Goal: Task Accomplishment & Management: Manage account settings

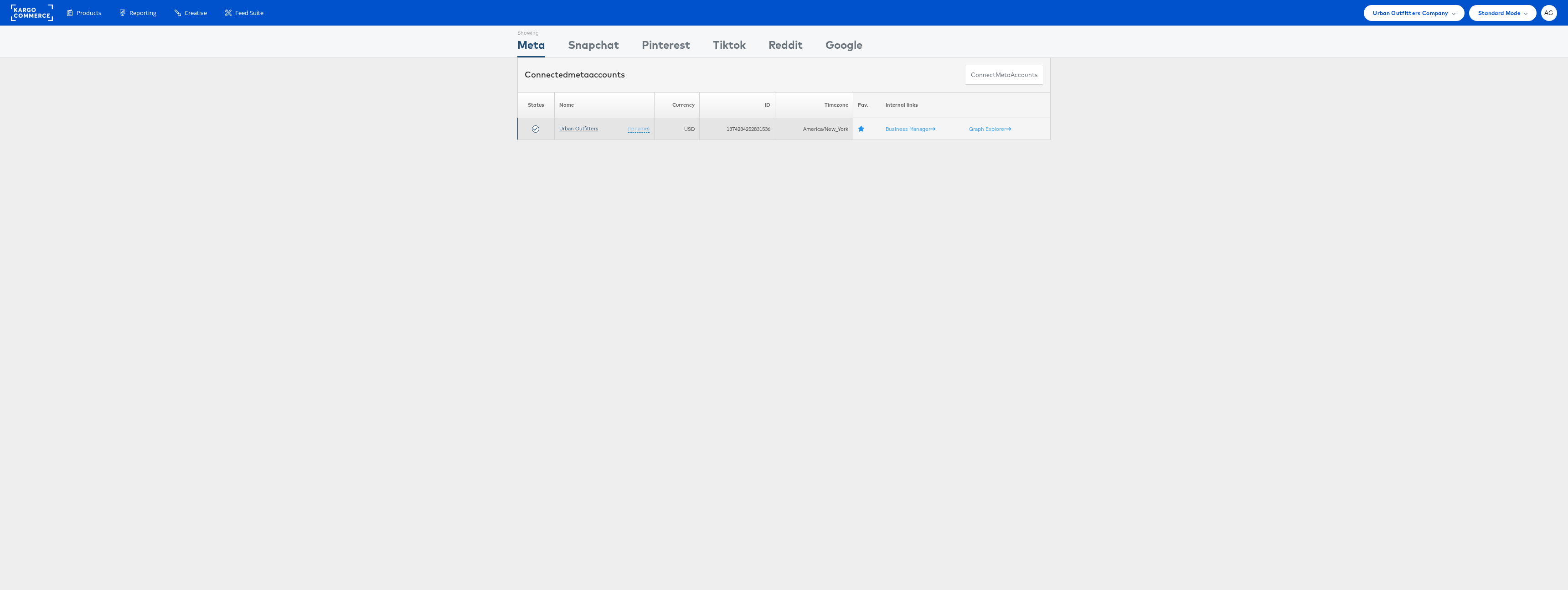
click at [571, 125] on link "Urban Outfitters" at bounding box center [579, 128] width 39 height 7
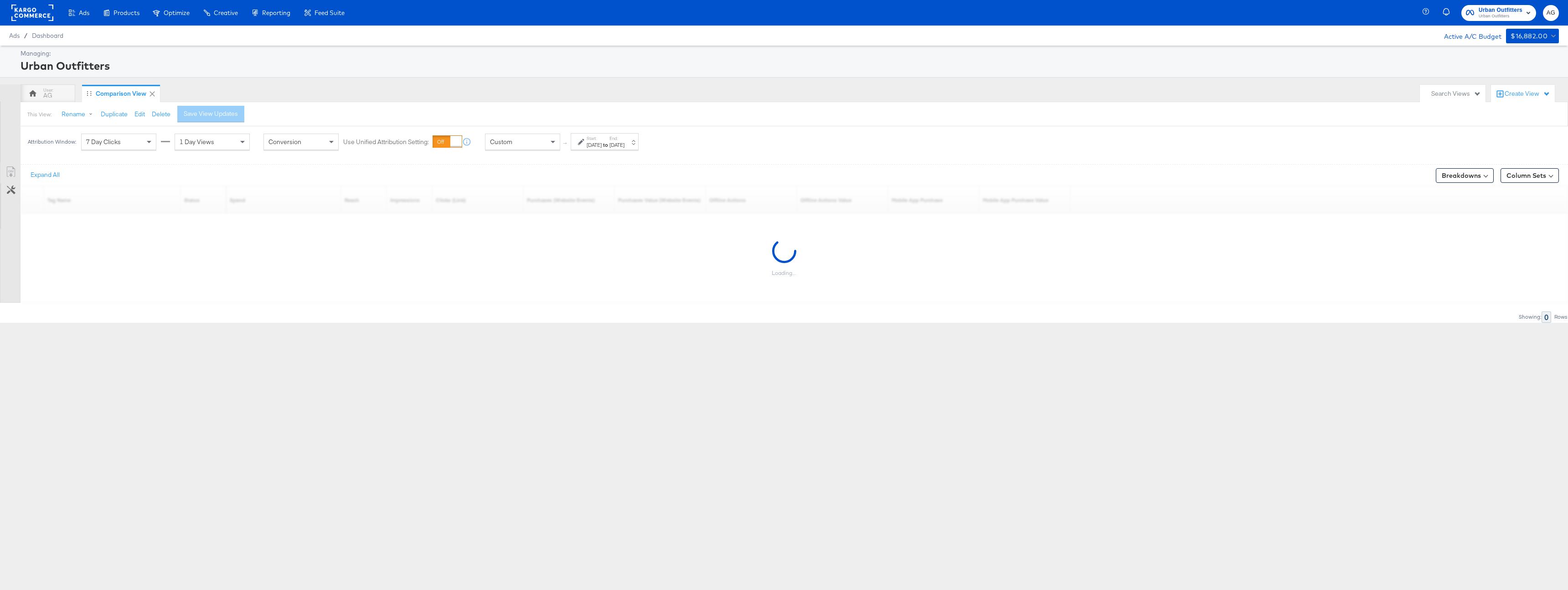
click at [625, 147] on div "[DATE]" at bounding box center [617, 145] width 15 height 7
click at [599, 139] on label "Start:" at bounding box center [594, 138] width 15 height 6
click at [537, 146] on div "Custom" at bounding box center [523, 141] width 74 height 15
click at [611, 116] on div "This View: Rename Please save your changes before renaming this view Duplicate …" at bounding box center [794, 114] width 1548 height 24
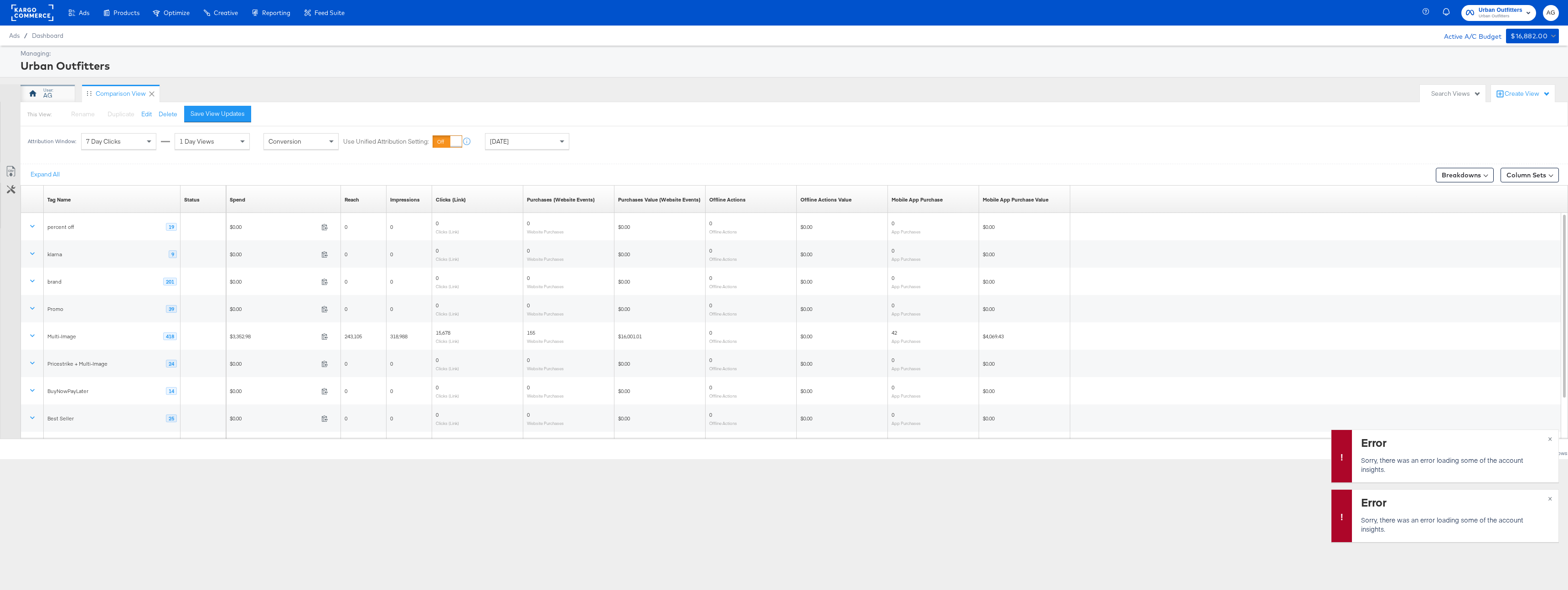
click at [44, 100] on div "AG" at bounding box center [48, 94] width 55 height 18
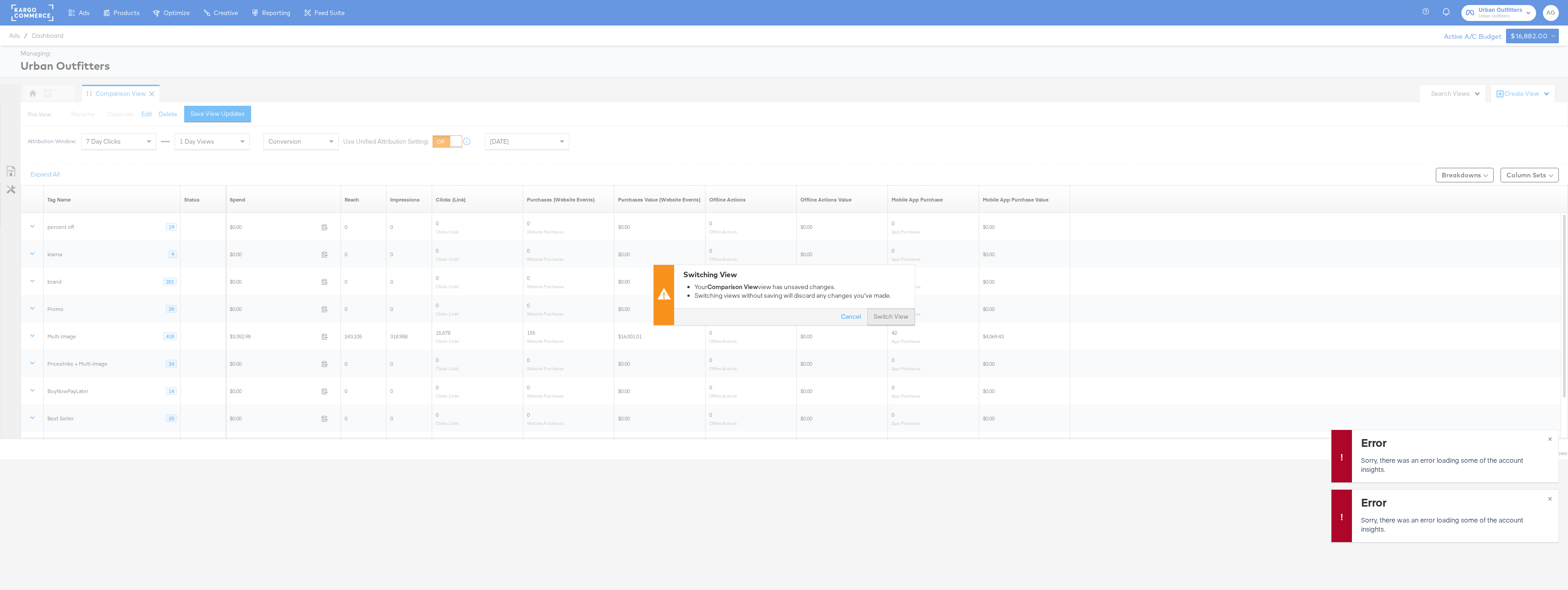
click at [890, 317] on button "Switch View" at bounding box center [891, 317] width 47 height 16
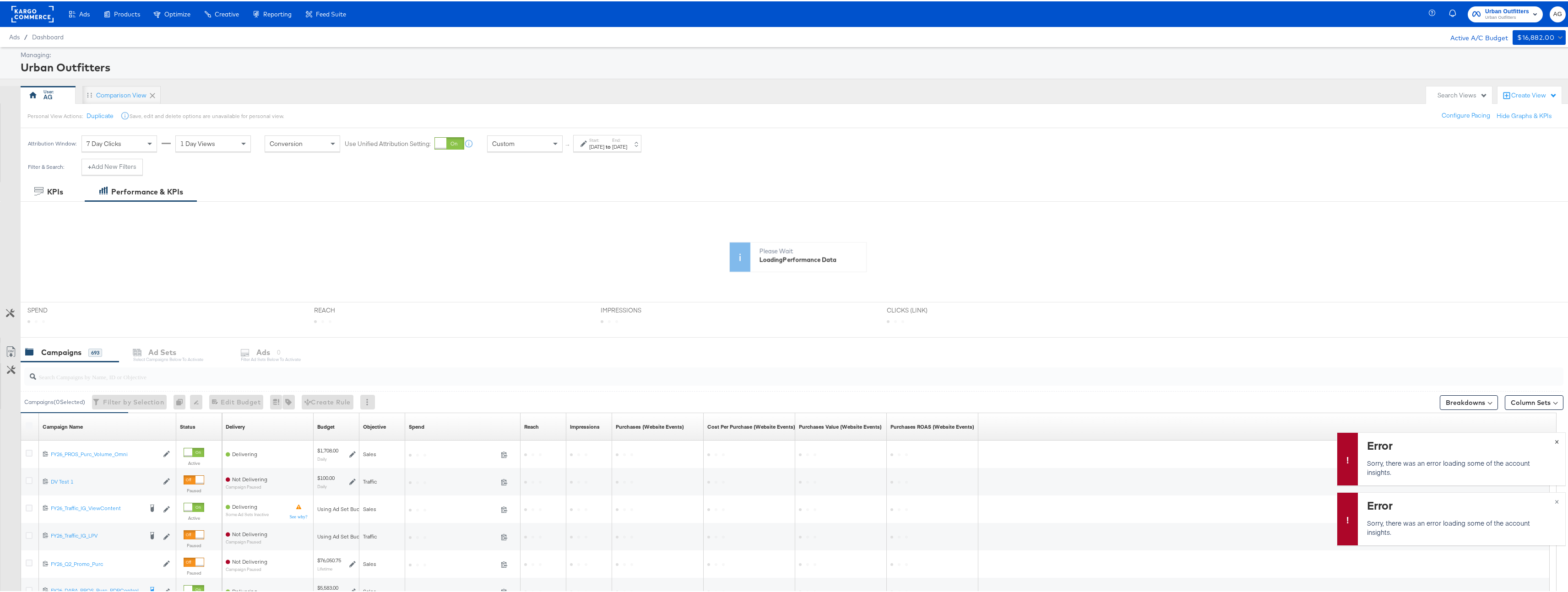
click at [1555, 440] on span "×" at bounding box center [1556, 439] width 4 height 10
click at [1555, 498] on span "×" at bounding box center [1556, 499] width 4 height 10
click at [894, 373] on input "search" at bounding box center [726, 371] width 1380 height 18
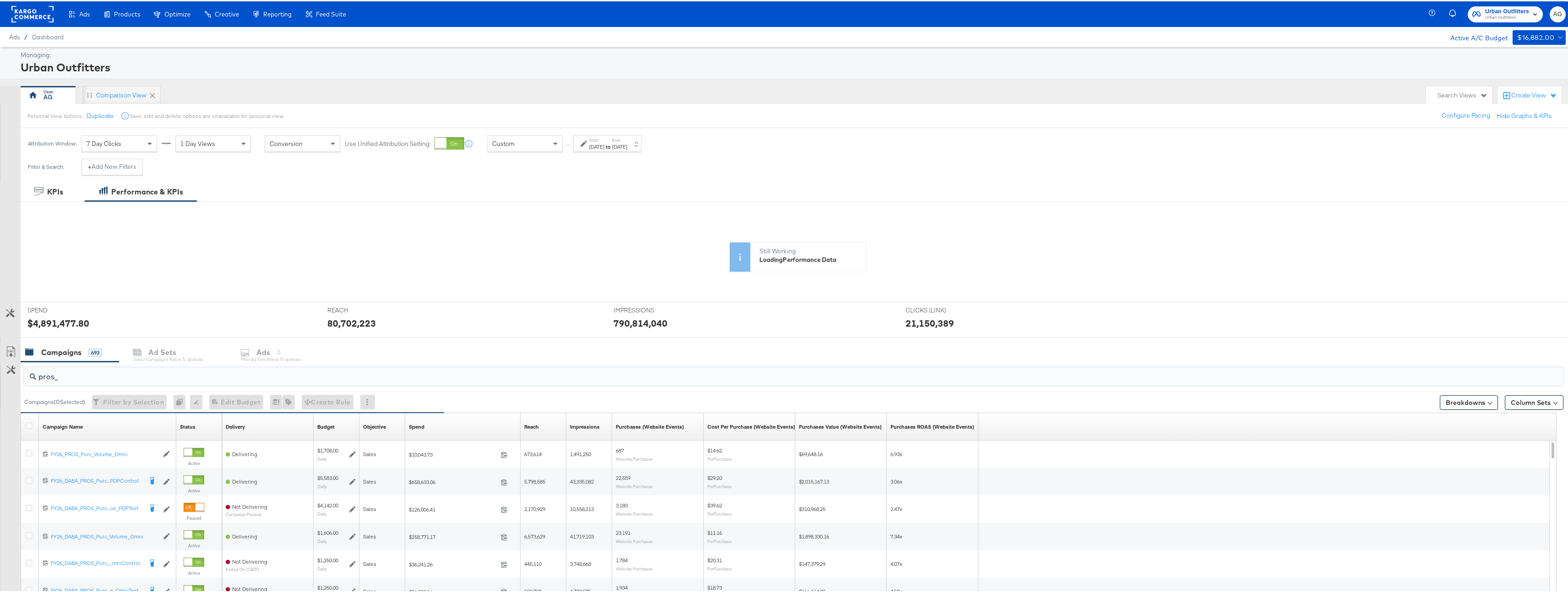
type input "pros_"
click at [547, 147] on div "Custom" at bounding box center [525, 142] width 75 height 15
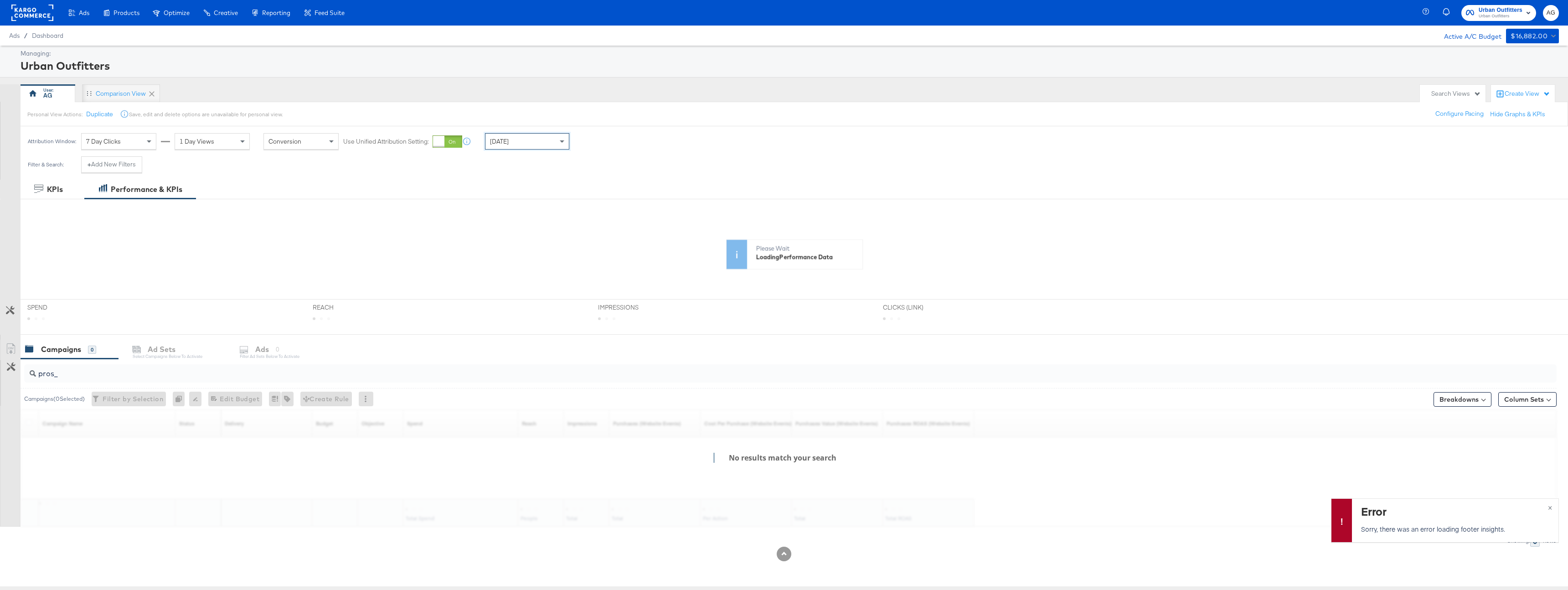
click at [553, 108] on div "Personal View Actions: Duplicate Save, edit and delete options are unavailable …" at bounding box center [794, 114] width 1548 height 24
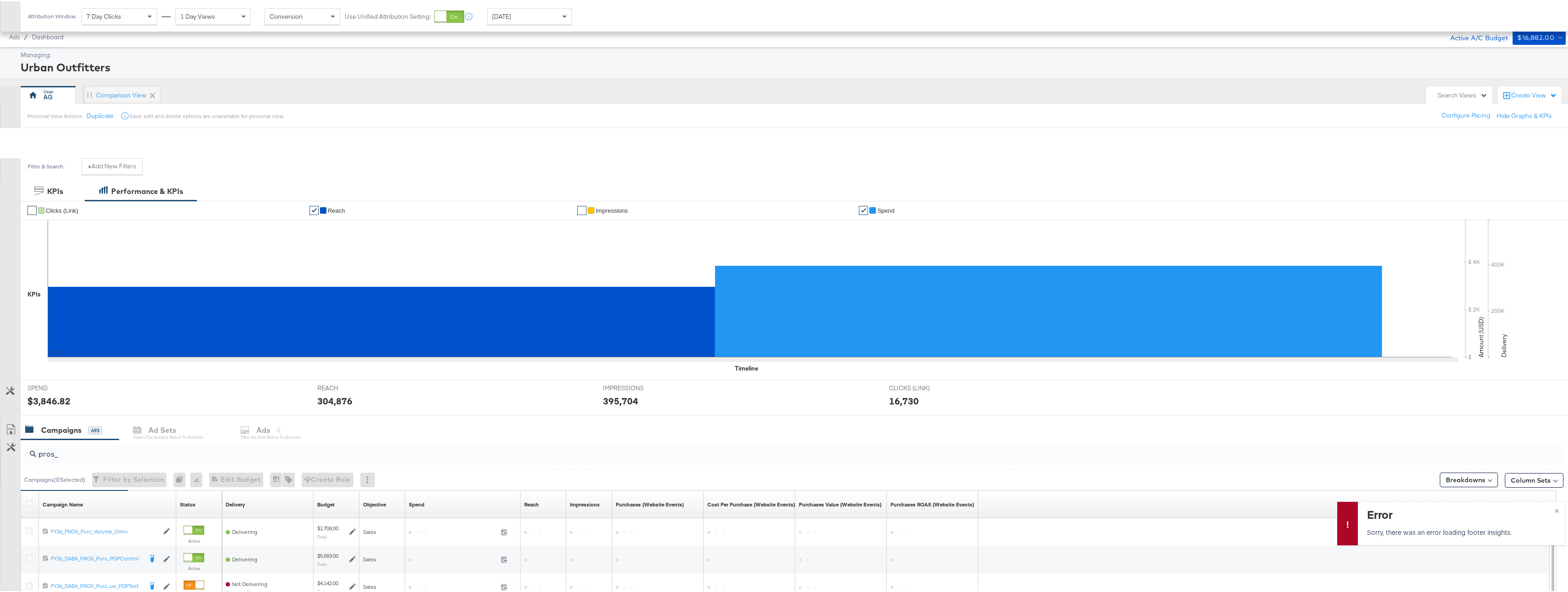
scroll to position [192, 0]
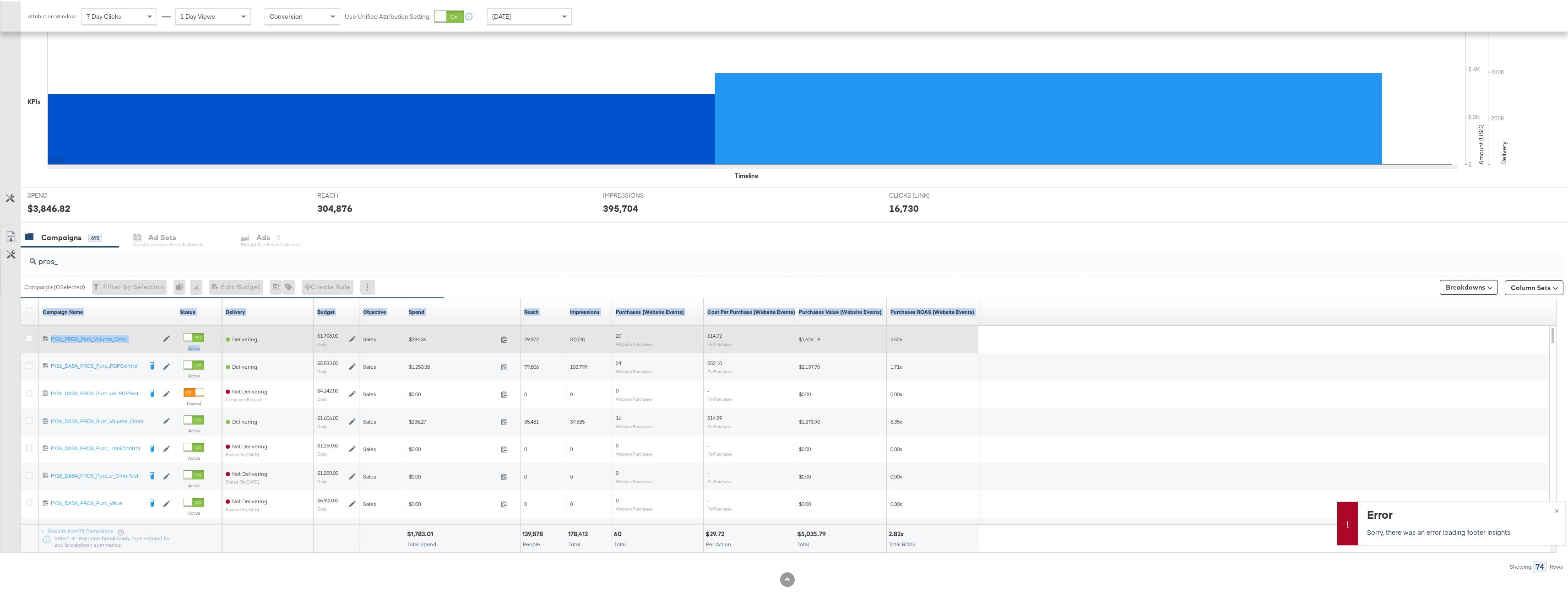
drag, startPoint x: 175, startPoint y: 305, endPoint x: 248, endPoint y: 329, distance: 76.8
click at [248, 329] on div "Campaign Name Sorting Unavailable Status Sorting Unavailable Delivery Sorting U…" at bounding box center [789, 424] width 1536 height 254
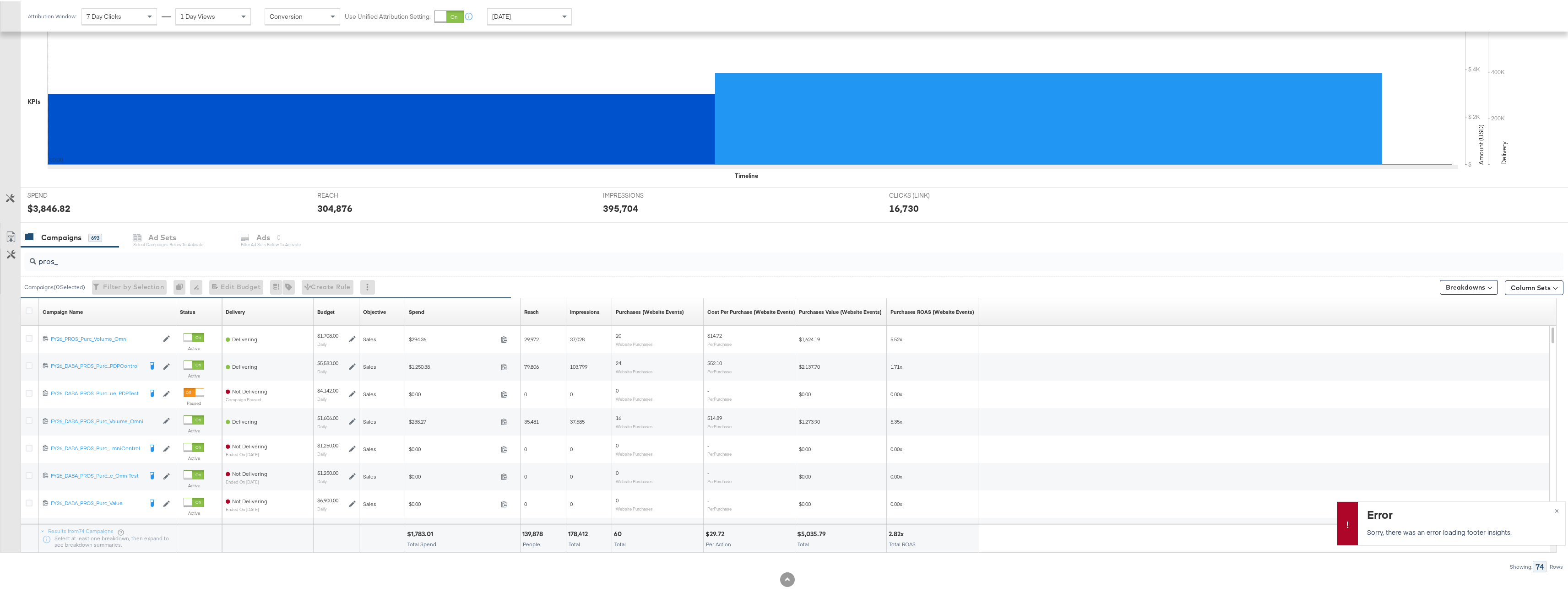
click at [172, 303] on div "Campaign Name Sorting Unavailable" at bounding box center [108, 310] width 138 height 15
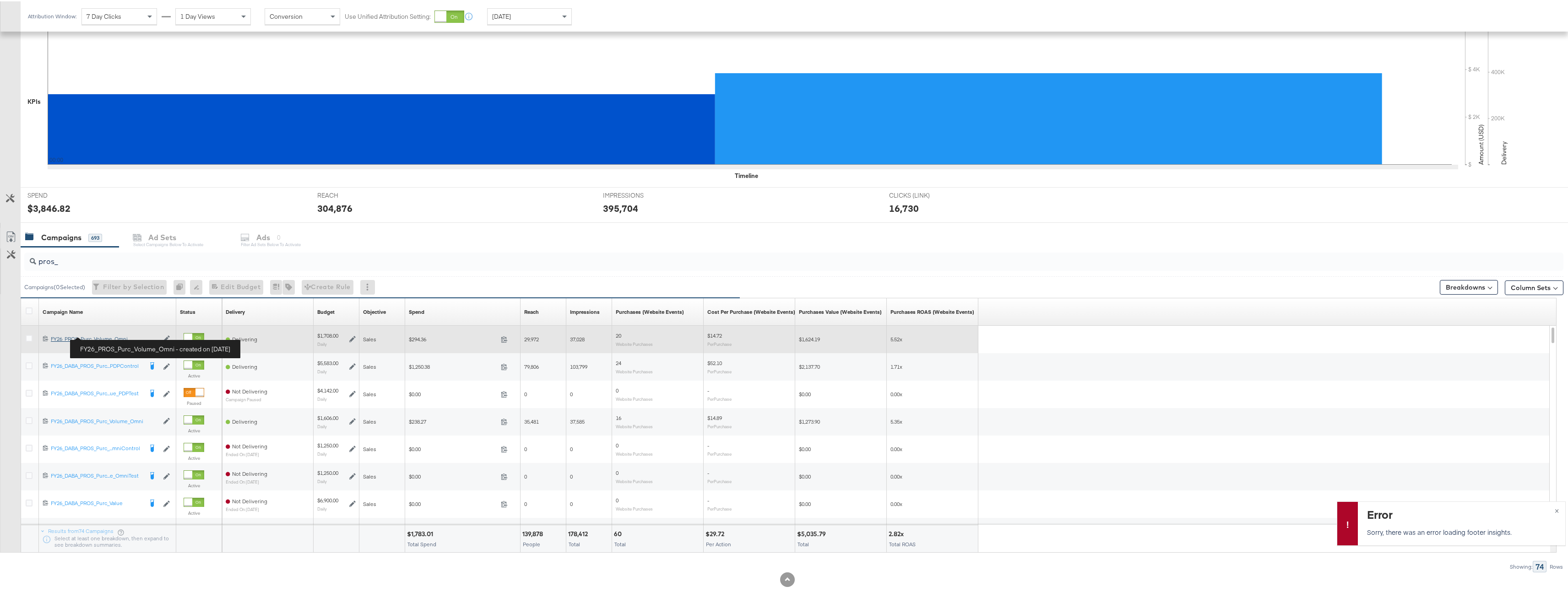
click at [101, 334] on div "FY26_PROS_Purc_Volume_Omni FY26_PROS_Purc_Volume_Omni" at bounding box center [105, 338] width 108 height 7
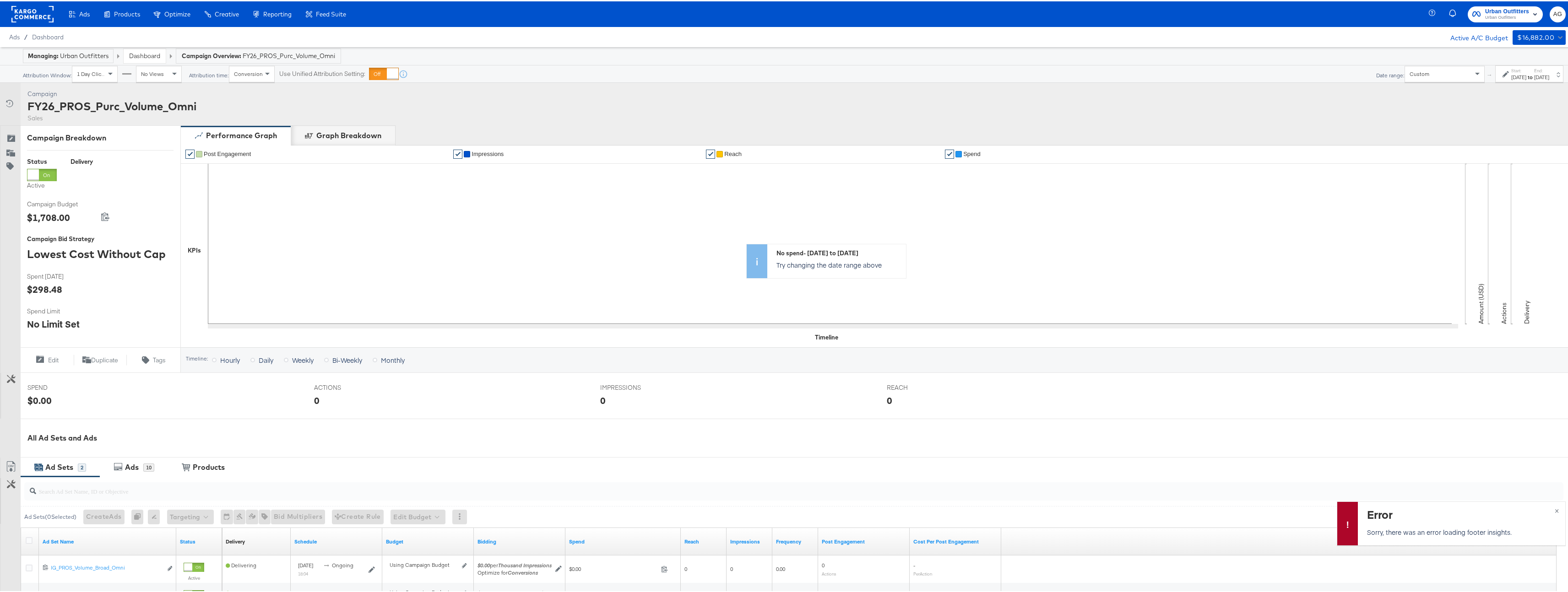
scroll to position [83, 0]
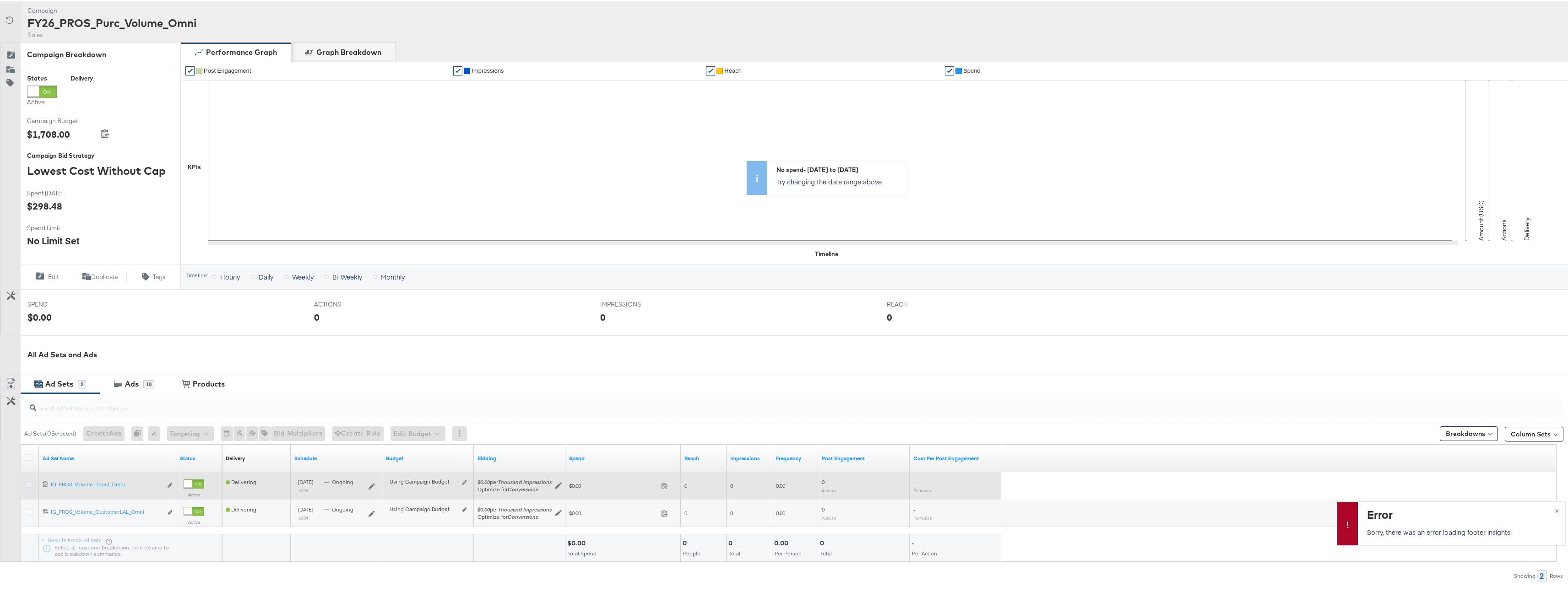
click at [29, 486] on icon at bounding box center [29, 483] width 7 height 7
click at [0, 0] on input "checkbox" at bounding box center [0, 0] width 0 height 0
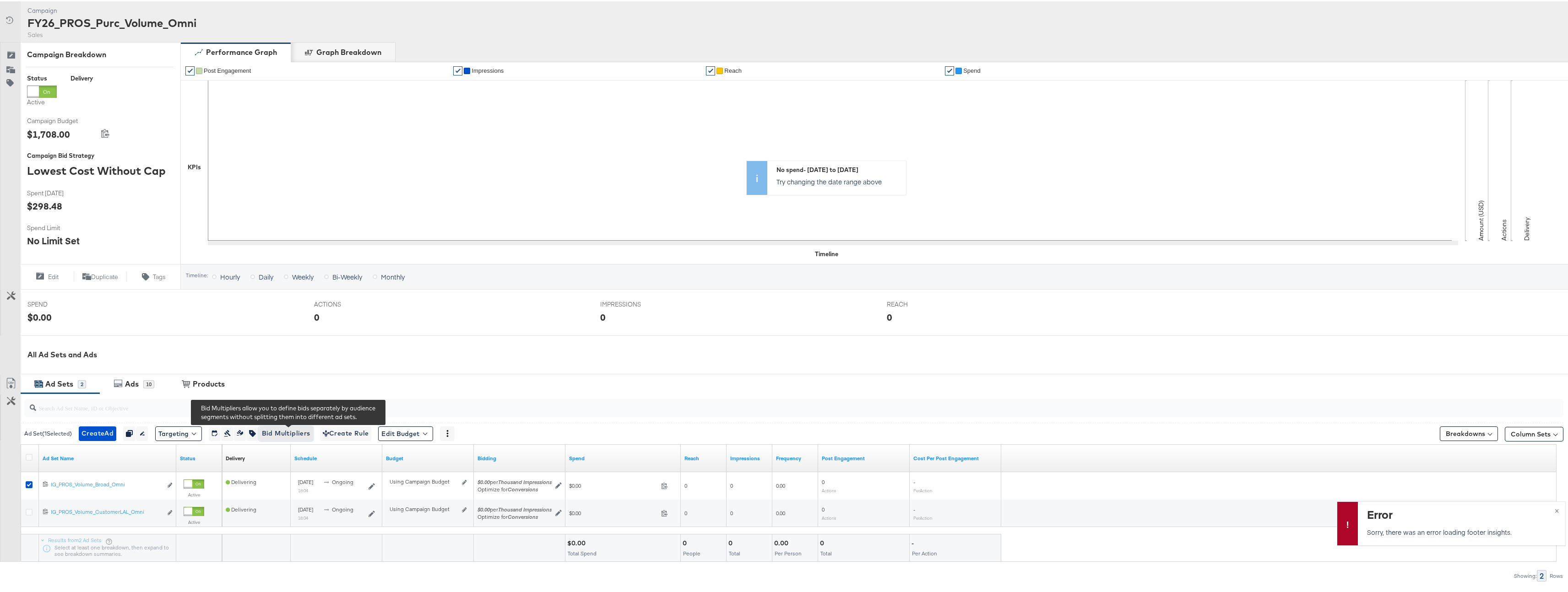
click at [300, 433] on span "Bid Multipliers" at bounding box center [285, 432] width 48 height 12
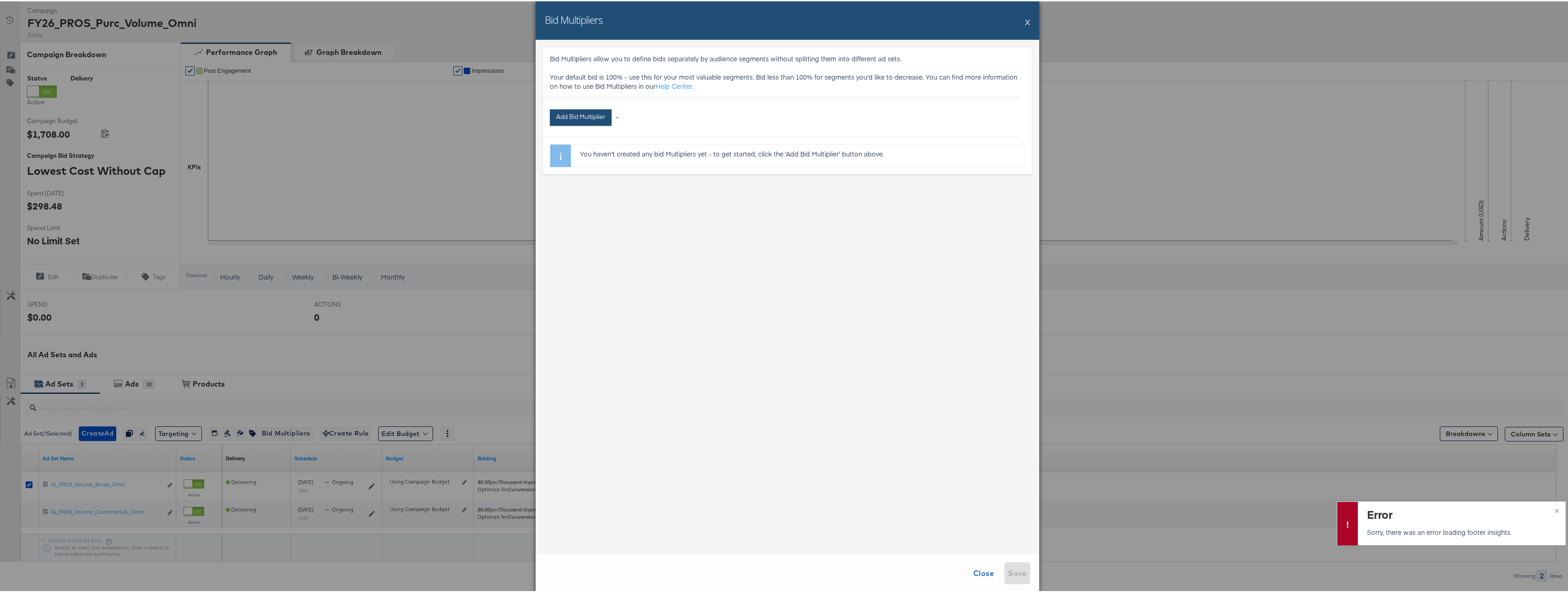
click at [571, 112] on button "Add Bid Multiplier" at bounding box center [580, 116] width 62 height 16
click at [593, 175] on li "Age" at bounding box center [589, 180] width 68 height 13
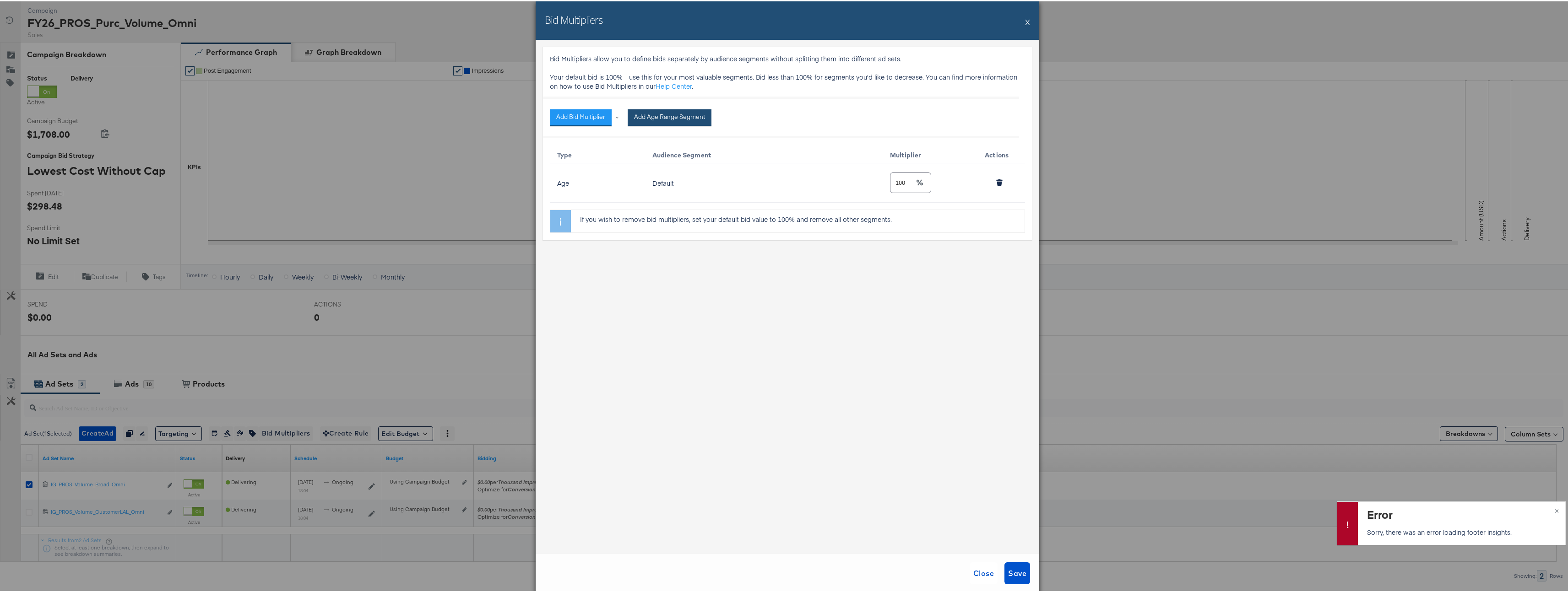
click at [673, 119] on button "Add Age Range Segment" at bounding box center [669, 116] width 84 height 16
click at [658, 183] on input "18" at bounding box center [665, 178] width 24 height 20
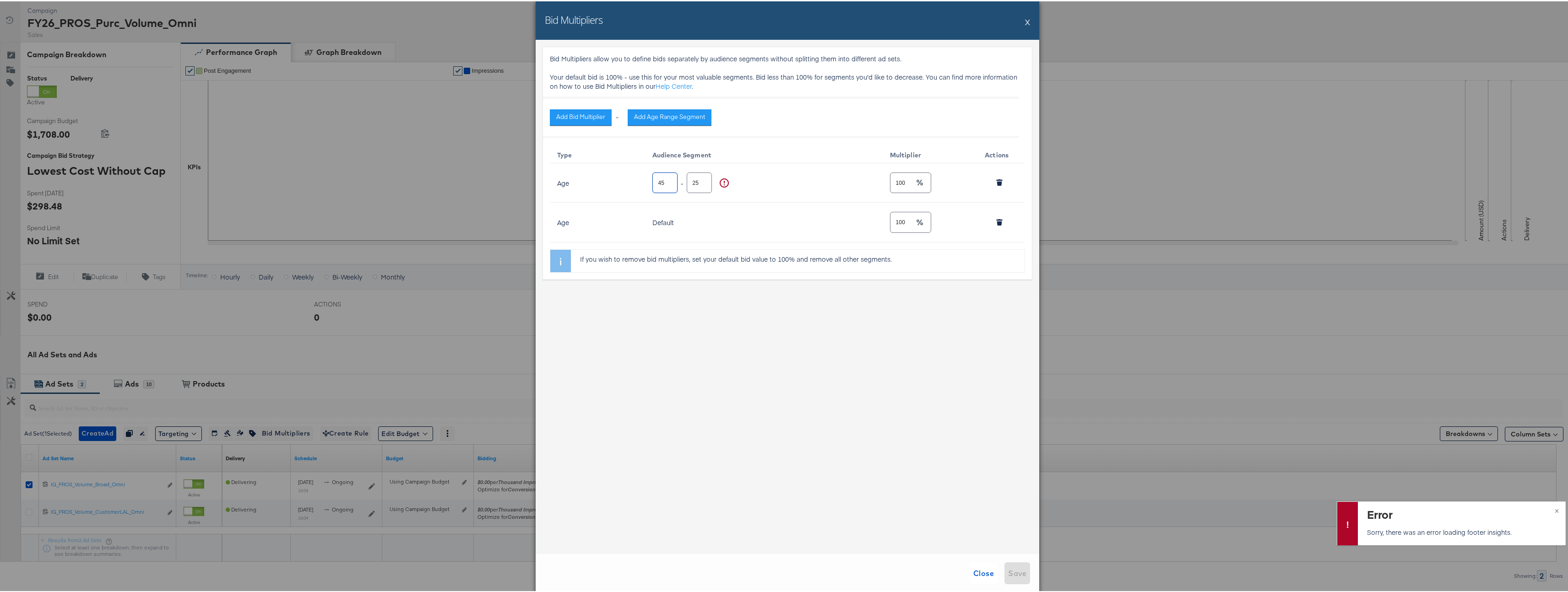
type input "45"
click at [698, 182] on input "24" at bounding box center [699, 178] width 24 height 20
click at [699, 181] on input "110" at bounding box center [699, 178] width 24 height 20
click at [699, 183] on input "104" at bounding box center [699, 178] width 24 height 20
click at [699, 183] on input "103" at bounding box center [699, 178] width 24 height 20
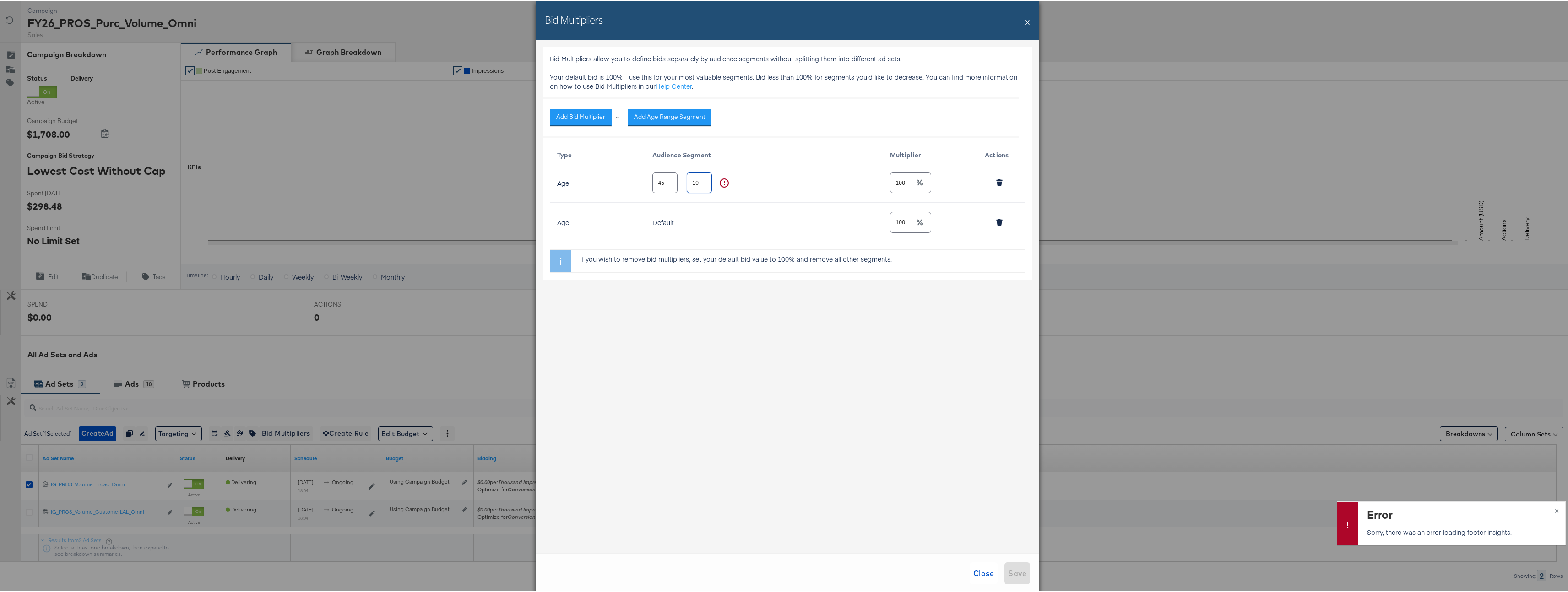
click at [699, 183] on input "102" at bounding box center [699, 178] width 24 height 20
click at [699, 183] on input "101" at bounding box center [699, 178] width 24 height 20
click at [699, 183] on input "100" at bounding box center [699, 178] width 24 height 20
click at [699, 183] on input "99" at bounding box center [699, 178] width 24 height 20
type input "100"
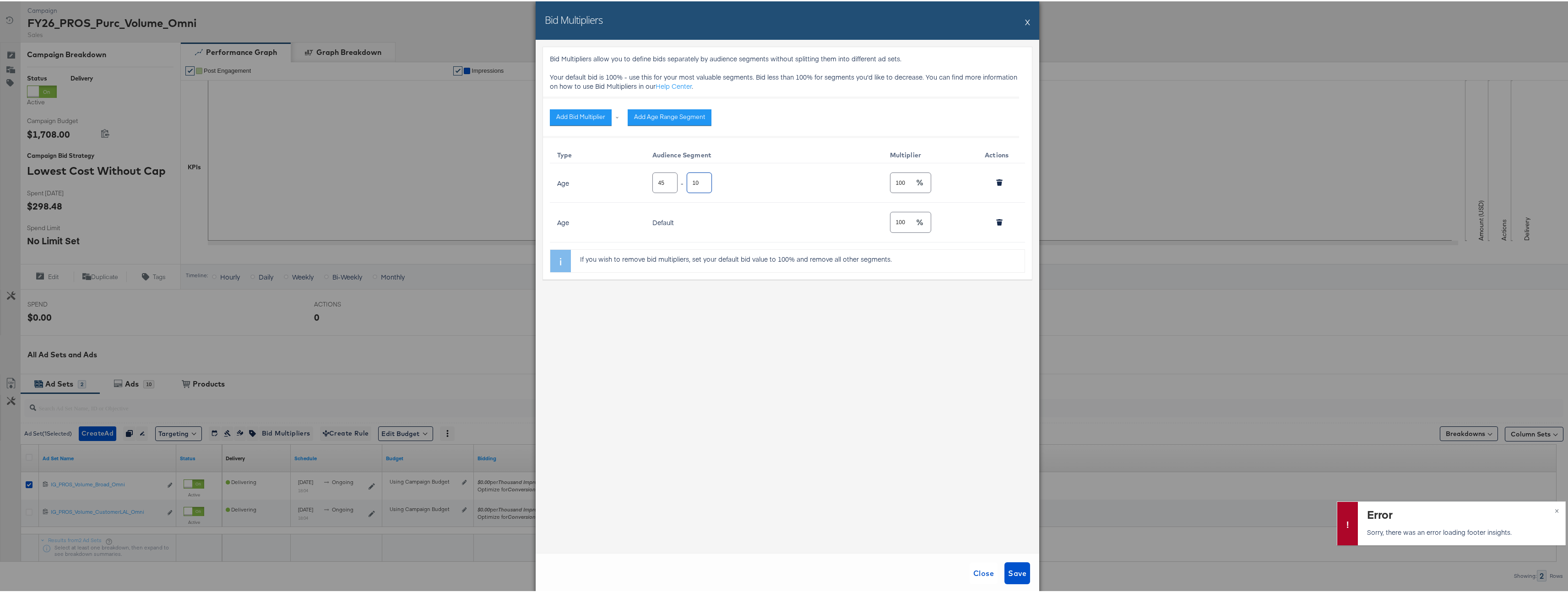
click at [700, 180] on input "100" at bounding box center [699, 178] width 24 height 20
click at [896, 175] on input "100" at bounding box center [902, 178] width 24 height 20
click at [897, 175] on input "100" at bounding box center [902, 178] width 24 height 20
type input "80"
click at [996, 219] on icon "button" at bounding box center [999, 221] width 6 height 6
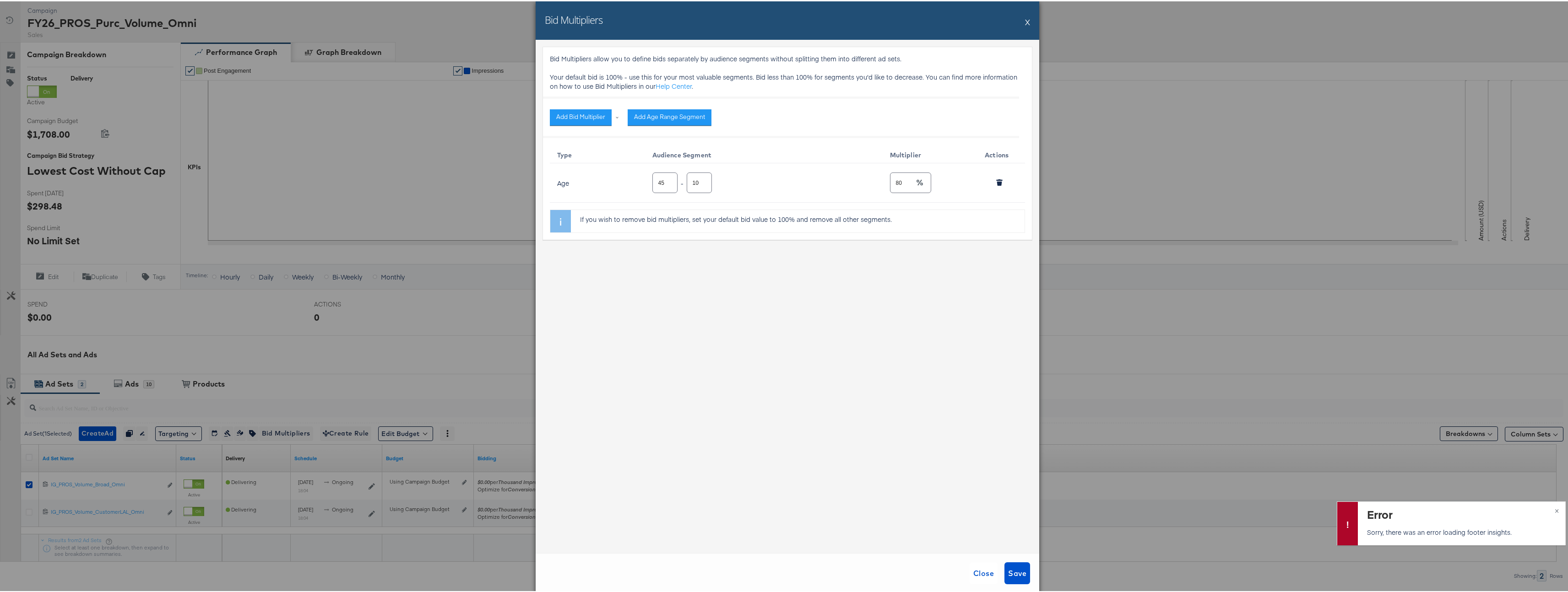
click at [919, 447] on div "Bid Multipliers allow you to define bids separately by audience segments withou…" at bounding box center [787, 295] width 504 height 513
click at [1552, 511] on button "×" at bounding box center [1557, 508] width 17 height 16
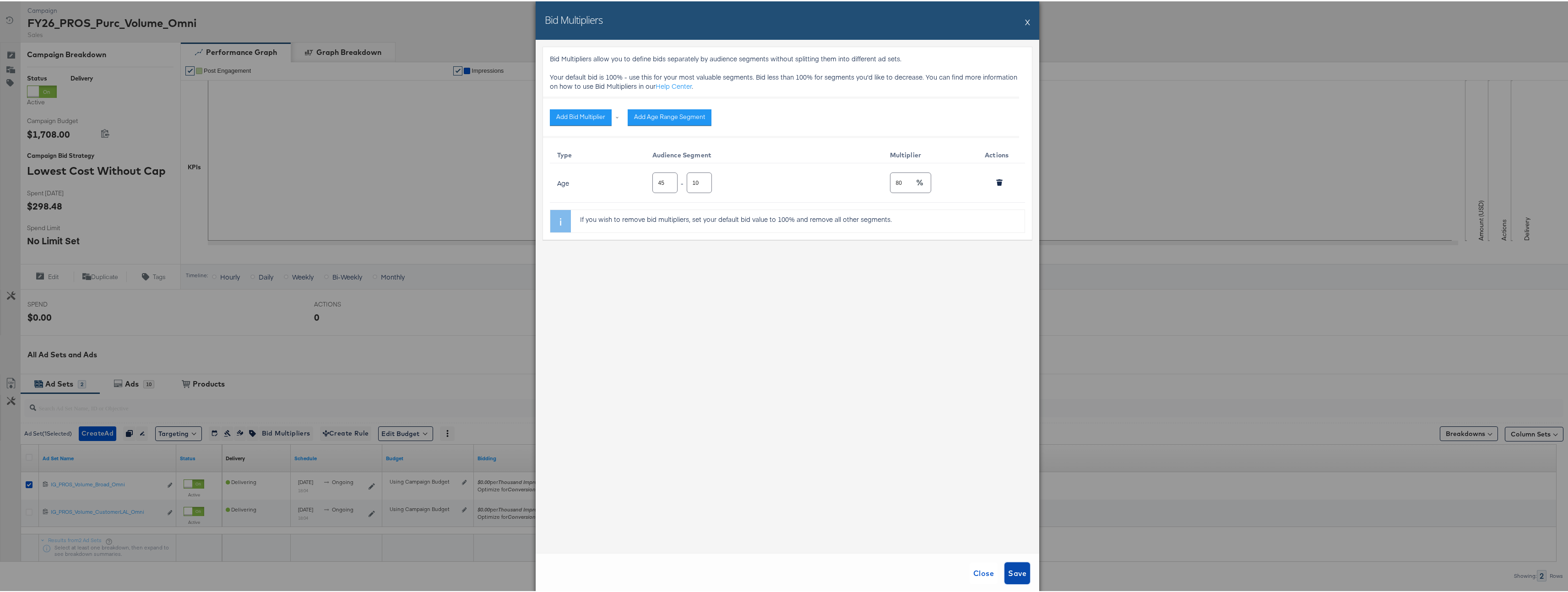
click at [1017, 575] on span "Save" at bounding box center [1017, 572] width 18 height 13
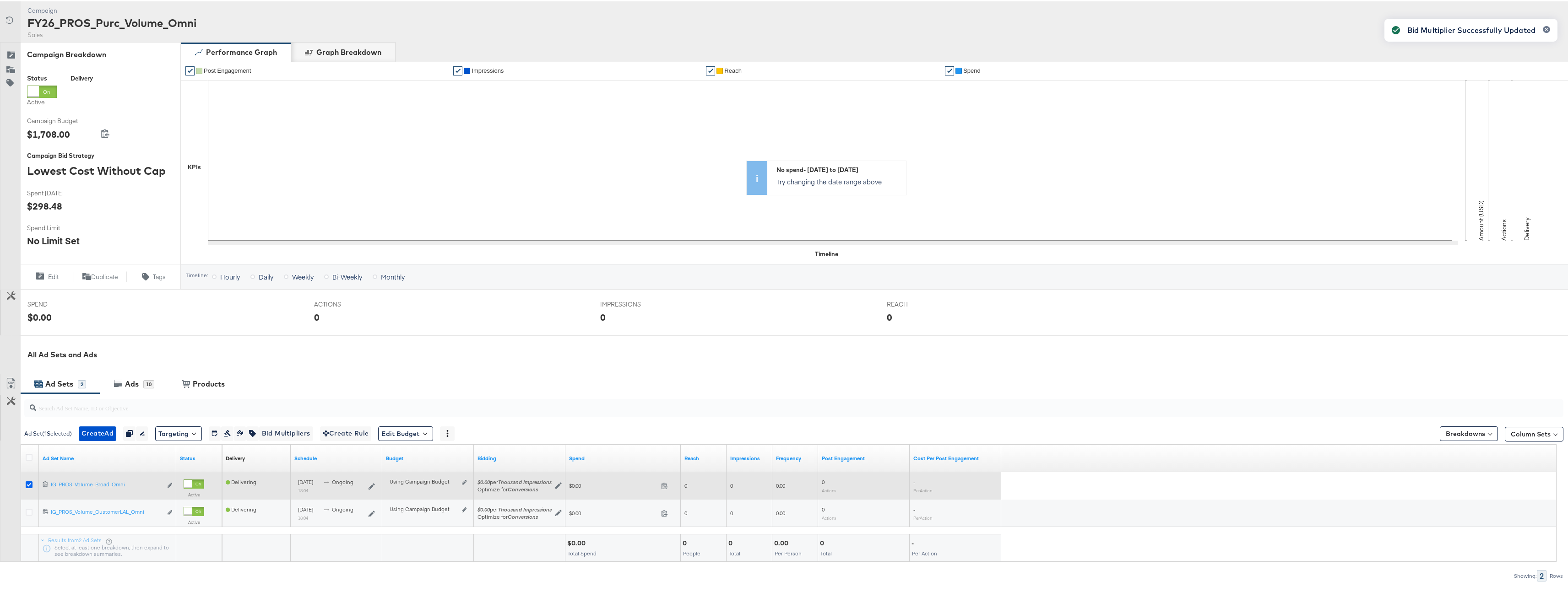
click at [29, 480] on icon at bounding box center [29, 483] width 7 height 7
click at [0, 0] on input "checkbox" at bounding box center [0, 0] width 0 height 0
click at [30, 489] on div at bounding box center [31, 484] width 17 height 16
click at [30, 484] on icon at bounding box center [29, 483] width 7 height 7
click at [0, 0] on input "checkbox" at bounding box center [0, 0] width 0 height 0
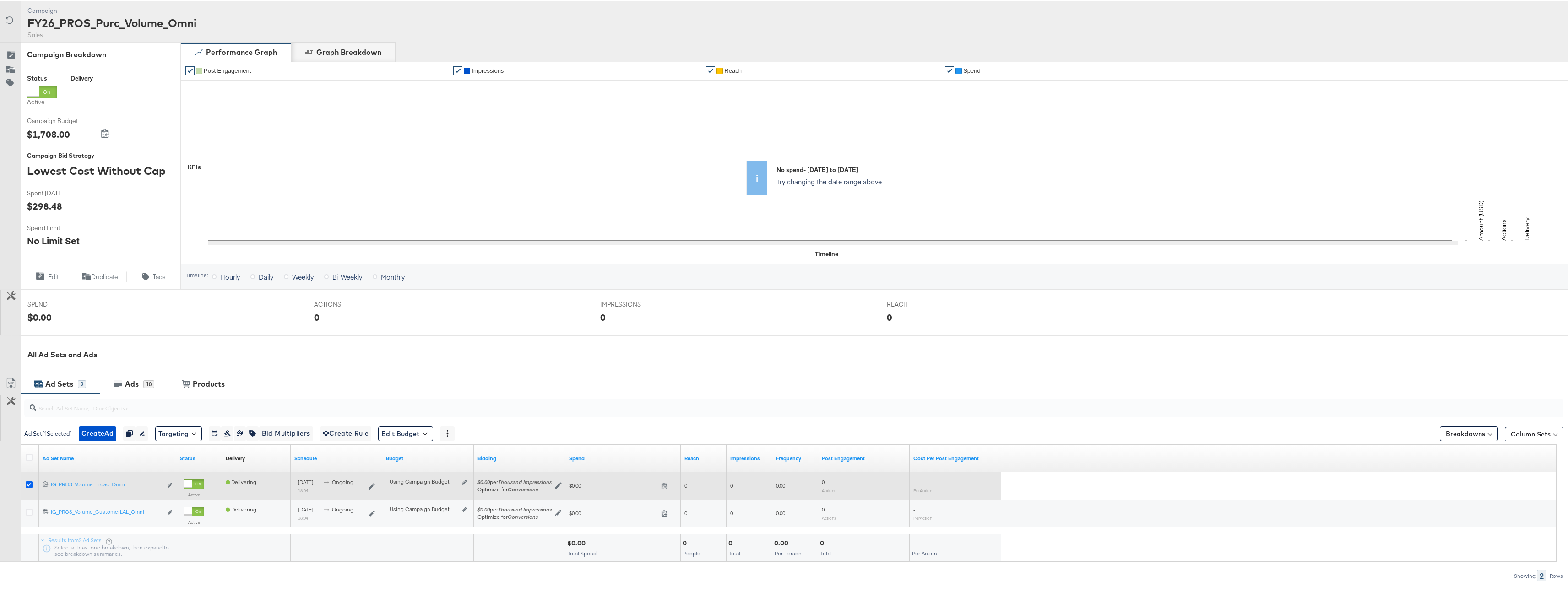
click at [28, 484] on icon at bounding box center [29, 483] width 7 height 7
click at [0, 0] on input "checkbox" at bounding box center [0, 0] width 0 height 0
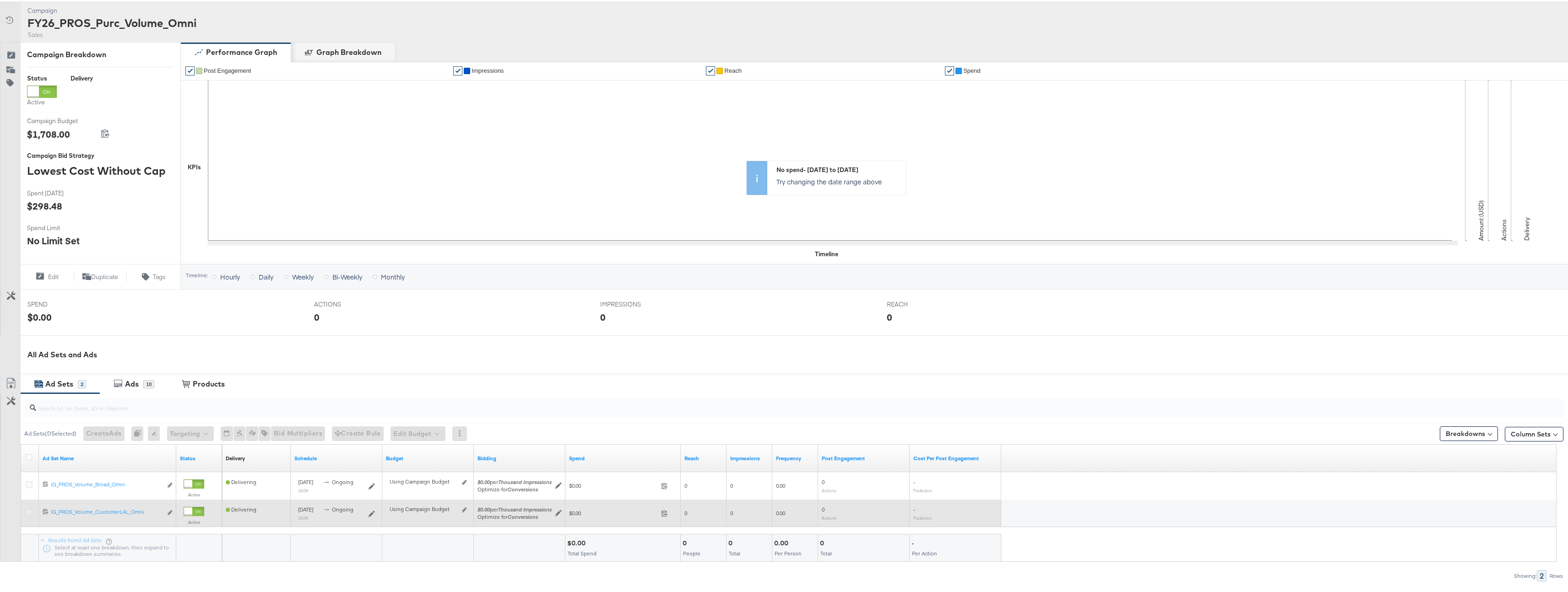
click at [31, 510] on icon at bounding box center [29, 510] width 7 height 7
click at [0, 0] on input "checkbox" at bounding box center [0, 0] width 0 height 0
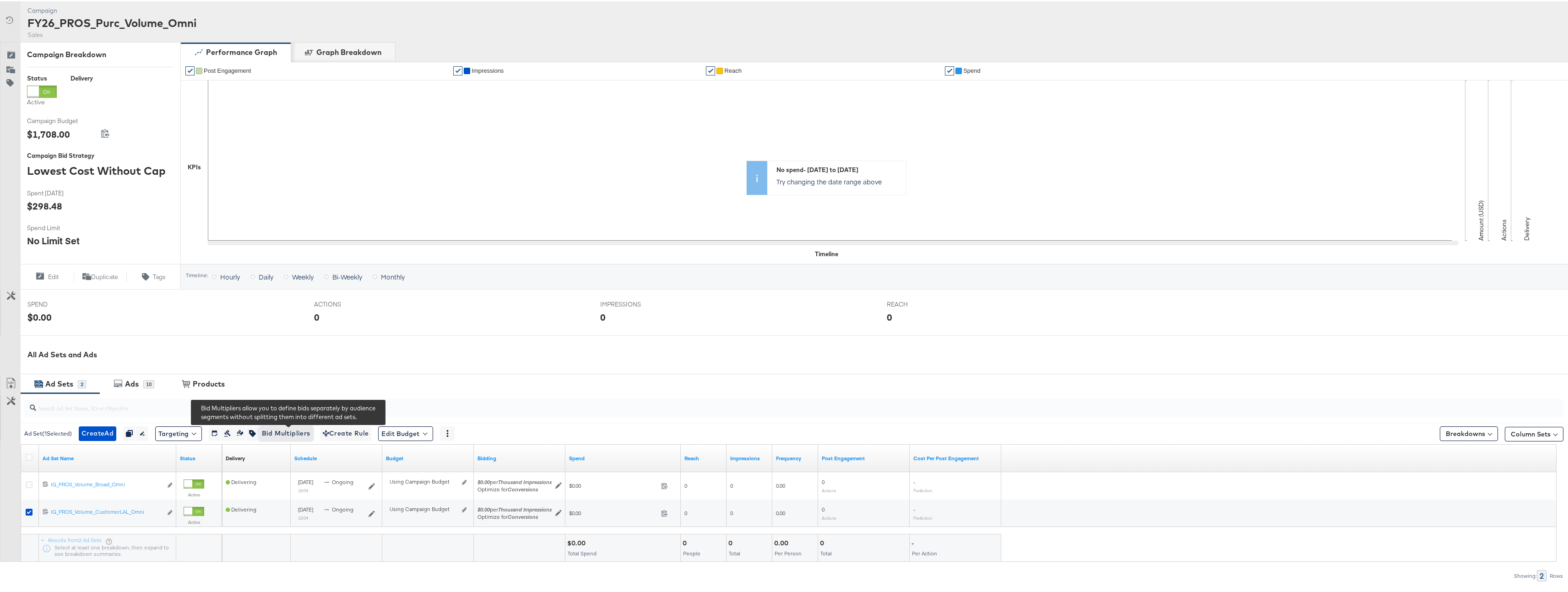
click at [305, 428] on span "Bid Multipliers" at bounding box center [285, 432] width 48 height 12
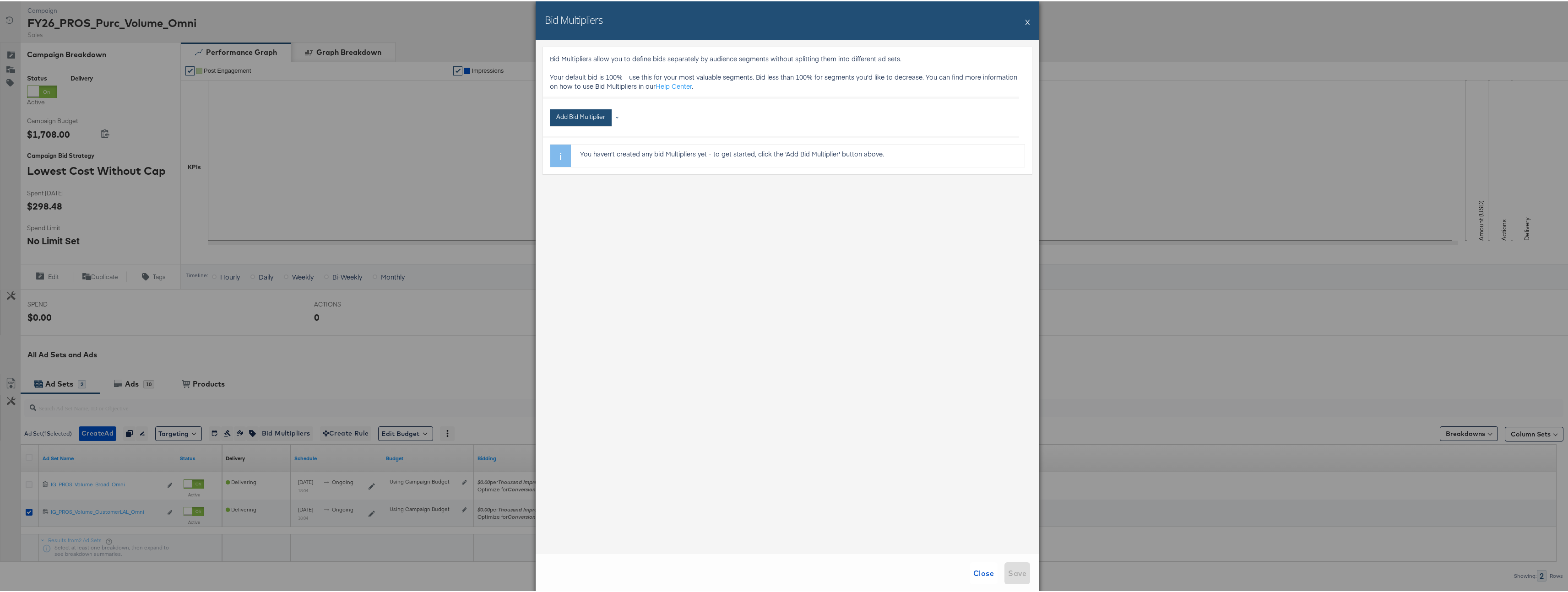
click at [581, 109] on button "Add Bid Multiplier" at bounding box center [580, 116] width 62 height 16
click at [587, 176] on li "Age" at bounding box center [589, 180] width 68 height 13
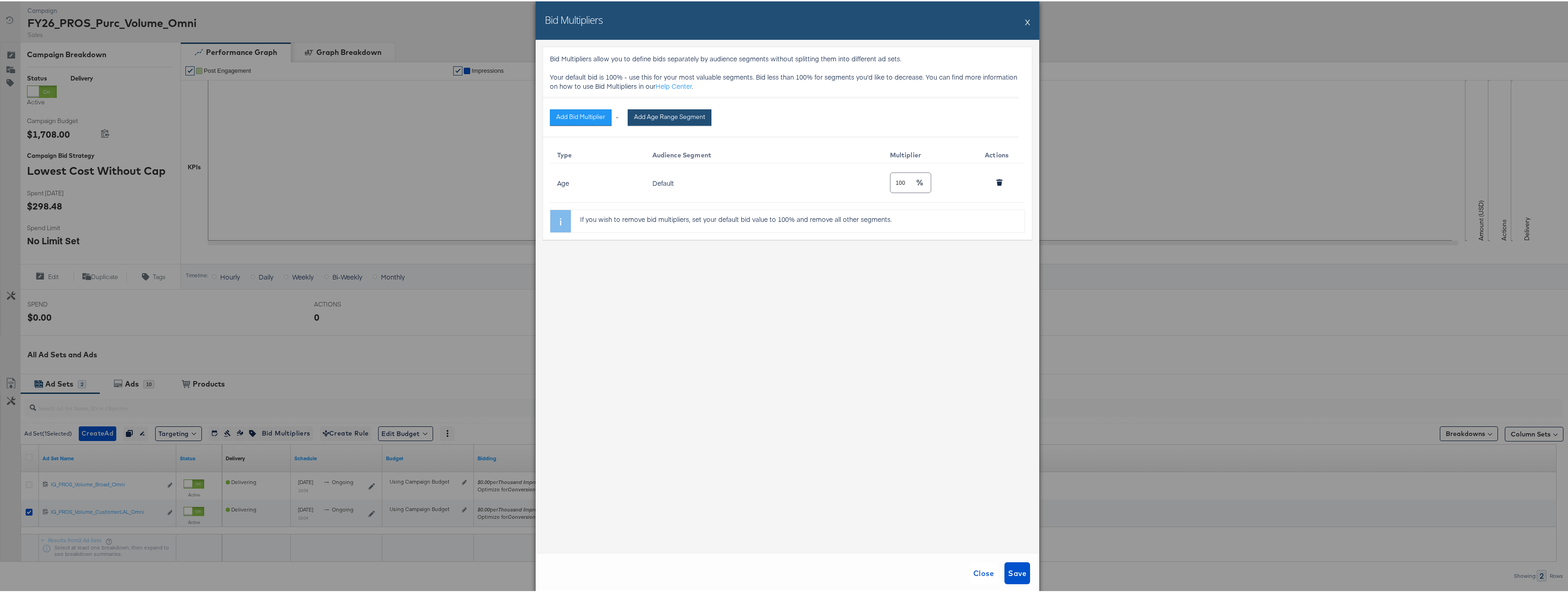
click at [674, 122] on button "Add Age Range Segment" at bounding box center [669, 116] width 84 height 16
click at [659, 187] on input "18" at bounding box center [665, 178] width 24 height 20
click at [659, 185] on input "18" at bounding box center [665, 178] width 24 height 20
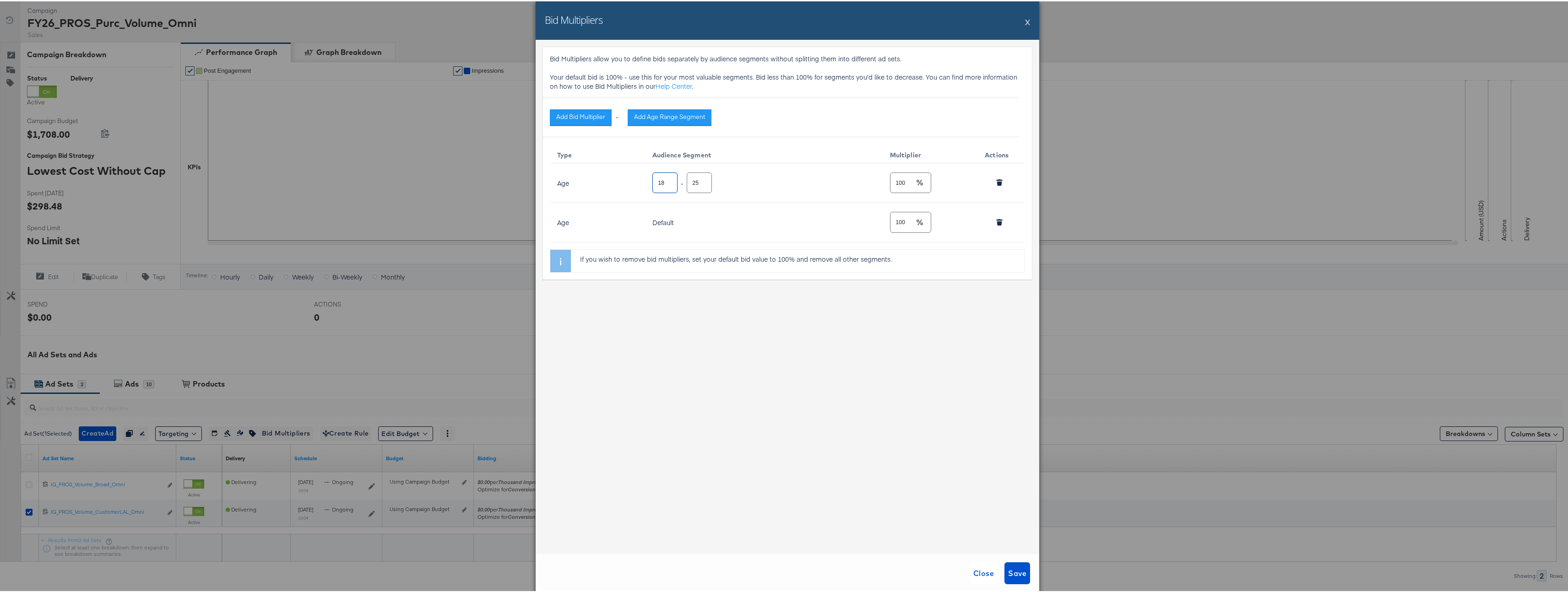
drag, startPoint x: 660, startPoint y: 180, endPoint x: 642, endPoint y: 179, distance: 18.0
click at [645, 179] on td "18 - 25" at bounding box center [764, 181] width 238 height 39
type input "45"
type input "100"
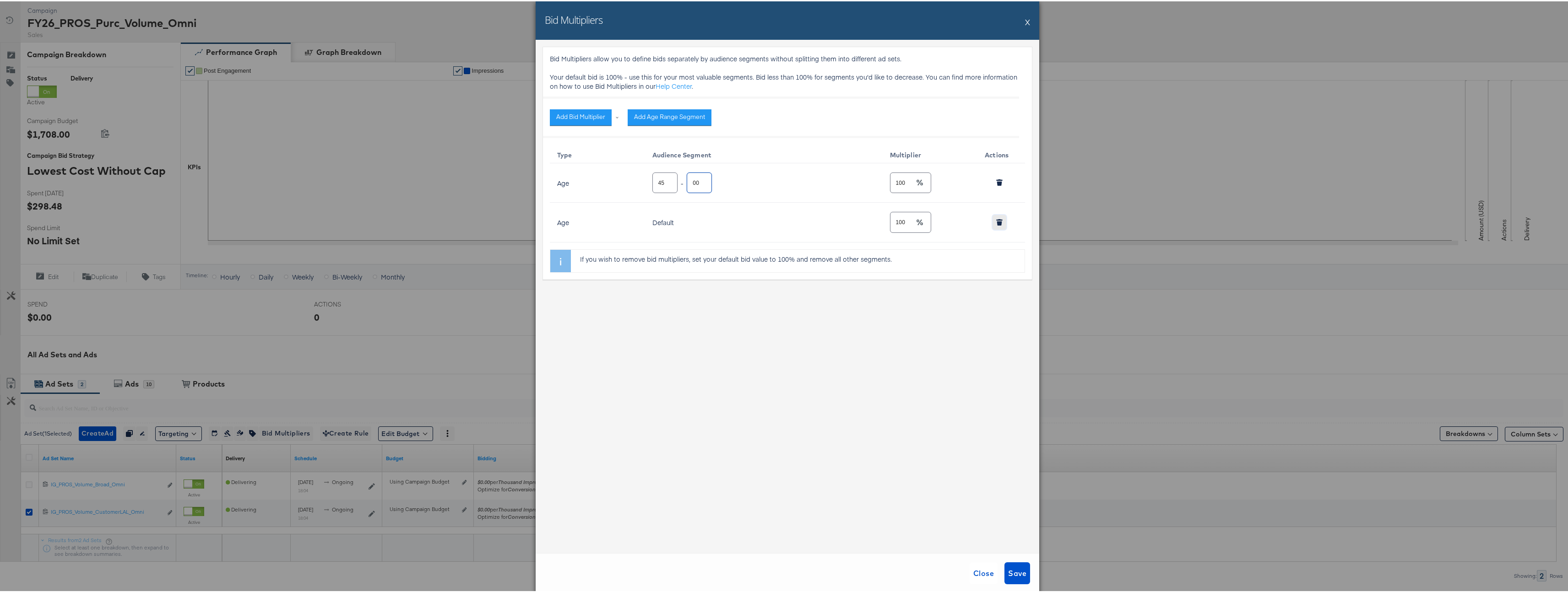
click at [999, 224] on button "button" at bounding box center [999, 221] width 13 height 15
click at [904, 187] on input "100" at bounding box center [902, 178] width 24 height 20
type input "80"
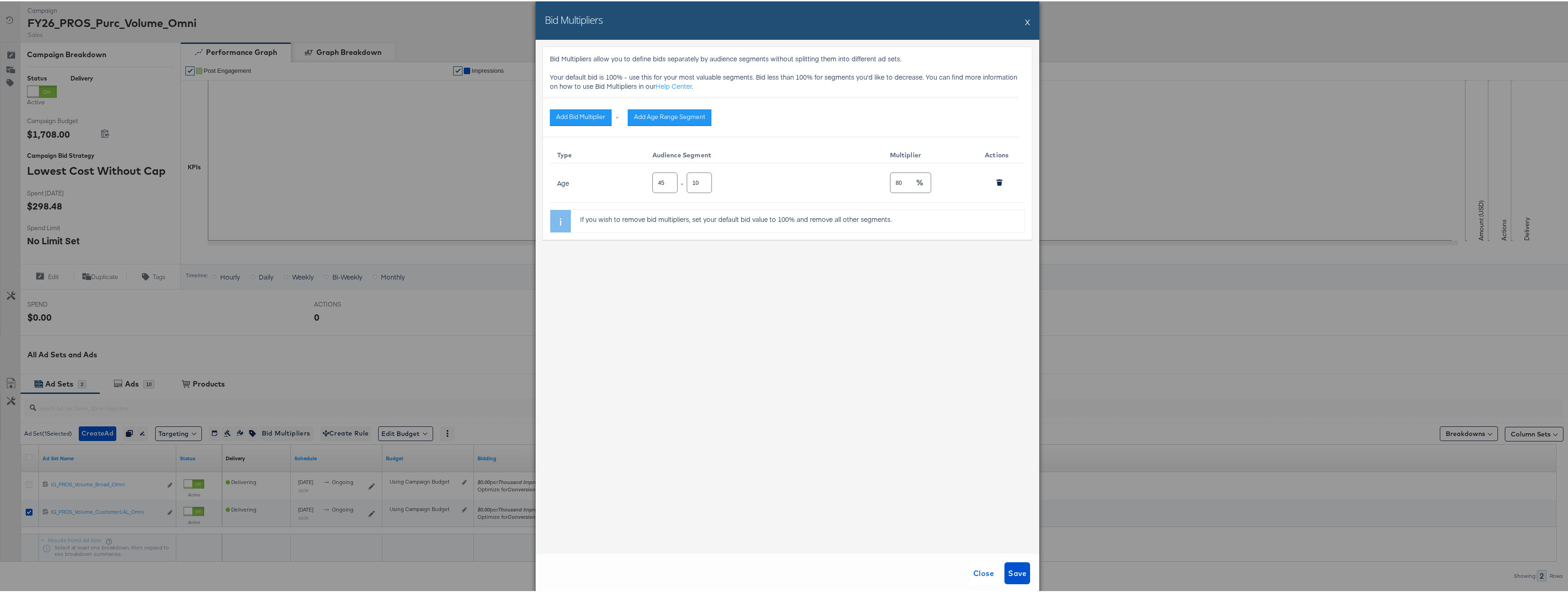
click at [930, 373] on div "Bid Multipliers allow you to define bids separately by audience segments withou…" at bounding box center [787, 295] width 504 height 513
click at [1020, 568] on span "Save" at bounding box center [1017, 572] width 18 height 13
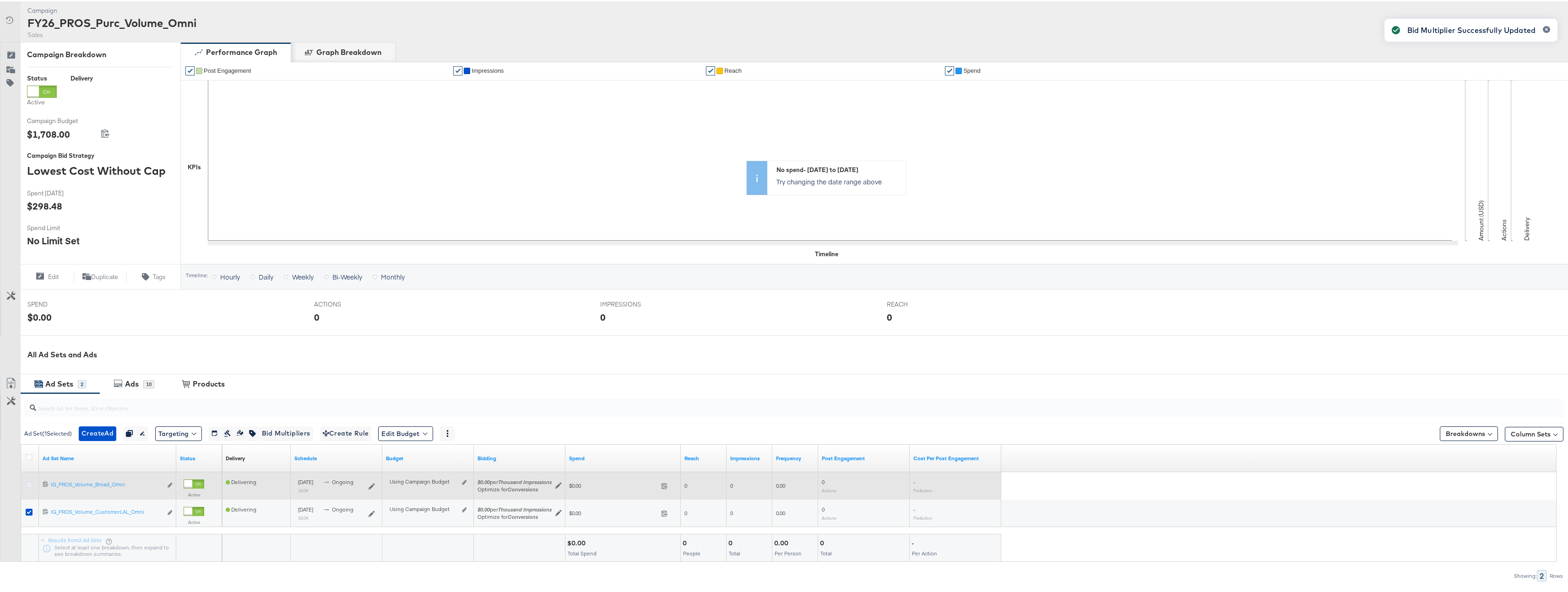
click at [26, 482] on icon at bounding box center [29, 483] width 7 height 7
click at [0, 0] on input "checkbox" at bounding box center [0, 0] width 0 height 0
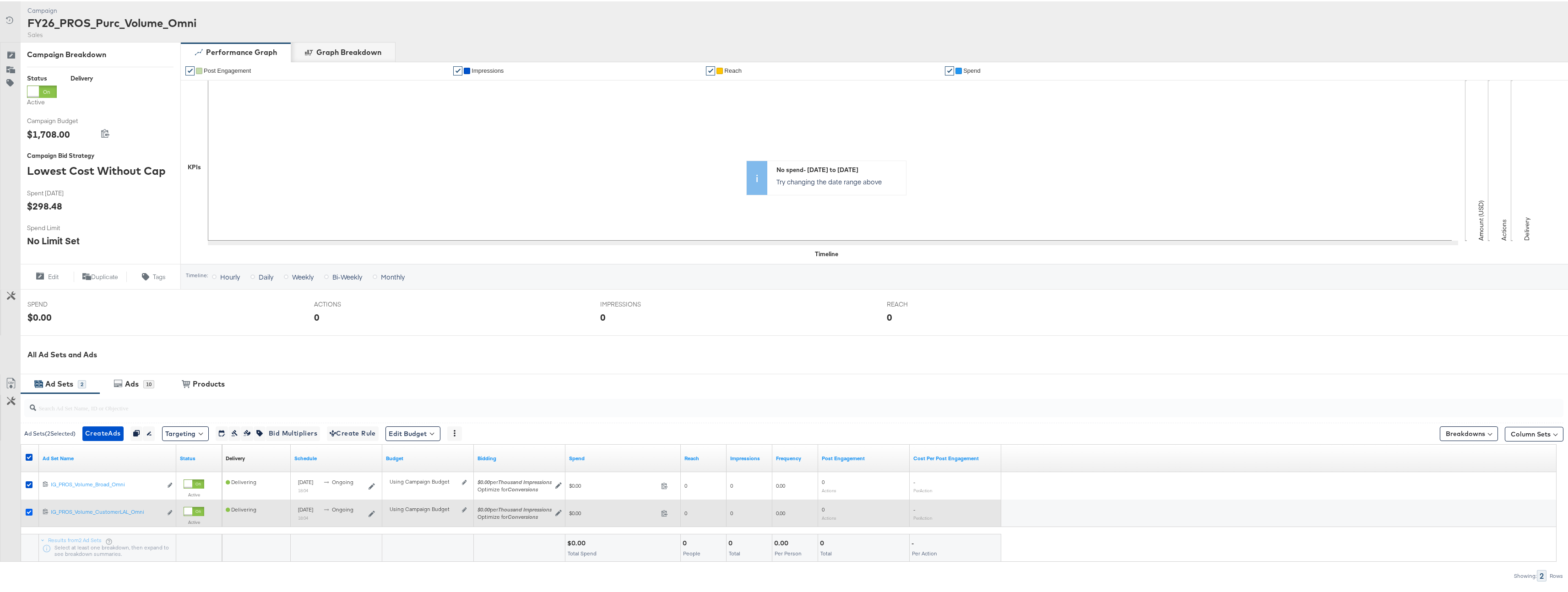
click at [29, 513] on icon at bounding box center [29, 510] width 7 height 7
click at [0, 0] on input "checkbox" at bounding box center [0, 0] width 0 height 0
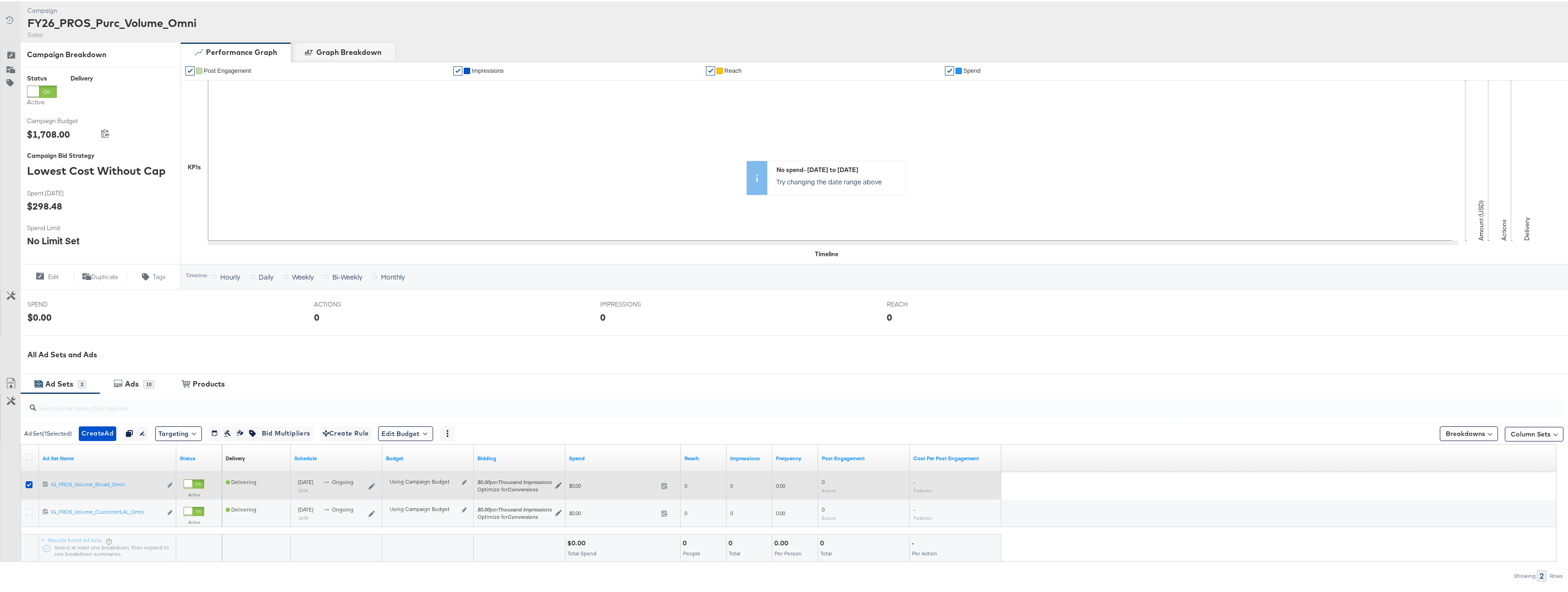
click at [172, 483] on div "6927889709988 IG_PROS_Volume_Broad_Omni IG_PROS_Volume_Broad_Omni Edit ad set" at bounding box center [108, 484] width 138 height 17
click at [171, 483] on icon "link" at bounding box center [169, 484] width 4 height 5
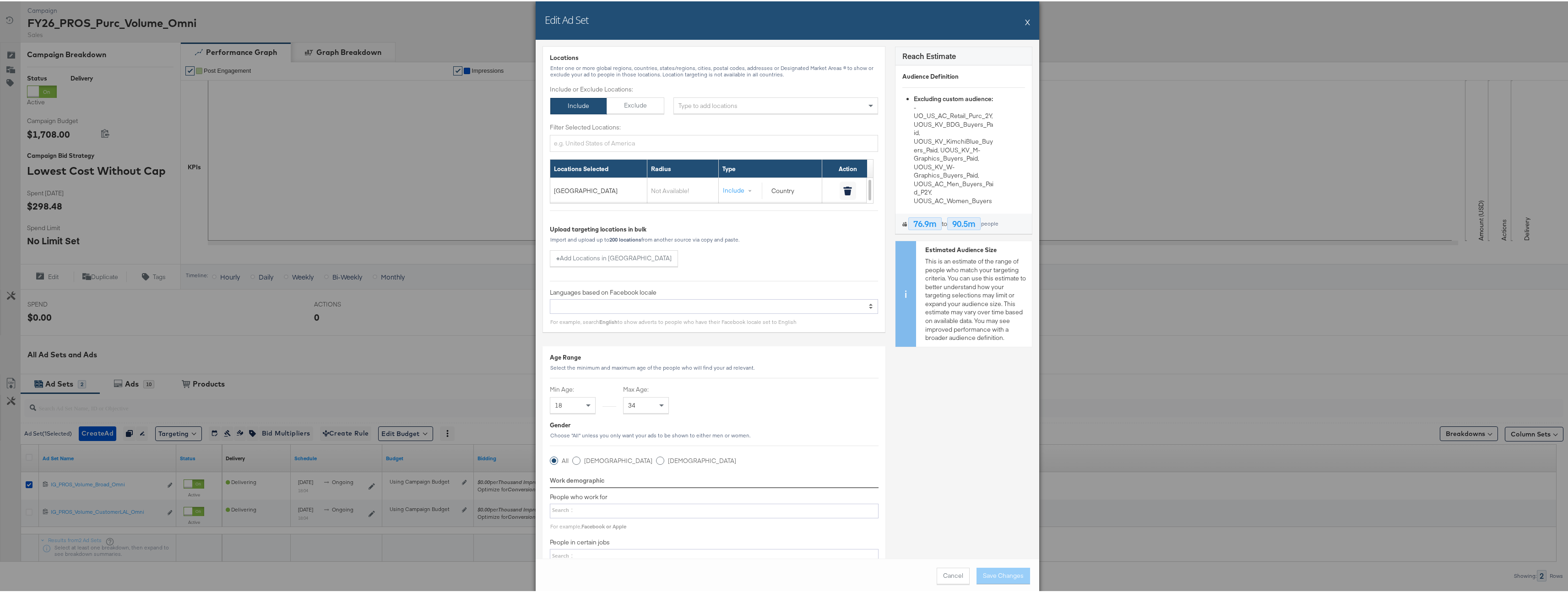
scroll to position [665, 0]
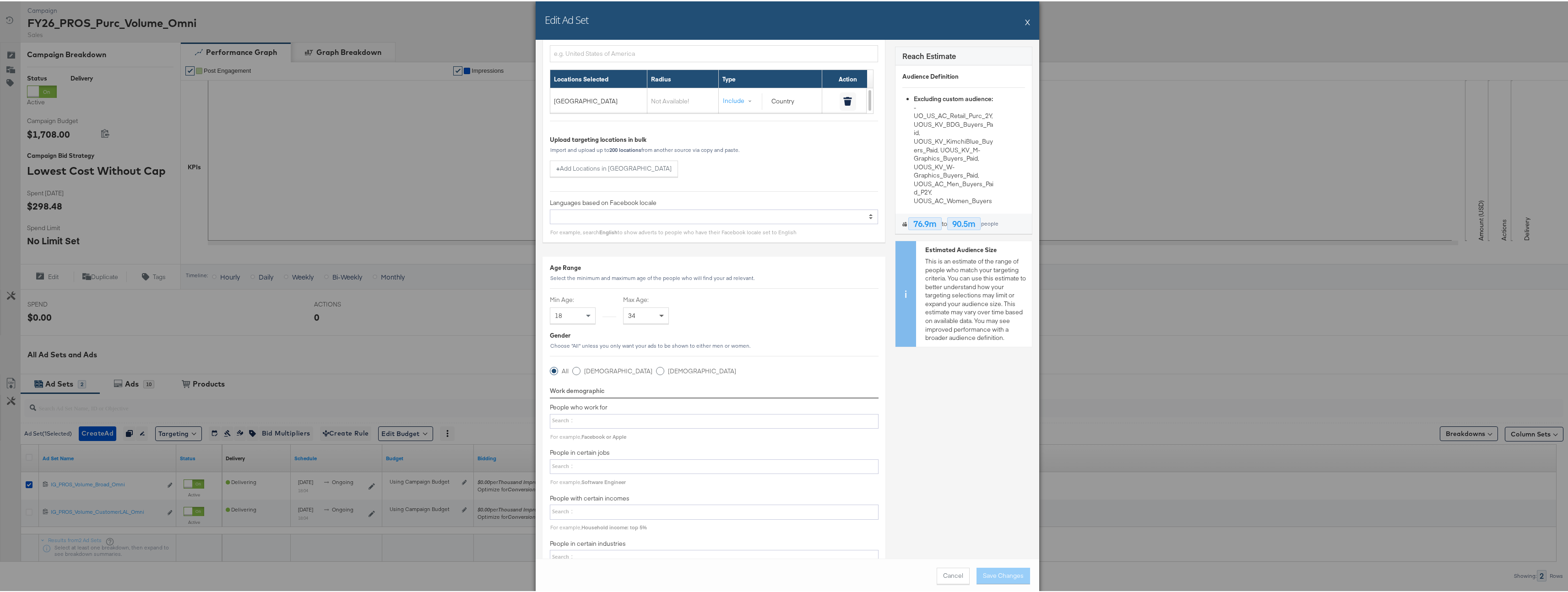
click at [656, 322] on div "34" at bounding box center [646, 314] width 46 height 16
click at [864, 416] on div at bounding box center [714, 420] width 329 height 15
click at [0, 0] on select at bounding box center [0, 0] width 0 height 0
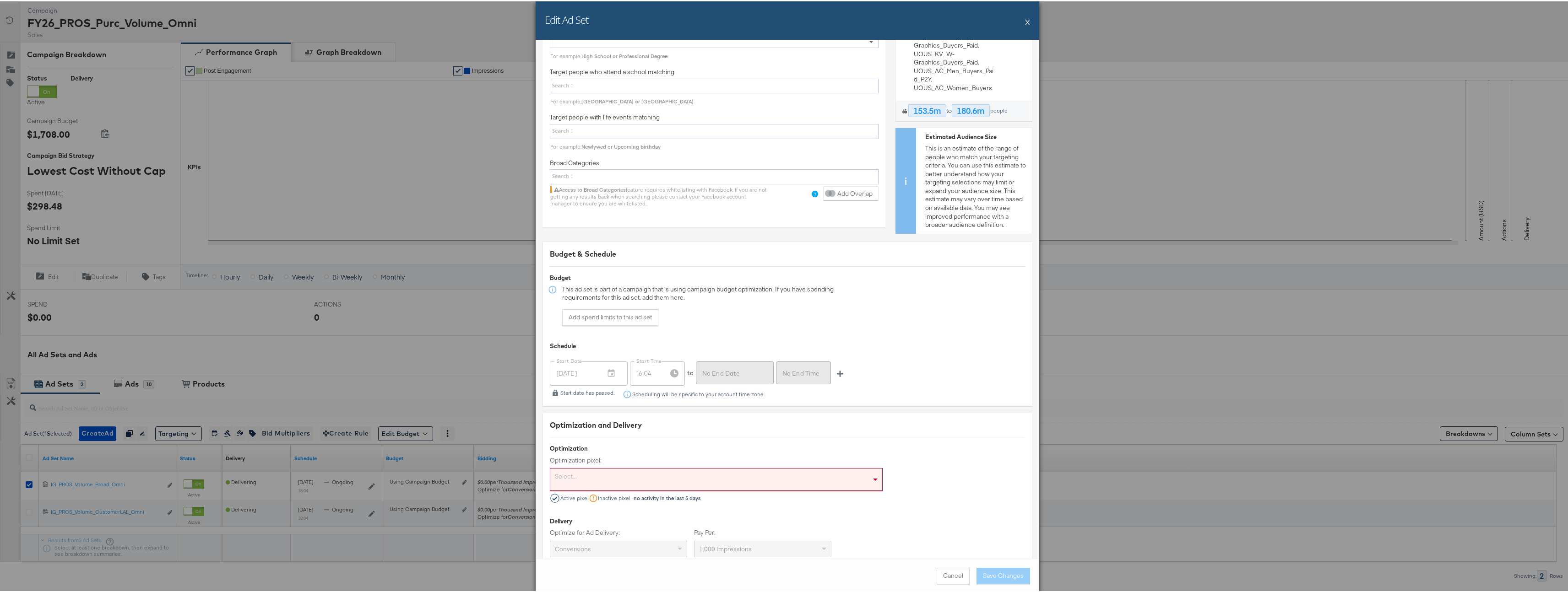
scroll to position [2212, 0]
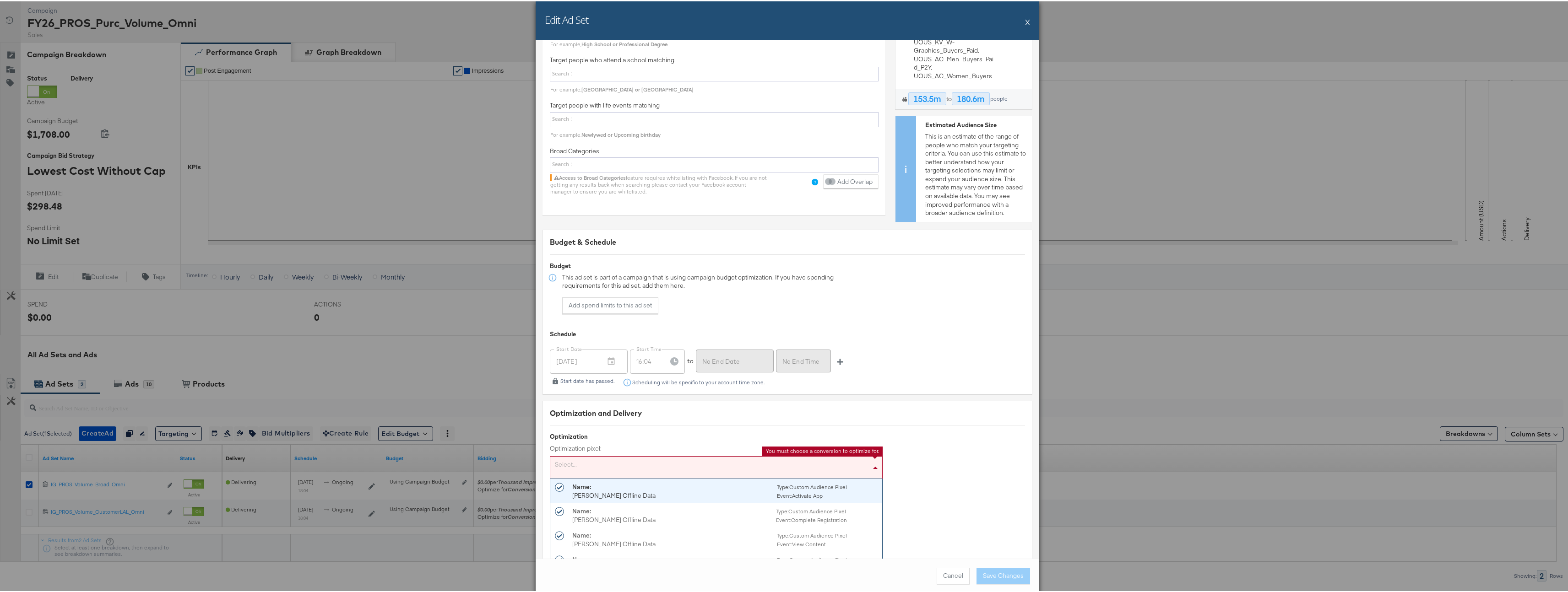
click at [739, 455] on div "Select..." at bounding box center [716, 466] width 332 height 22
click at [1025, 22] on button "X" at bounding box center [1028, 21] width 5 height 18
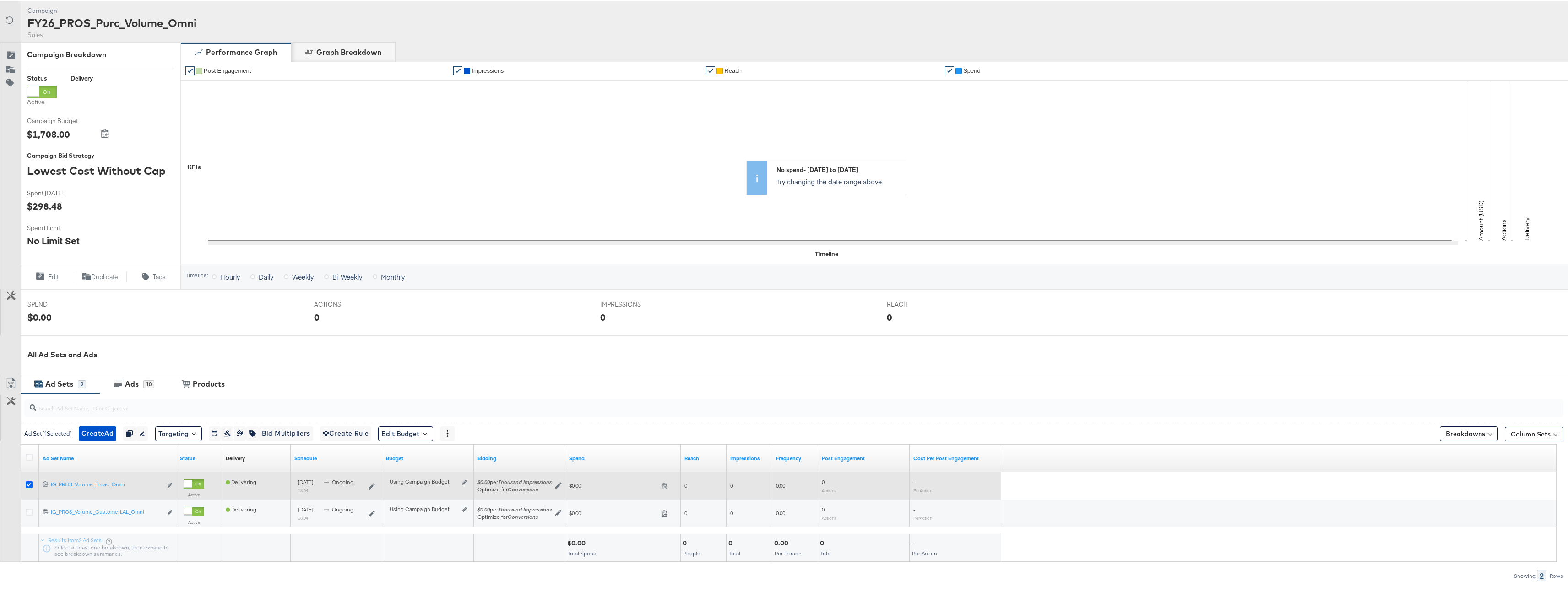
click at [28, 482] on icon at bounding box center [29, 483] width 7 height 7
click at [0, 0] on input "checkbox" at bounding box center [0, 0] width 0 height 0
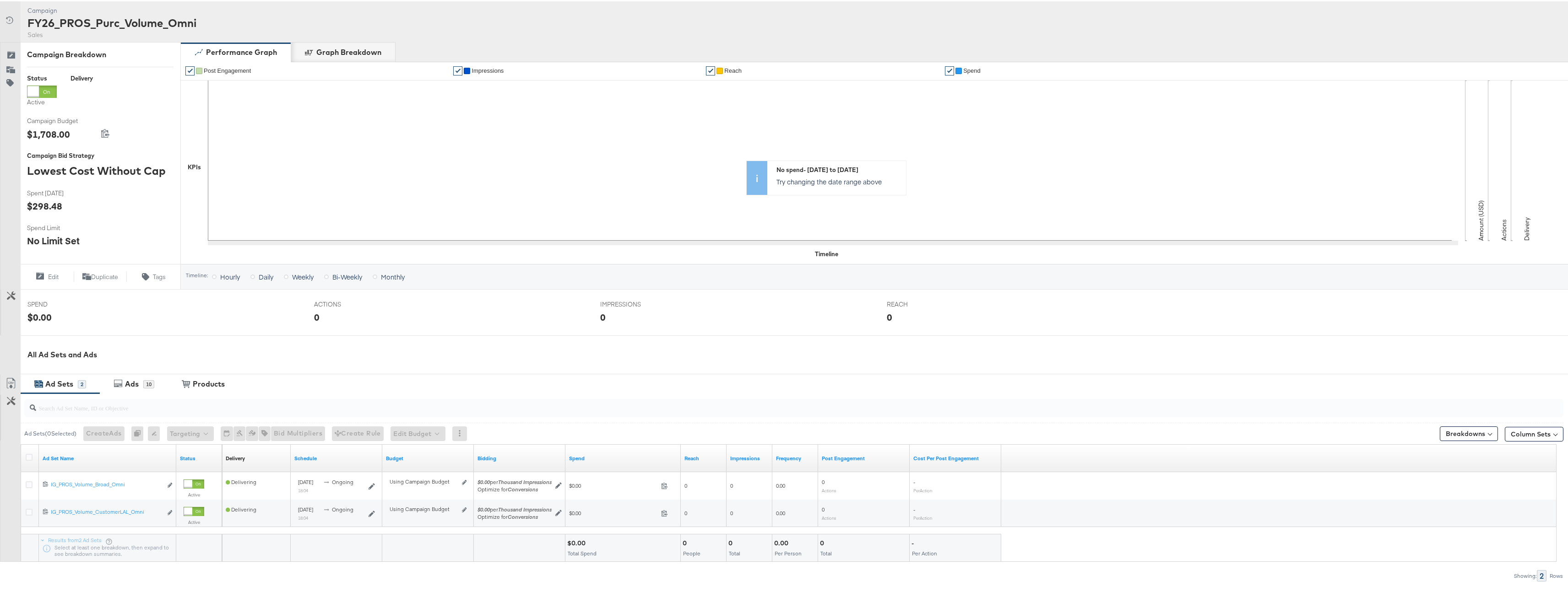
scroll to position [0, 0]
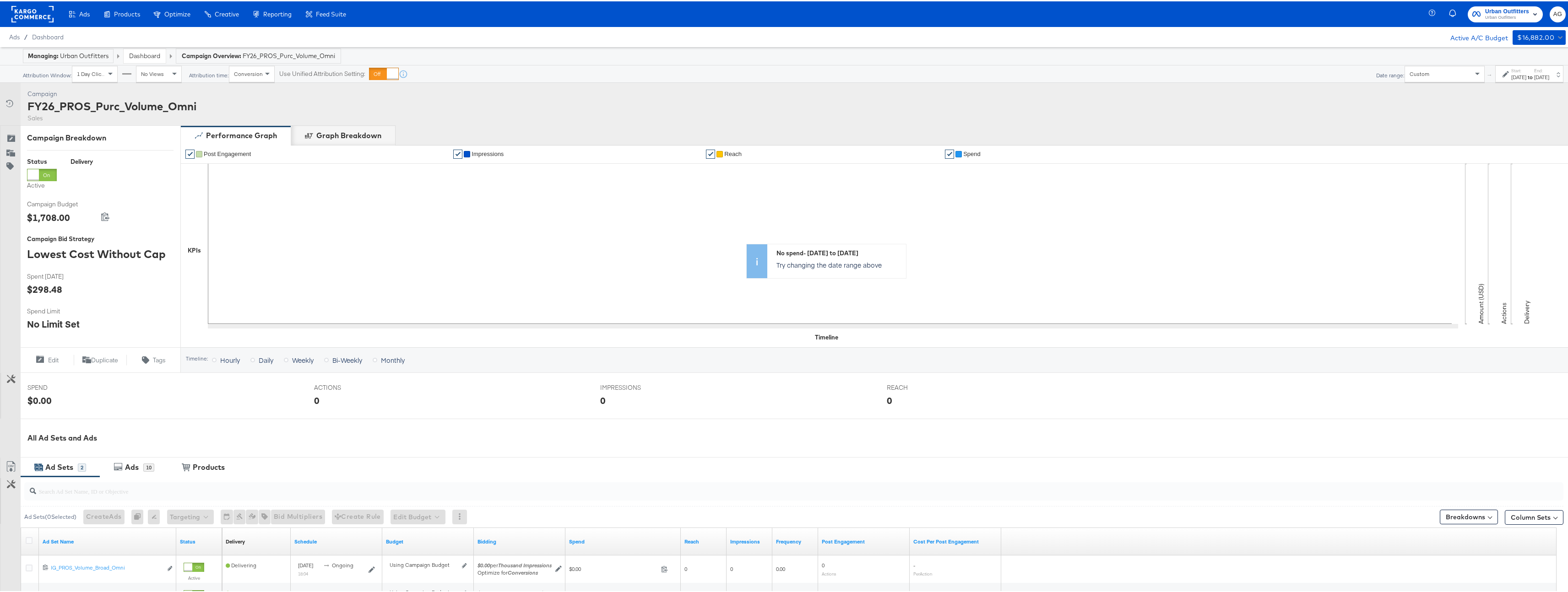
click at [130, 57] on link "Dashboard" at bounding box center [144, 54] width 31 height 8
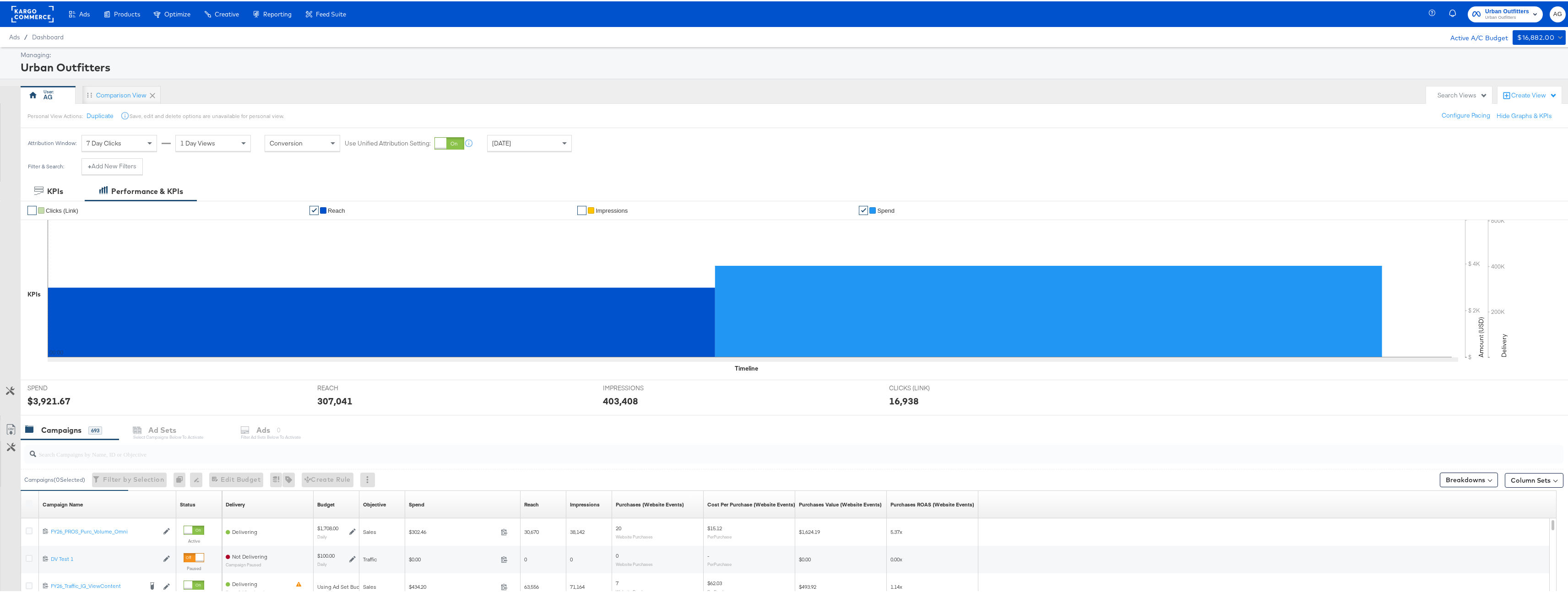
click at [206, 455] on input "search" at bounding box center [726, 448] width 1380 height 18
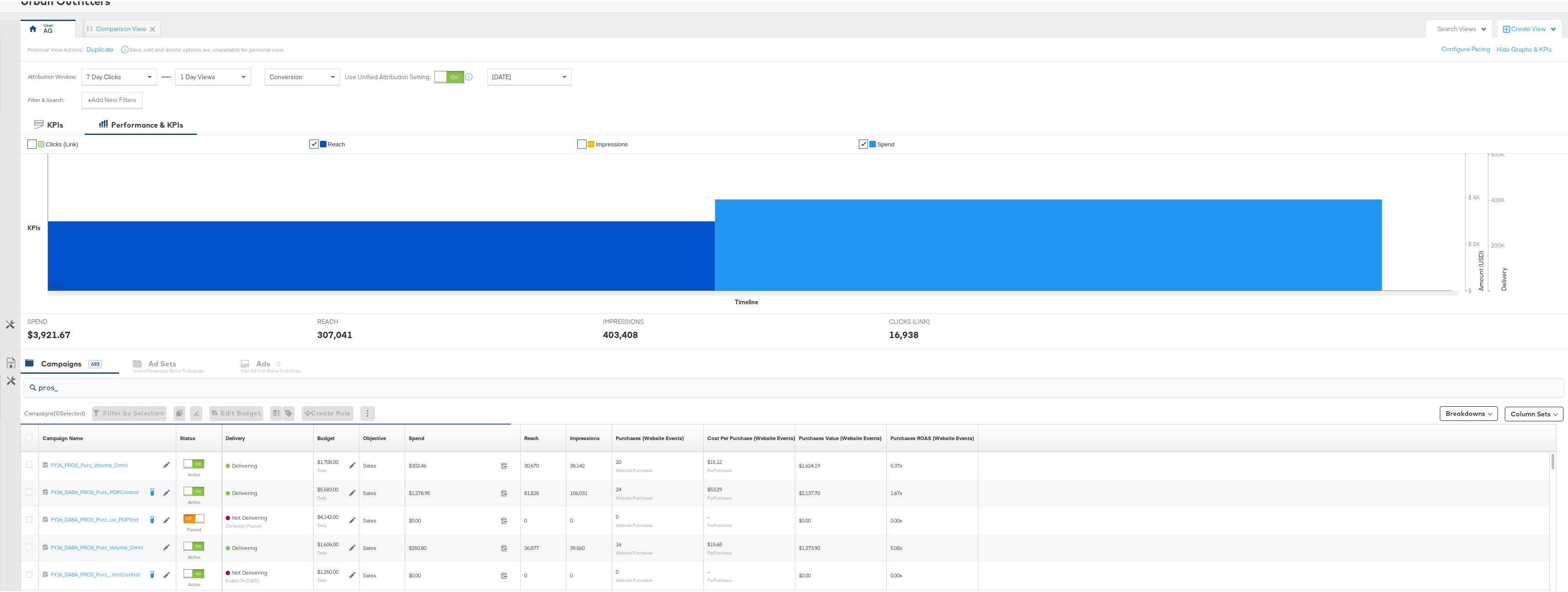
scroll to position [211, 0]
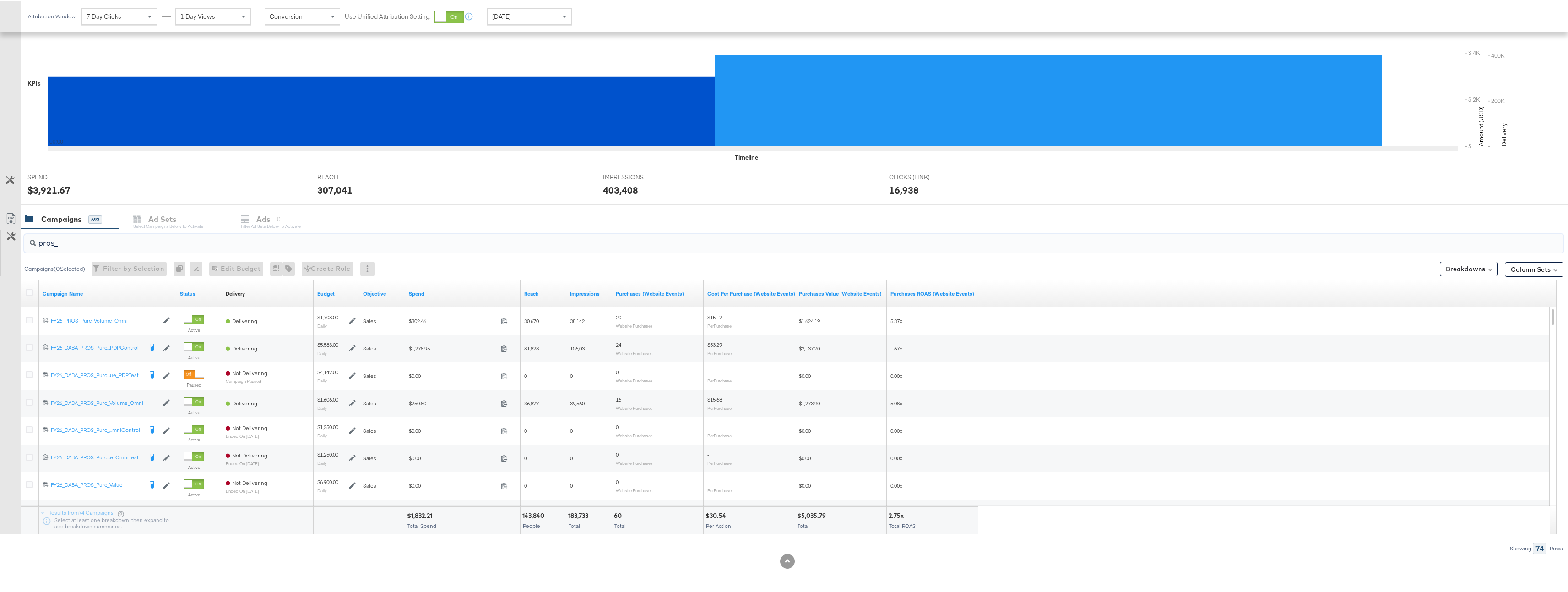
type input "pros_"
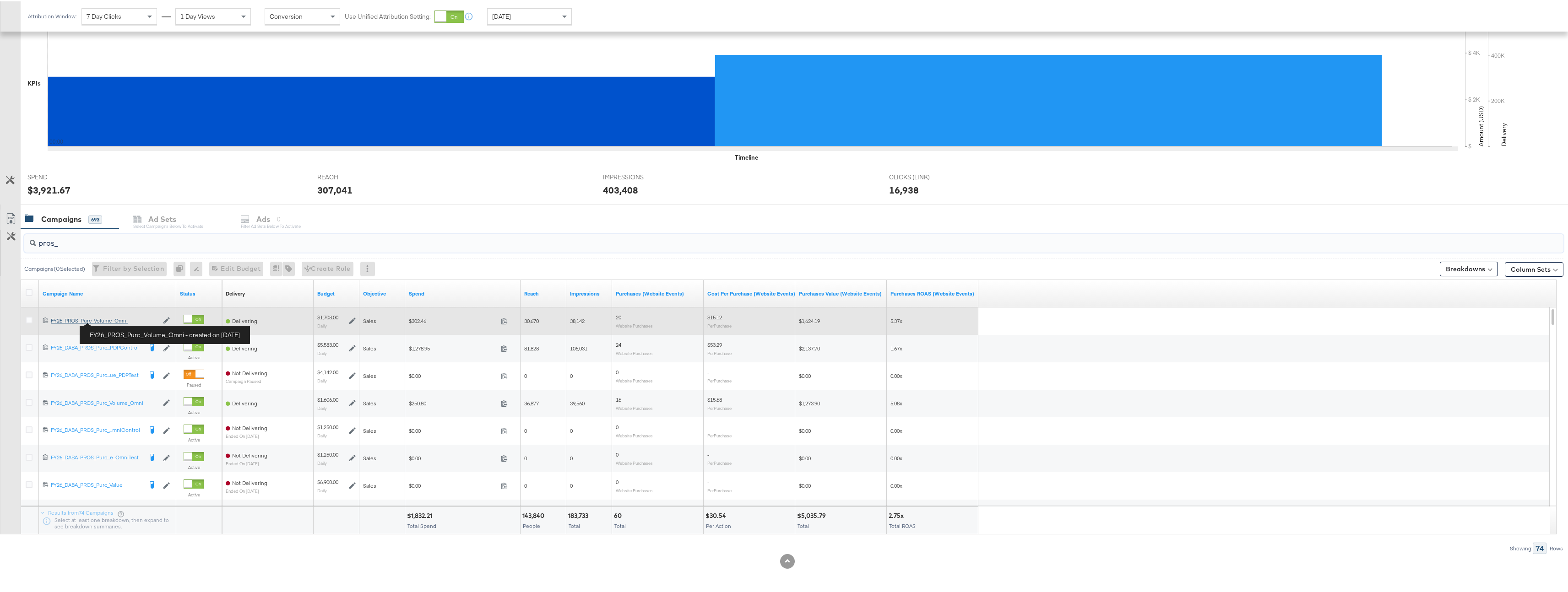
click at [114, 320] on div "FY26_PROS_Purc_Volume_Omni FY26_PROS_Purc_Volume_Omni" at bounding box center [105, 320] width 108 height 7
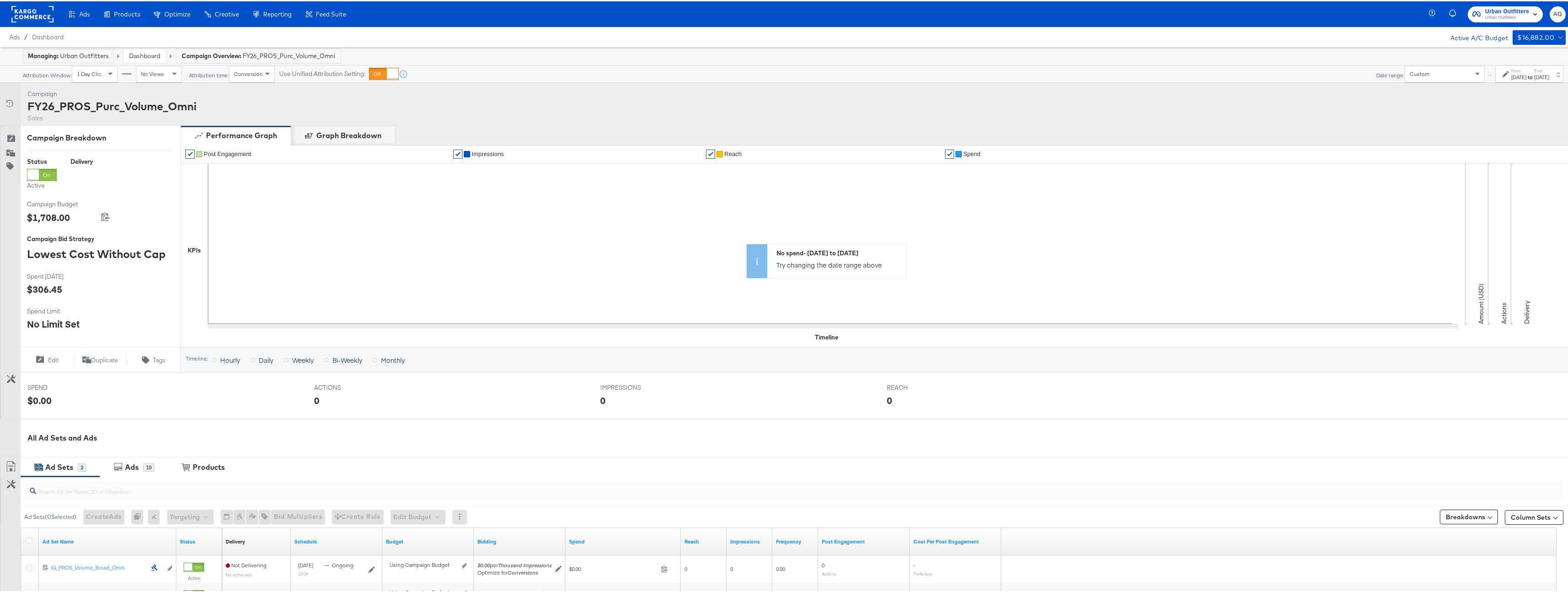
scroll to position [134, 0]
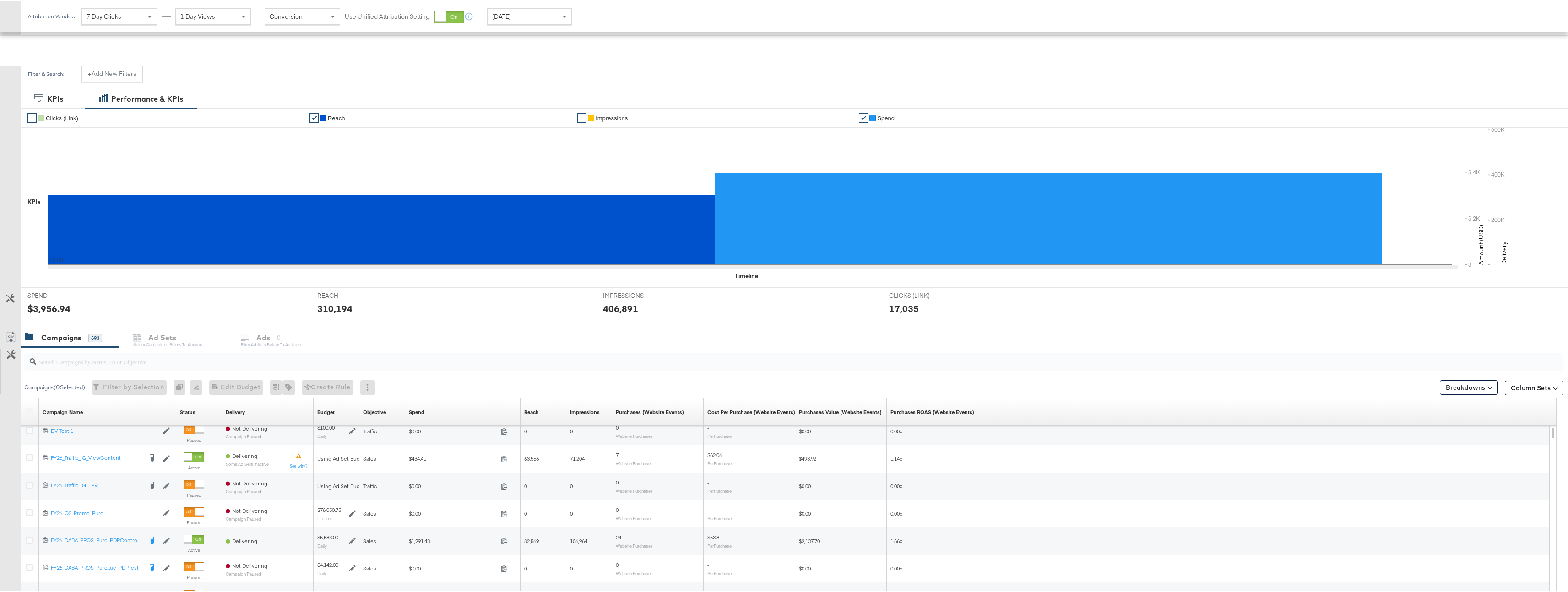
scroll to position [212, 0]
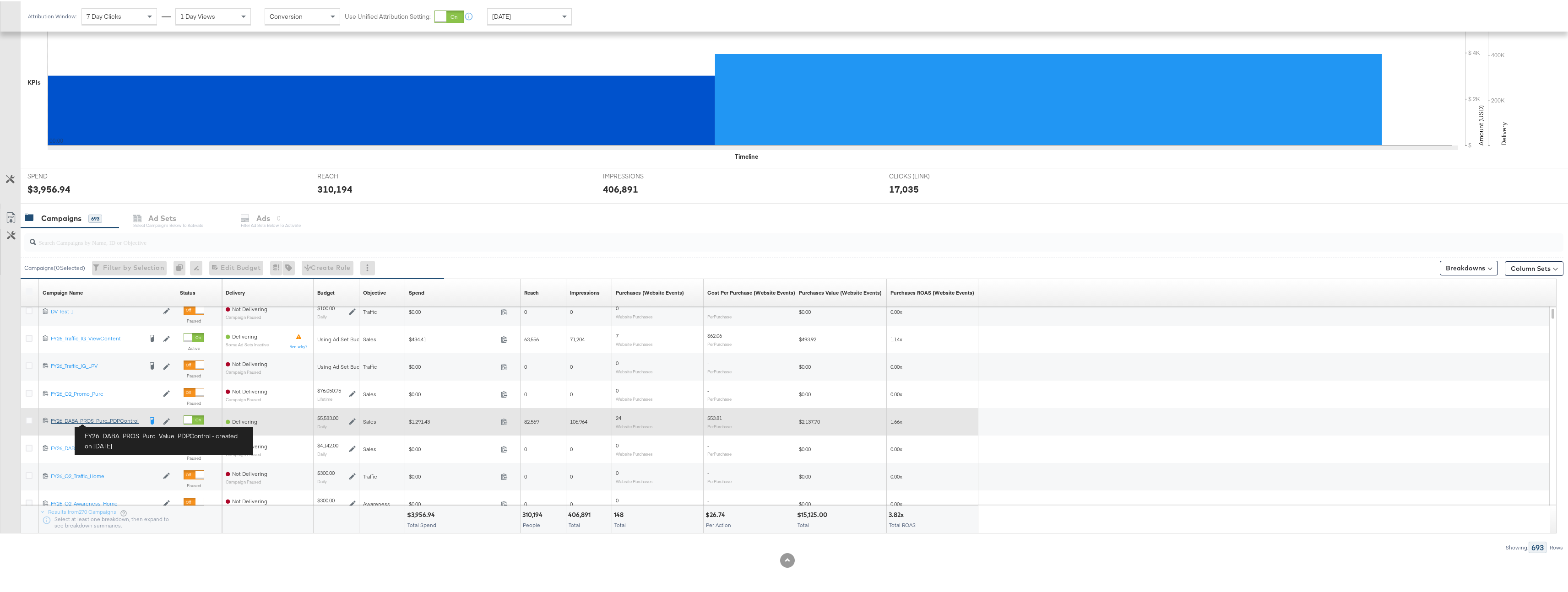
click at [109, 422] on div "FY26_DABA_PROS_Purc_Value_PDPControl FY26_DABA_PROS_Purc...PDPControl" at bounding box center [97, 420] width 92 height 7
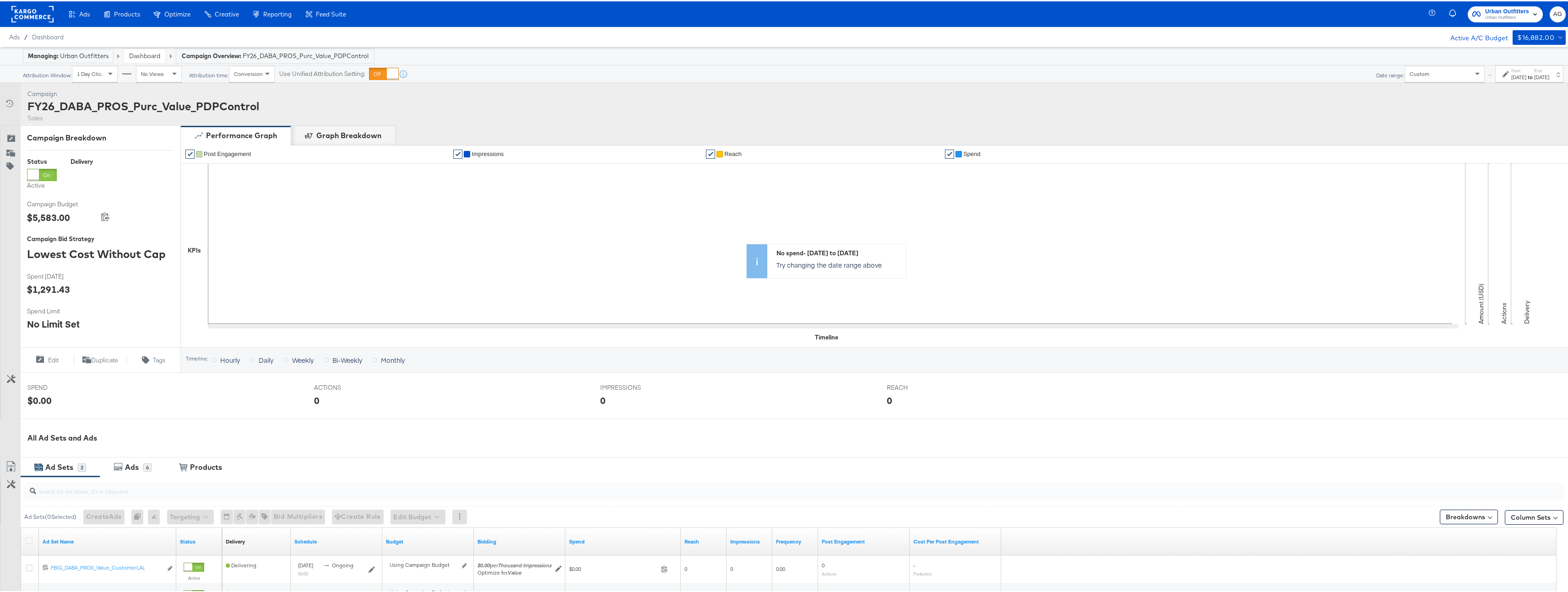
scroll to position [134, 0]
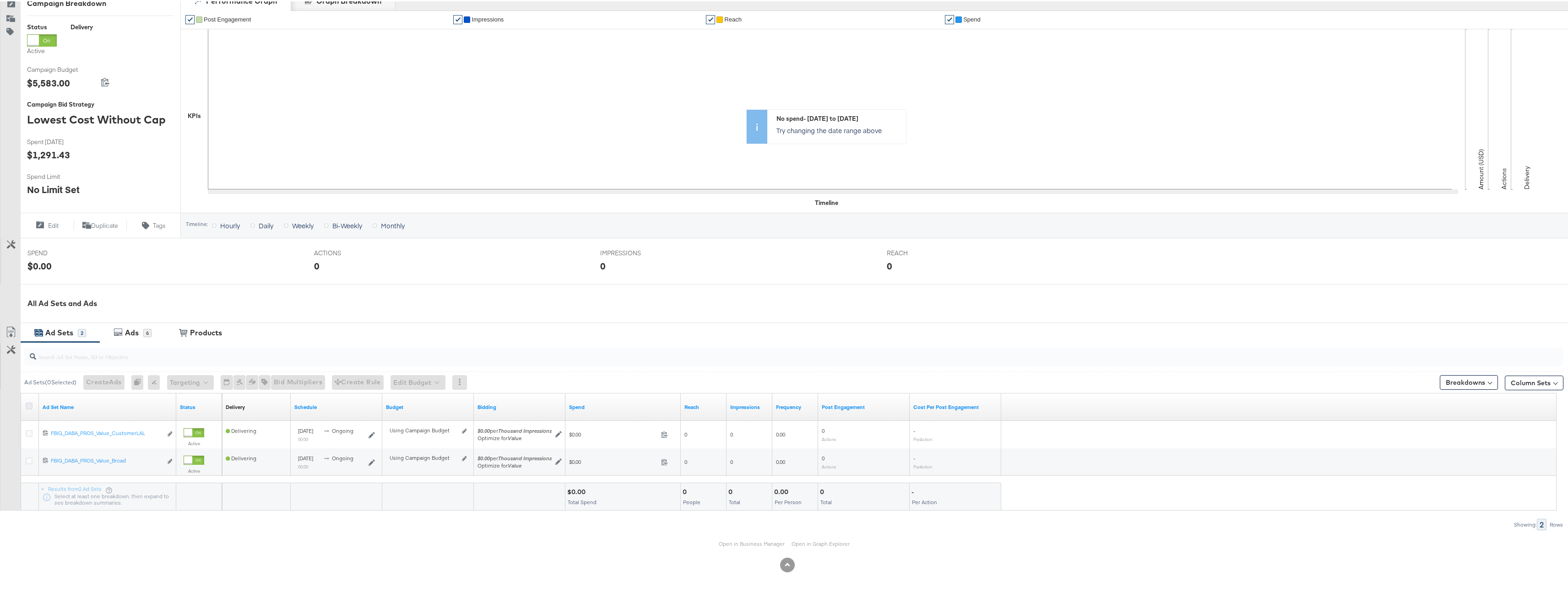
click at [32, 406] on icon at bounding box center [29, 404] width 7 height 7
click at [0, 0] on input "checkbox" at bounding box center [0, 0] width 0 height 0
click at [300, 382] on span "Bid Multipliers" at bounding box center [293, 381] width 48 height 12
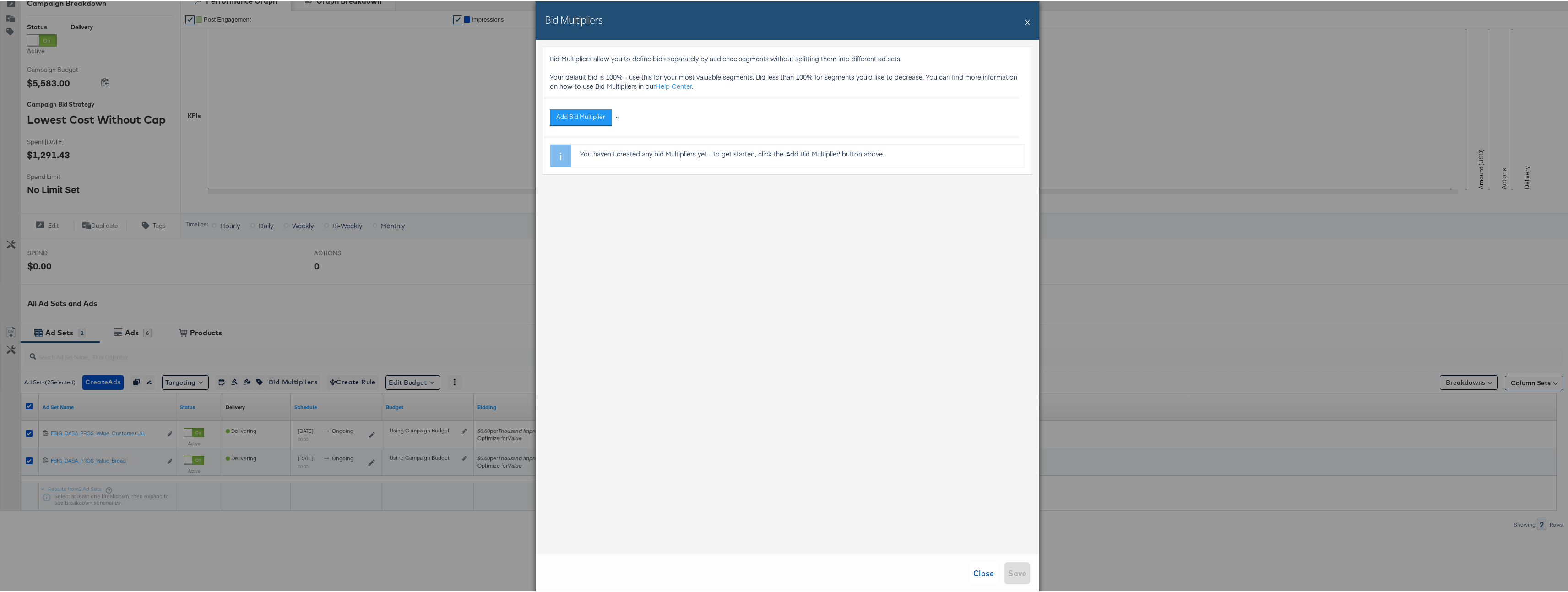
click at [617, 115] on div "Add Bid Multiplier" at bounding box center [586, 116] width 73 height 16
click at [582, 178] on li "Age" at bounding box center [589, 180] width 68 height 13
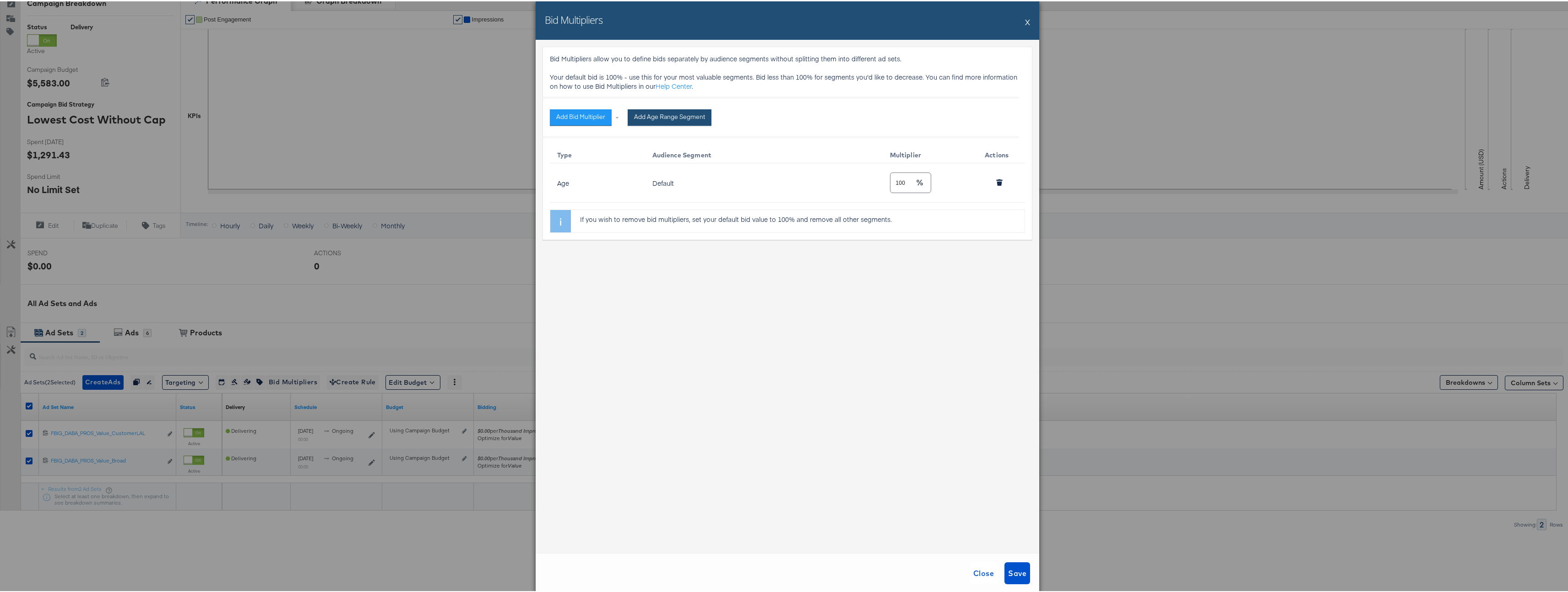
click at [660, 114] on button "Add Age Range Segment" at bounding box center [669, 116] width 84 height 16
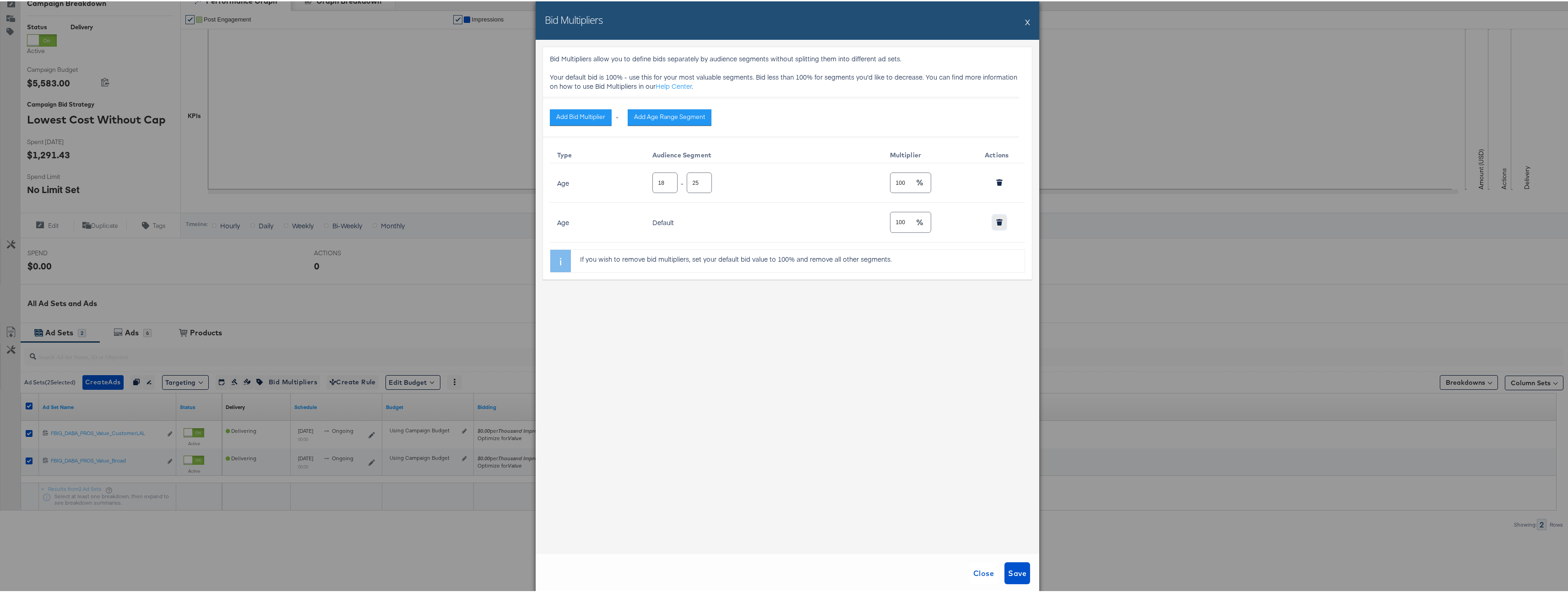
click at [997, 224] on icon "button" at bounding box center [999, 222] width 5 height 4
click at [663, 180] on input "19" at bounding box center [665, 178] width 24 height 20
click at [663, 180] on input "20" at bounding box center [665, 178] width 24 height 20
click at [663, 183] on input "19" at bounding box center [665, 178] width 24 height 20
click at [660, 181] on input "19" at bounding box center [665, 178] width 24 height 20
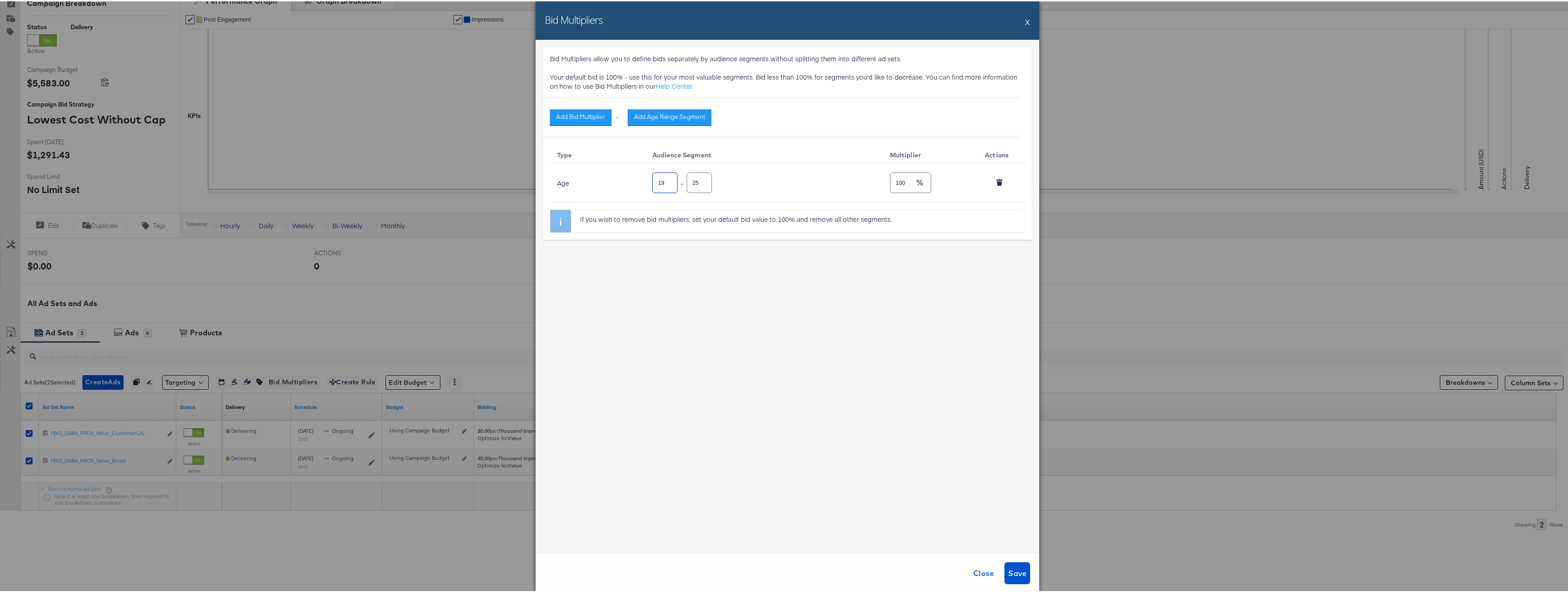
click at [660, 181] on input "19" at bounding box center [665, 178] width 24 height 20
type input "45"
type input "0"
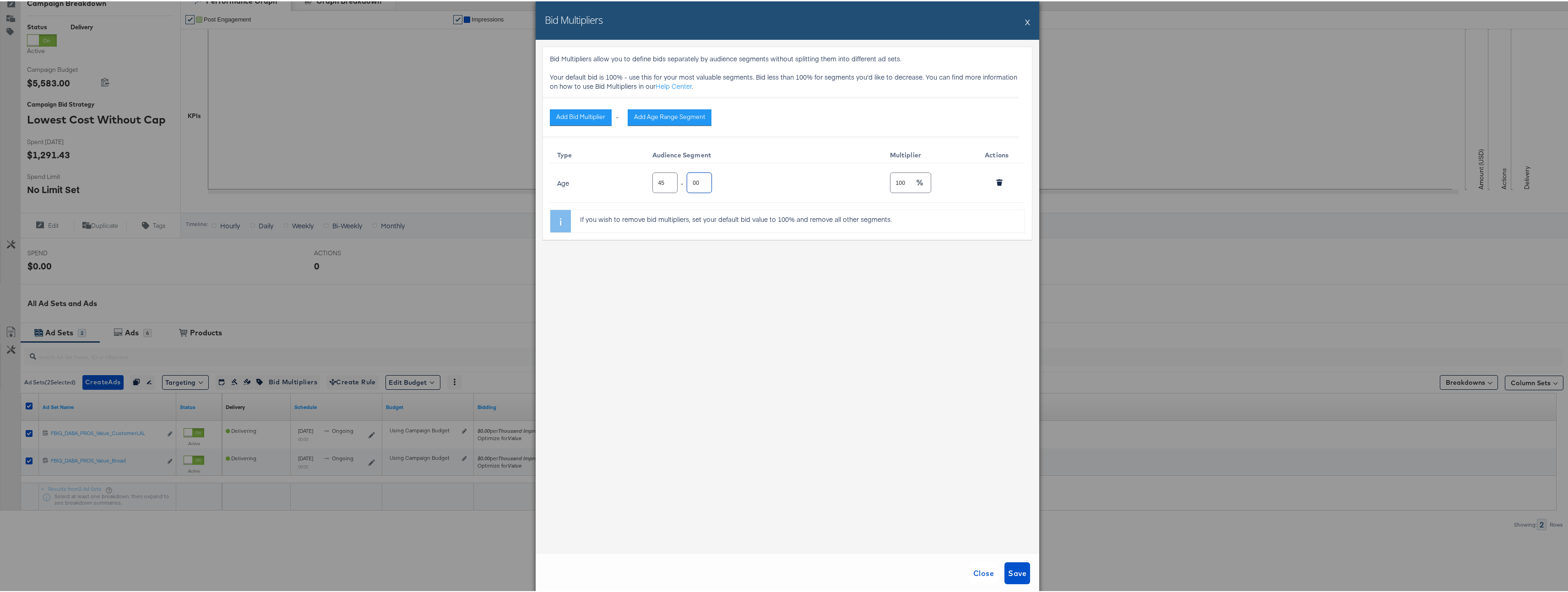
type input "100"
click at [778, 330] on div "Bid Multipliers allow you to define bids separately by audience segments withou…" at bounding box center [787, 295] width 504 height 513
click at [1015, 577] on span "Save" at bounding box center [1017, 572] width 18 height 13
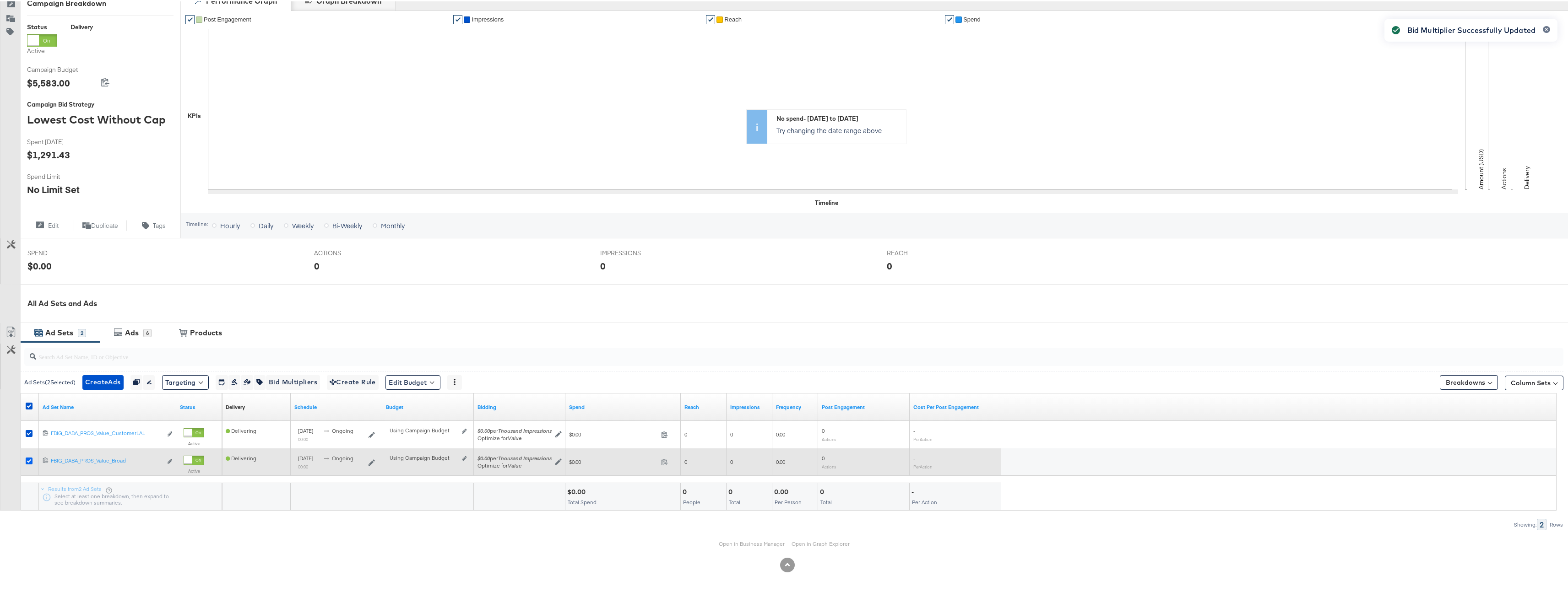
click at [28, 461] on icon at bounding box center [29, 459] width 7 height 7
click at [0, 0] on input "checkbox" at bounding box center [0, 0] width 0 height 0
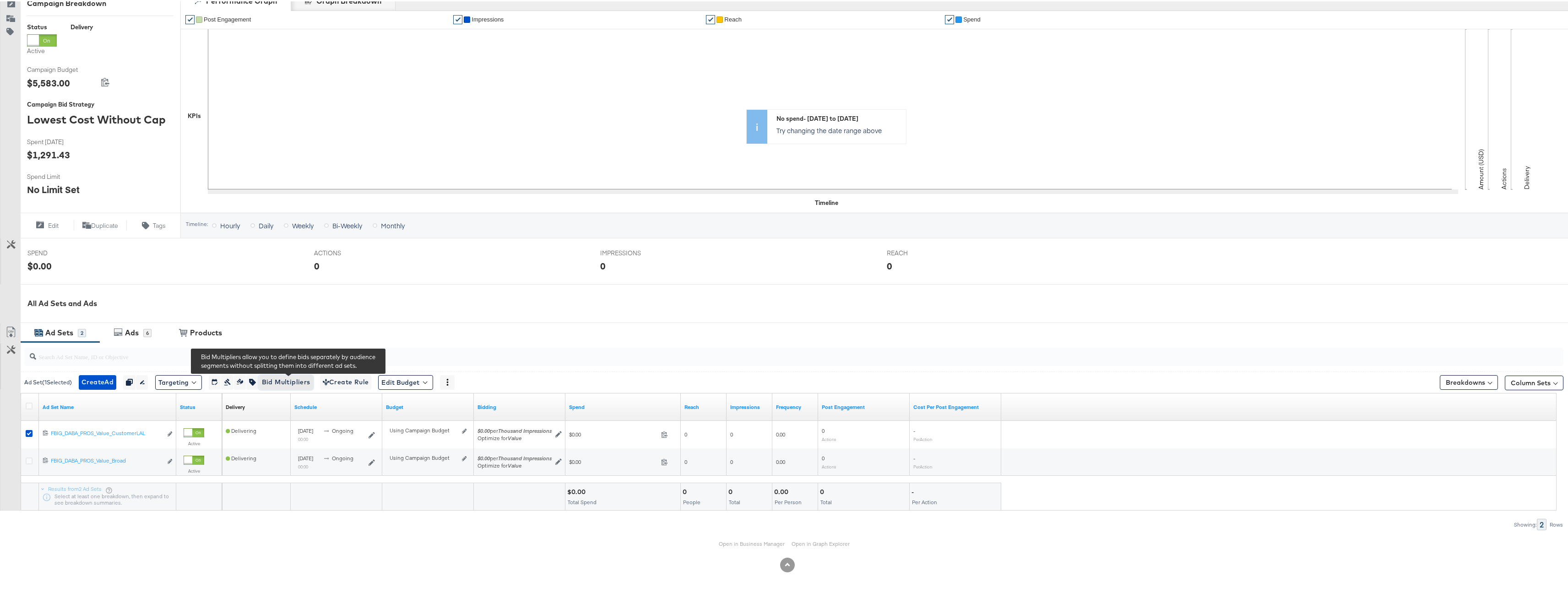
click at [298, 382] on span "Bid Multipliers" at bounding box center [285, 381] width 48 height 12
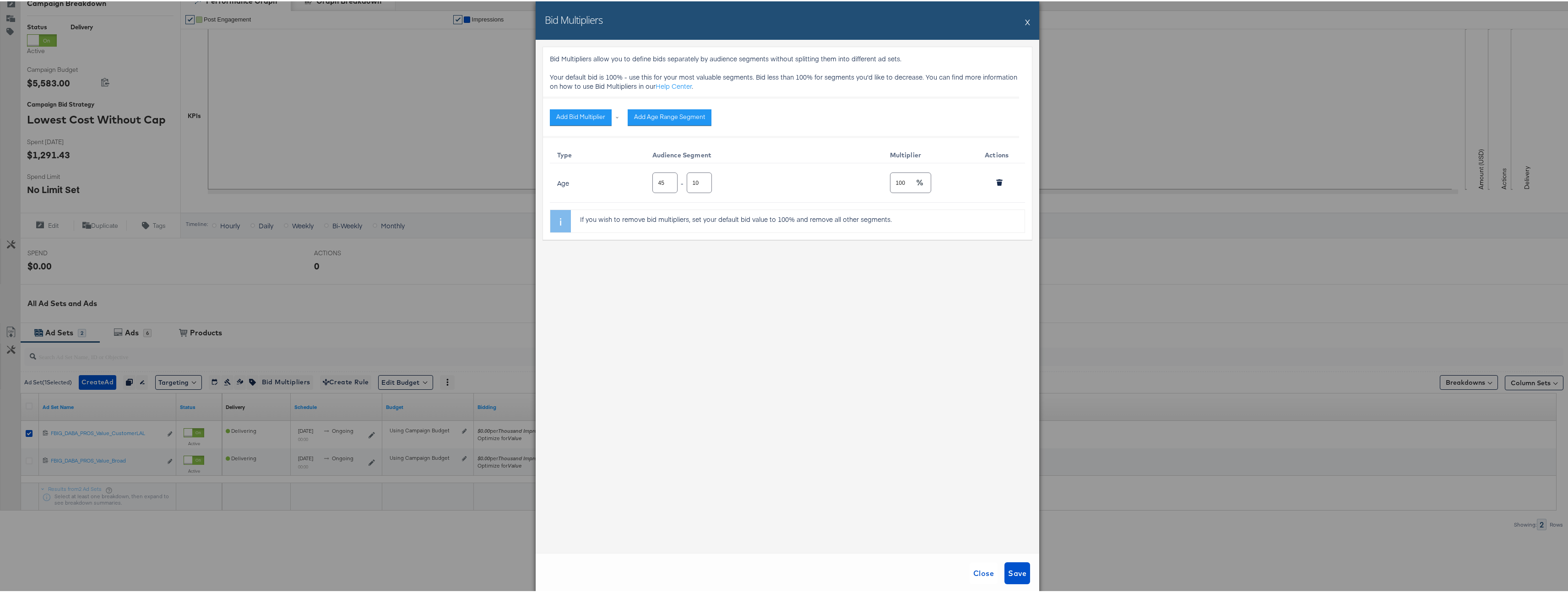
click at [1018, 20] on div "Bid Multipliers X" at bounding box center [787, 19] width 504 height 38
click at [1025, 19] on button "X" at bounding box center [1028, 21] width 5 height 18
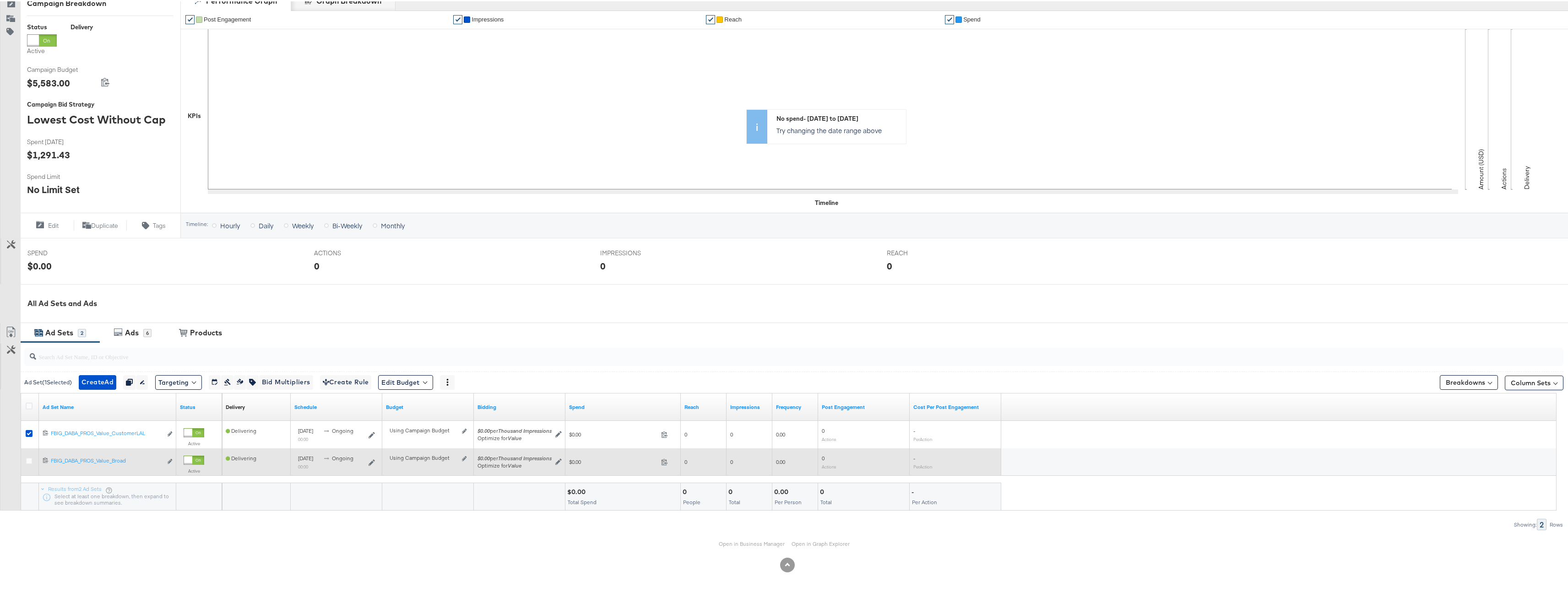
click at [33, 456] on div at bounding box center [31, 461] width 10 height 9
click at [30, 458] on icon at bounding box center [29, 459] width 7 height 7
click at [0, 0] on input "checkbox" at bounding box center [0, 0] width 0 height 0
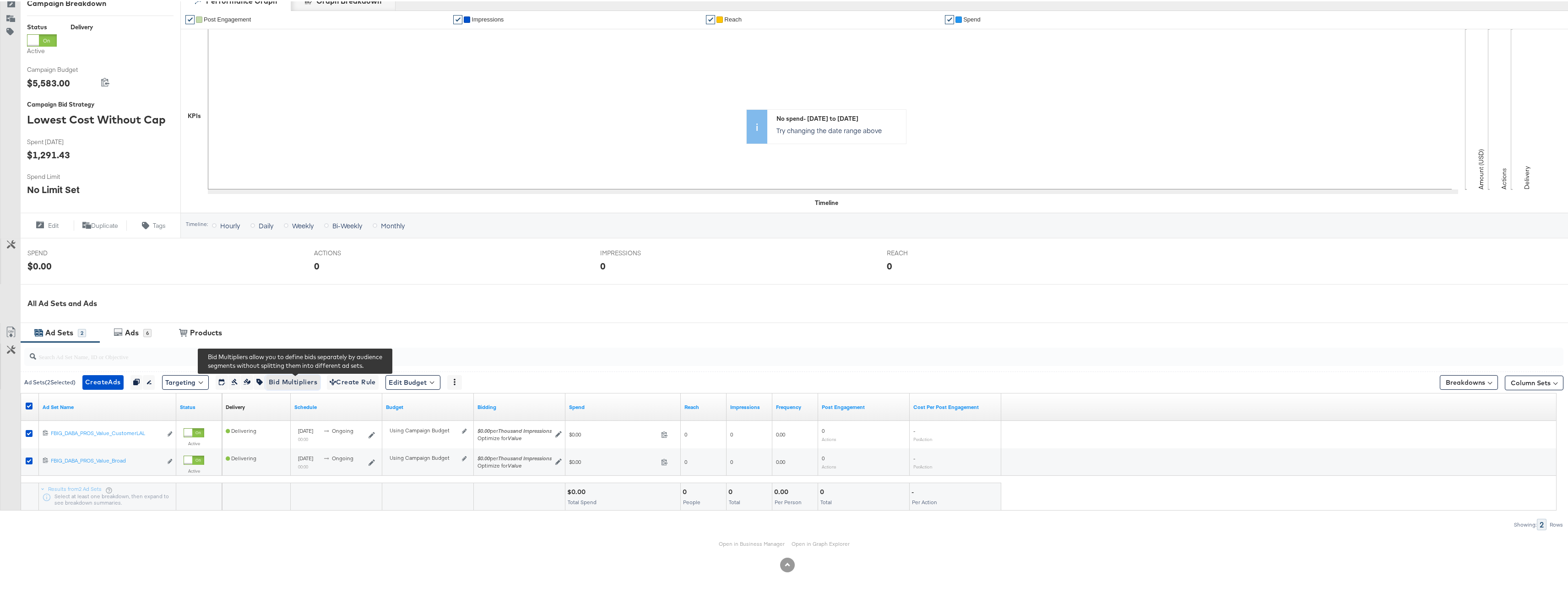
click at [301, 382] on span "Bid Multipliers" at bounding box center [293, 381] width 48 height 12
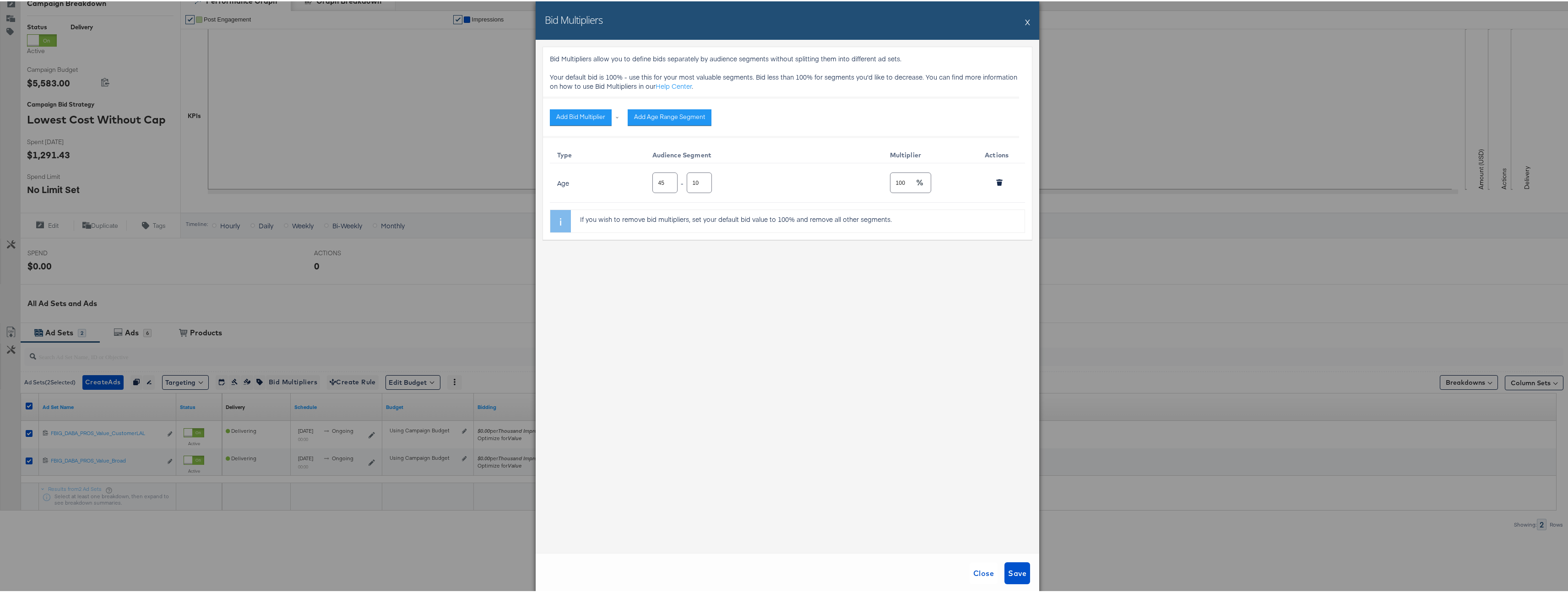
click at [907, 172] on input "100" at bounding box center [902, 178] width 24 height 20
type input "80"
click at [1025, 571] on button "Save" at bounding box center [1017, 572] width 26 height 22
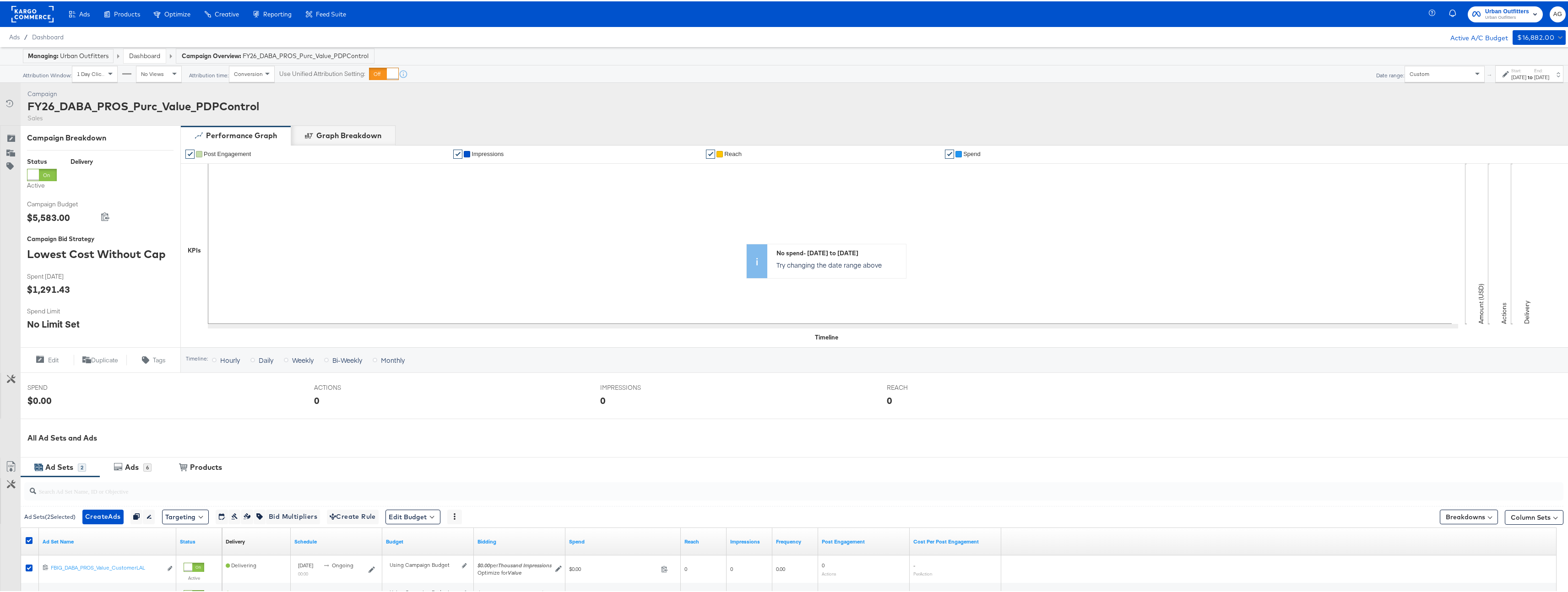
click at [150, 52] on link "Dashboard" at bounding box center [144, 54] width 31 height 8
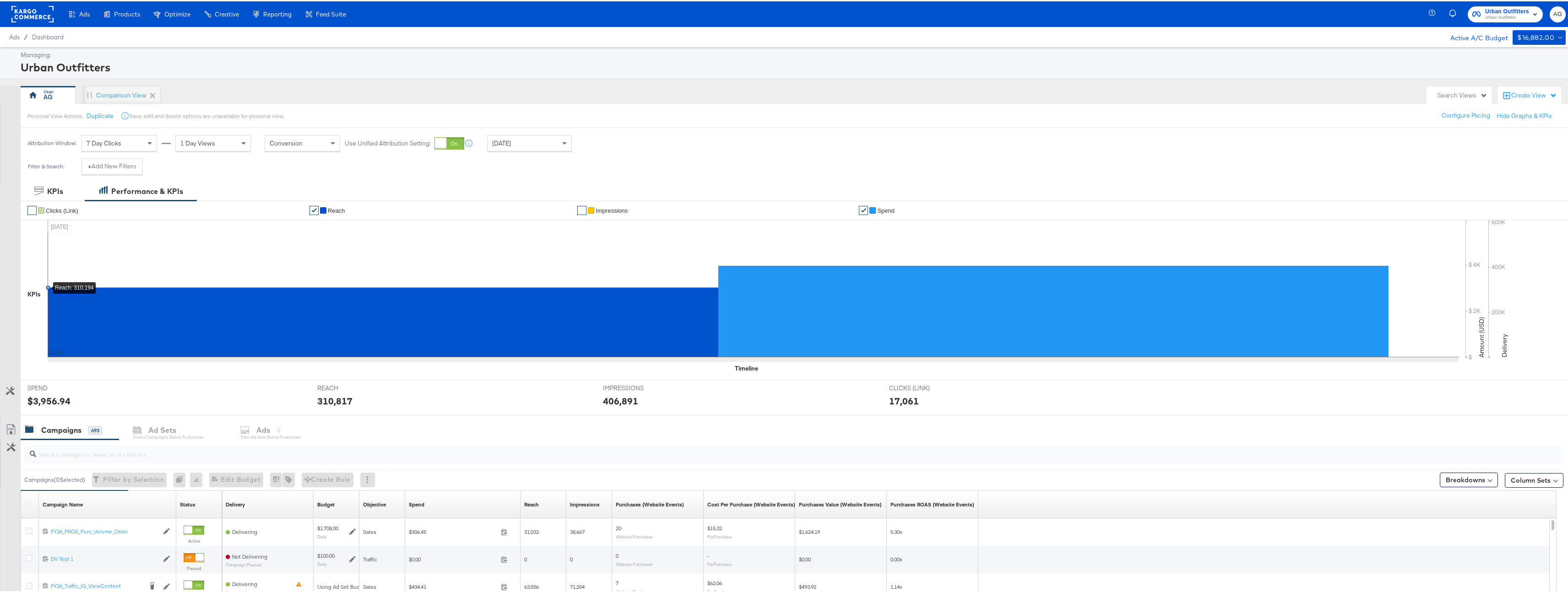
scroll to position [207, 0]
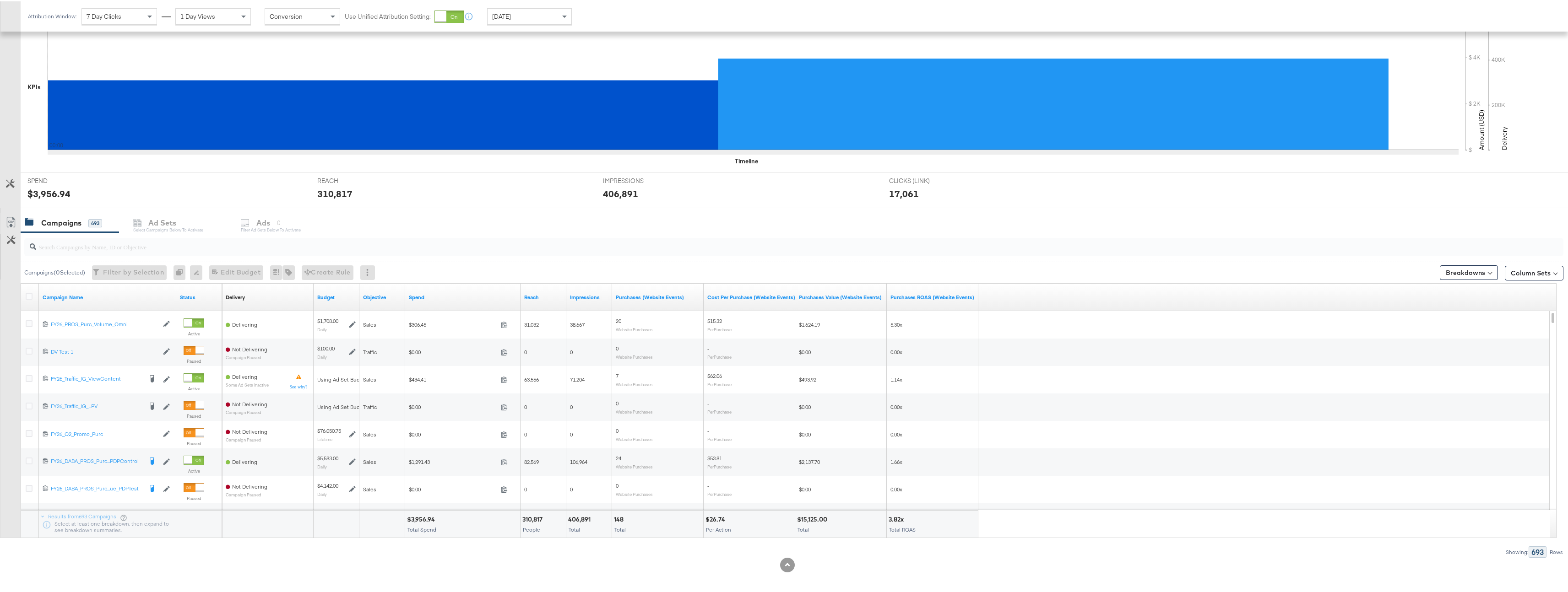
click at [440, 287] on div "Spend" at bounding box center [463, 296] width 116 height 27
click at [440, 293] on link "Spend" at bounding box center [463, 296] width 108 height 7
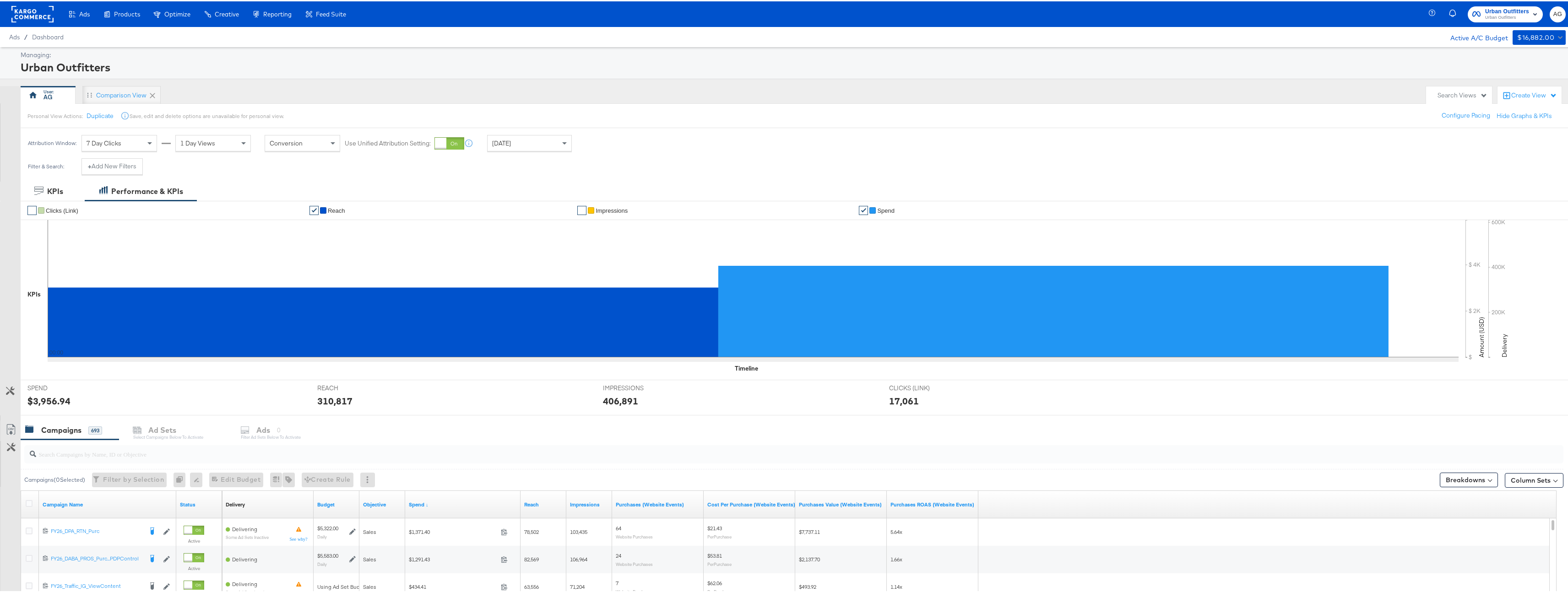
scroll to position [205, 0]
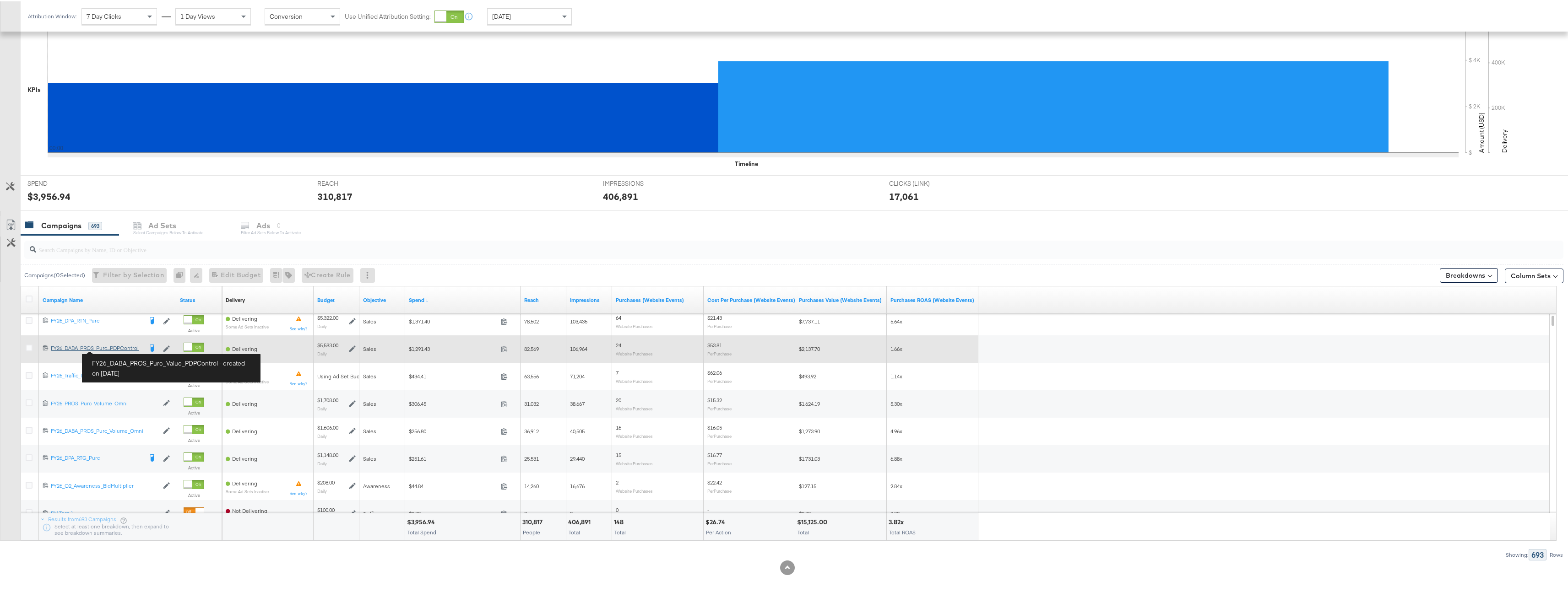
click at [116, 349] on div "FY26_DABA_PROS_Purc_Value_PDPControl FY26_DABA_PROS_Purc...PDPControl" at bounding box center [97, 347] width 92 height 7
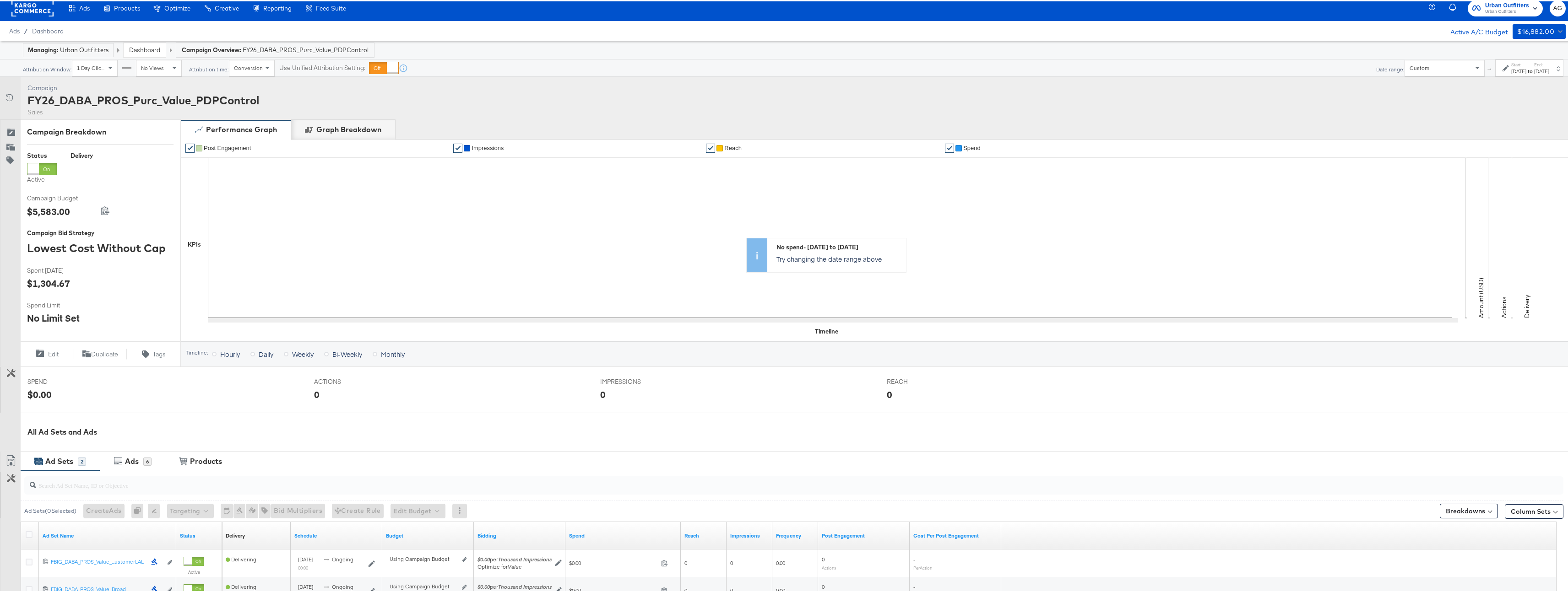
scroll to position [134, 0]
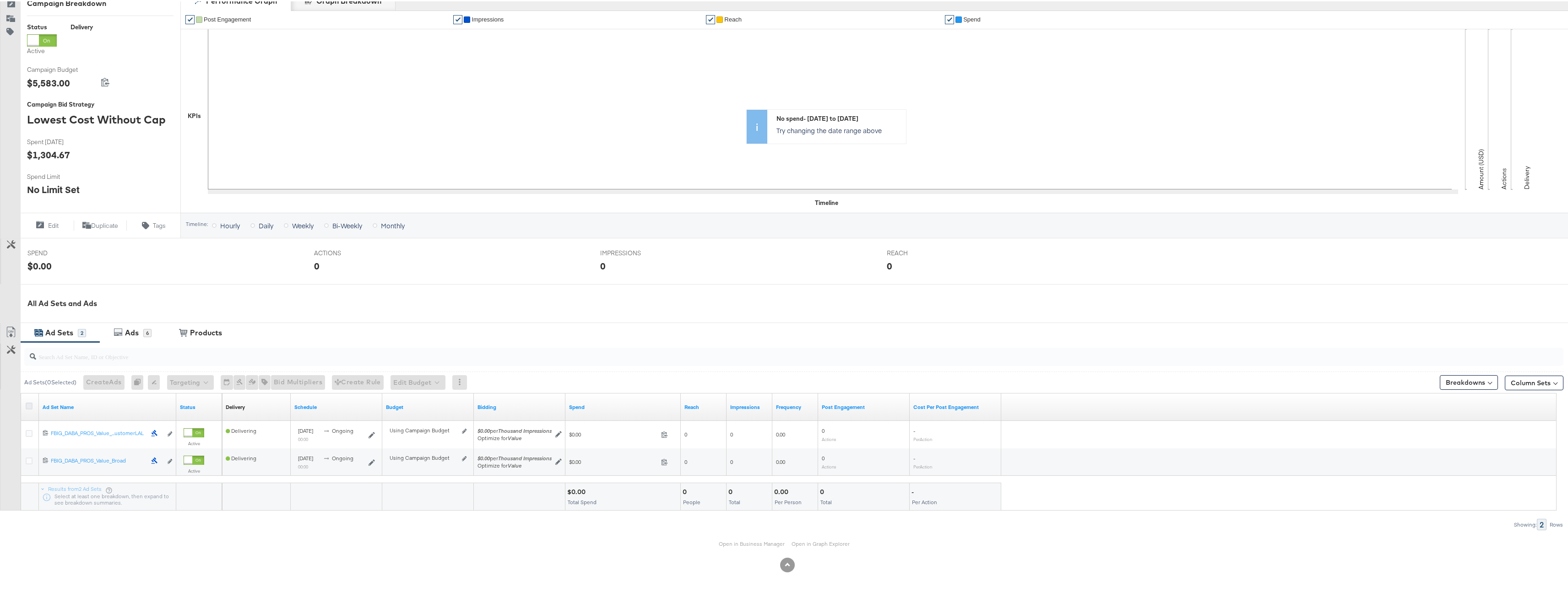
click at [29, 403] on icon at bounding box center [29, 404] width 7 height 7
click at [0, 0] on input "checkbox" at bounding box center [0, 0] width 0 height 0
click at [292, 384] on span "Bid Multipliers" at bounding box center [293, 381] width 48 height 12
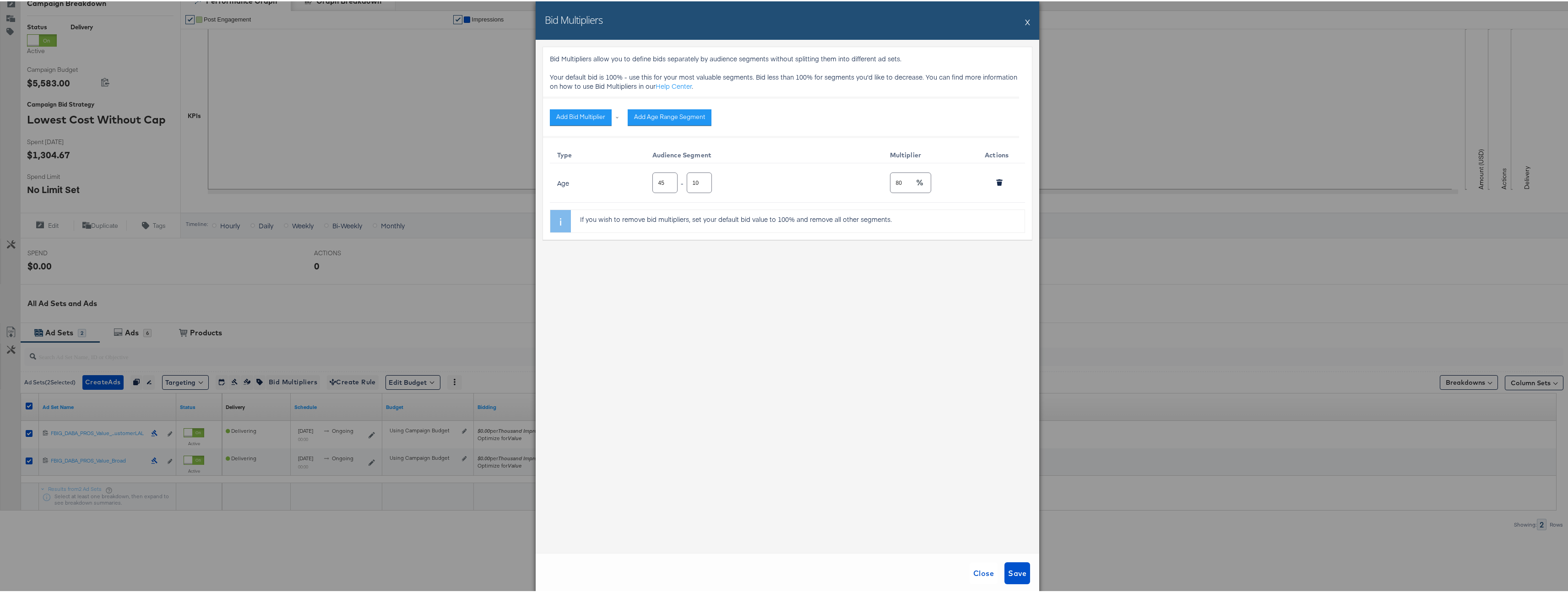
click at [1029, 21] on div "Bid Multipliers X" at bounding box center [787, 19] width 504 height 38
click at [1025, 21] on button "X" at bounding box center [1028, 21] width 5 height 18
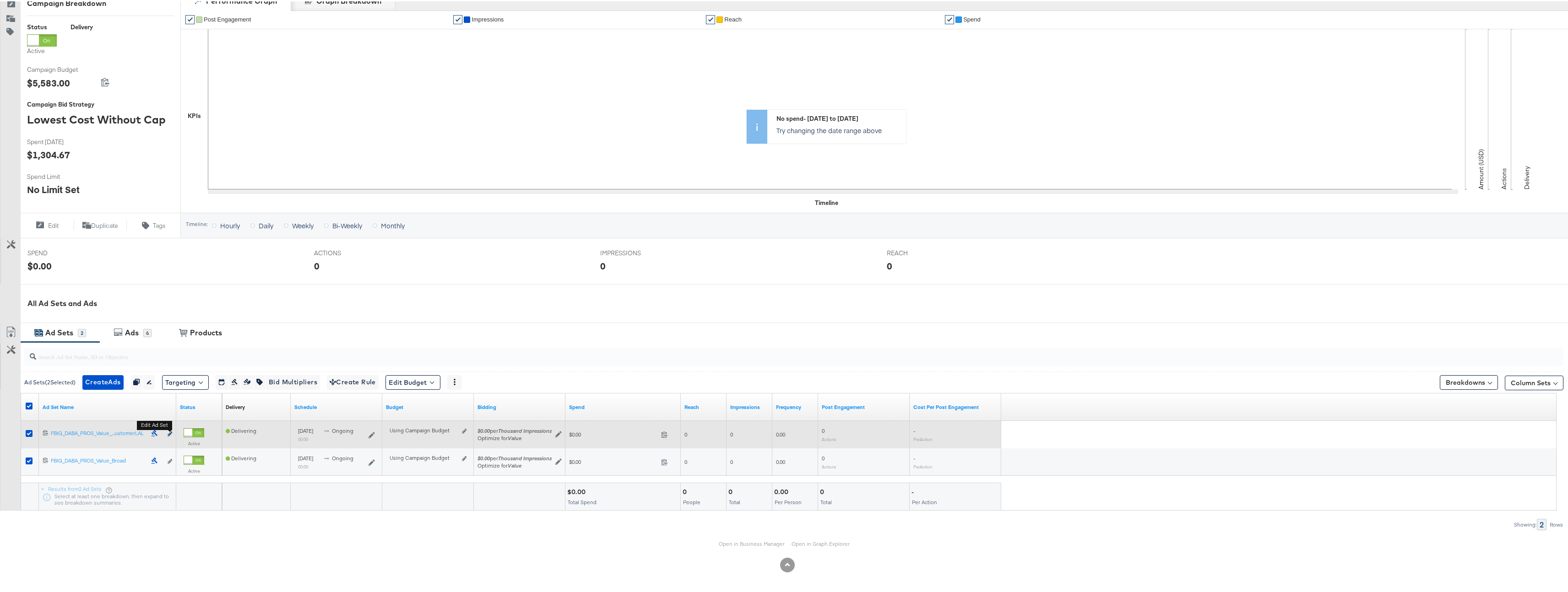
click at [172, 431] on icon "link" at bounding box center [169, 433] width 4 height 5
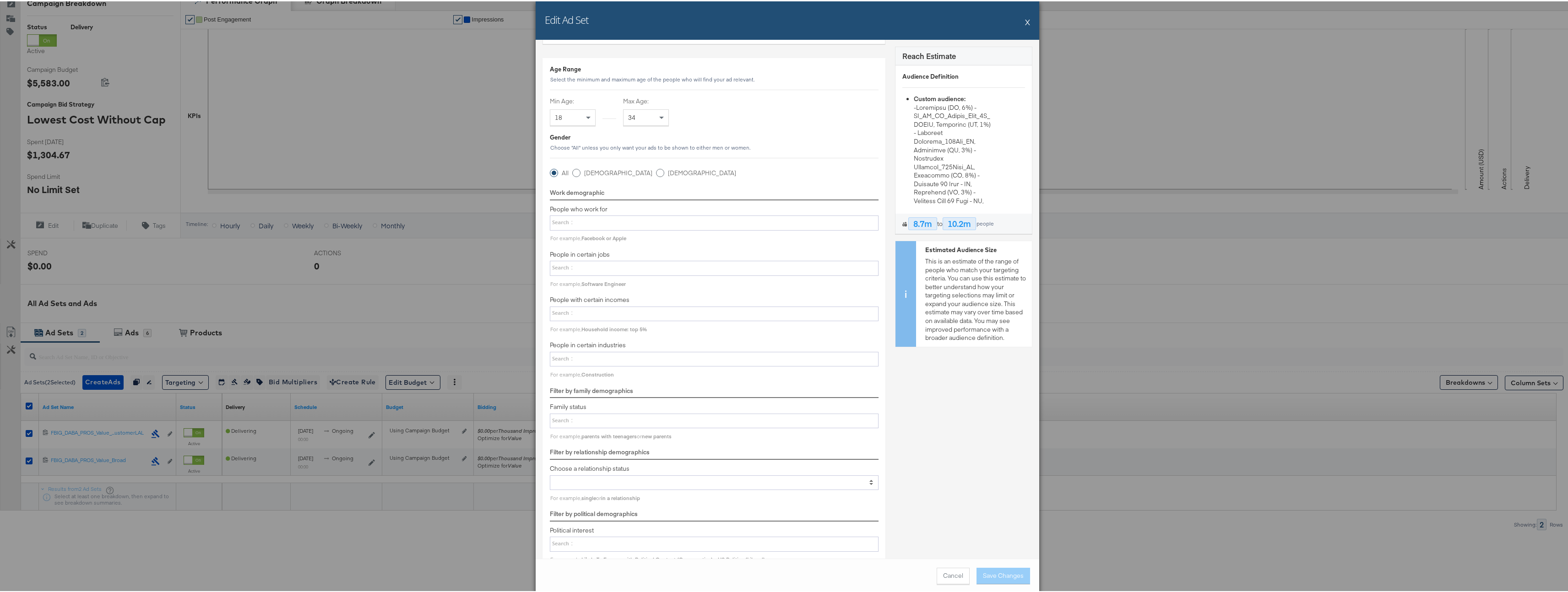
scroll to position [1554, 0]
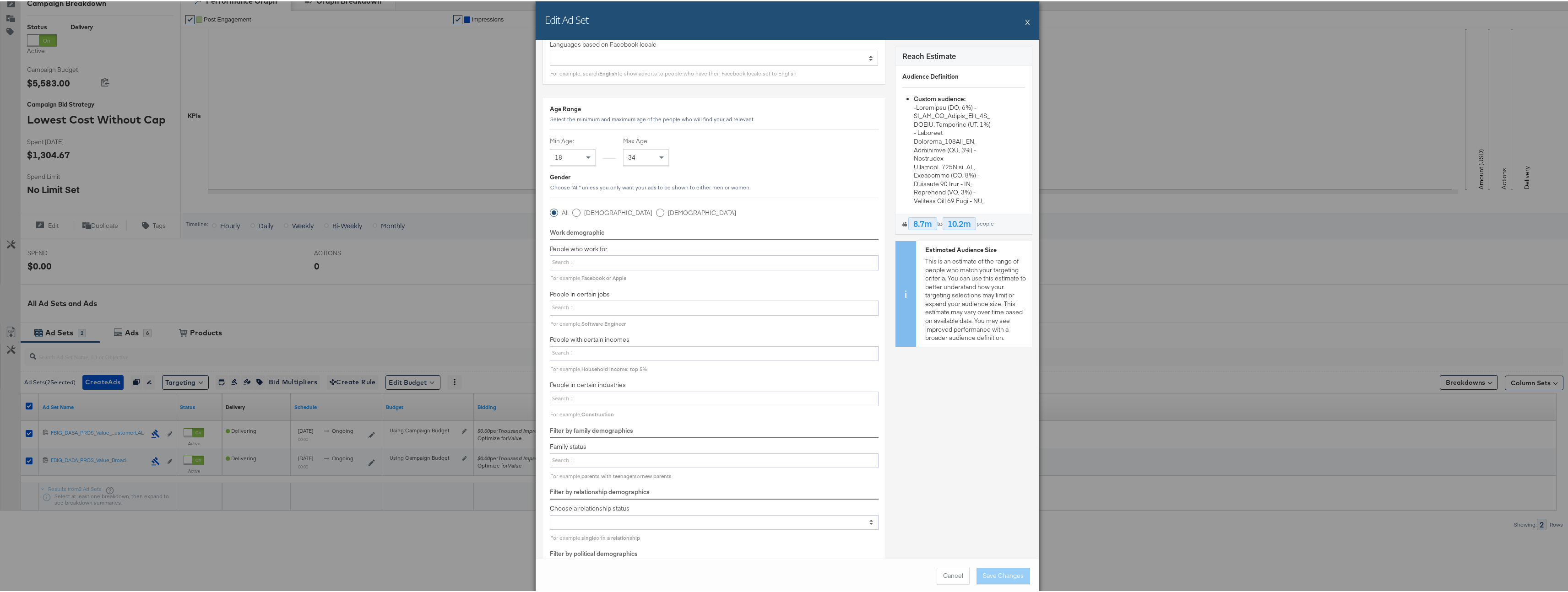
click at [649, 158] on div "34" at bounding box center [646, 156] width 45 height 15
click at [992, 569] on button "Save Changes" at bounding box center [1003, 574] width 54 height 16
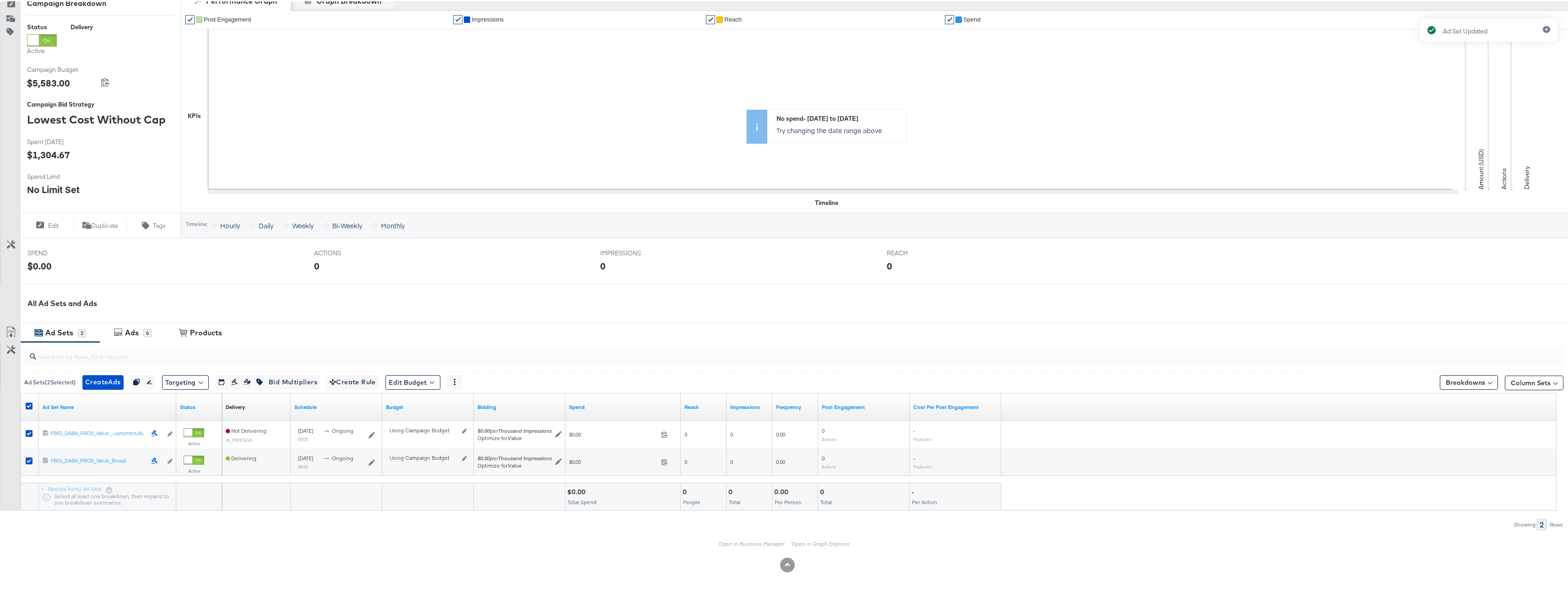
click at [182, 365] on div at bounding box center [794, 356] width 1539 height 22
click at [182, 362] on div at bounding box center [794, 356] width 1539 height 18
paste input "FBIG_DABA_PROS_Value_Broad"
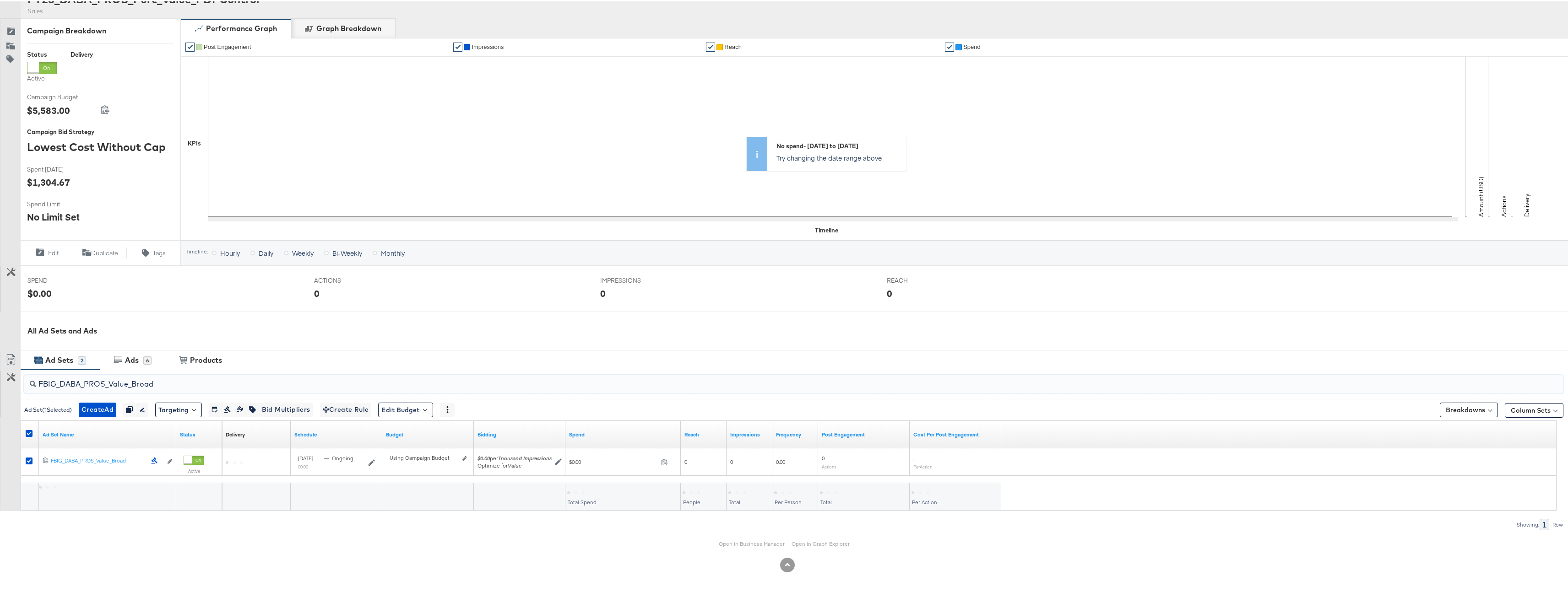
scroll to position [107, 0]
type input "FBIG_DABA_PROS_Value_Broad"
click at [295, 407] on span "Bid Multipliers" at bounding box center [285, 408] width 48 height 12
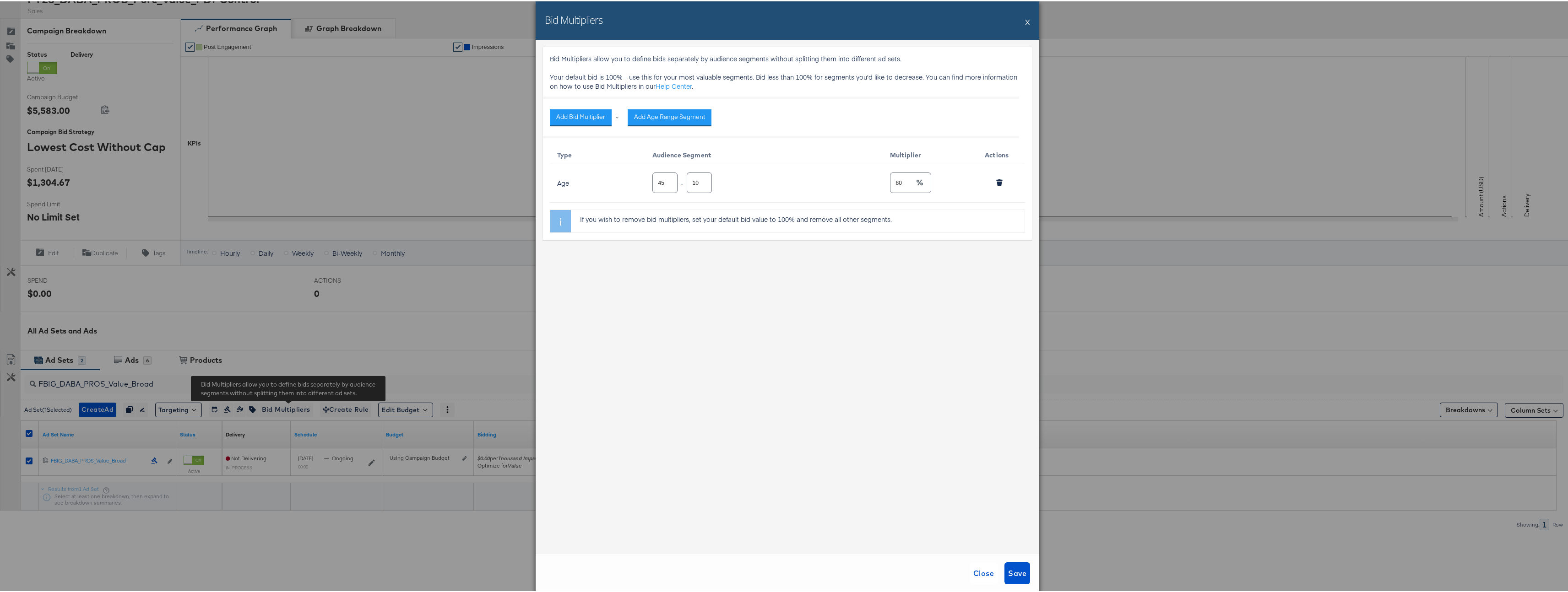
click at [374, 181] on div "Bid Multipliers X Bid Multipliers allow you to define bids separately by audien…" at bounding box center [787, 296] width 1575 height 592
click at [1021, 577] on span "Save" at bounding box center [1017, 572] width 18 height 13
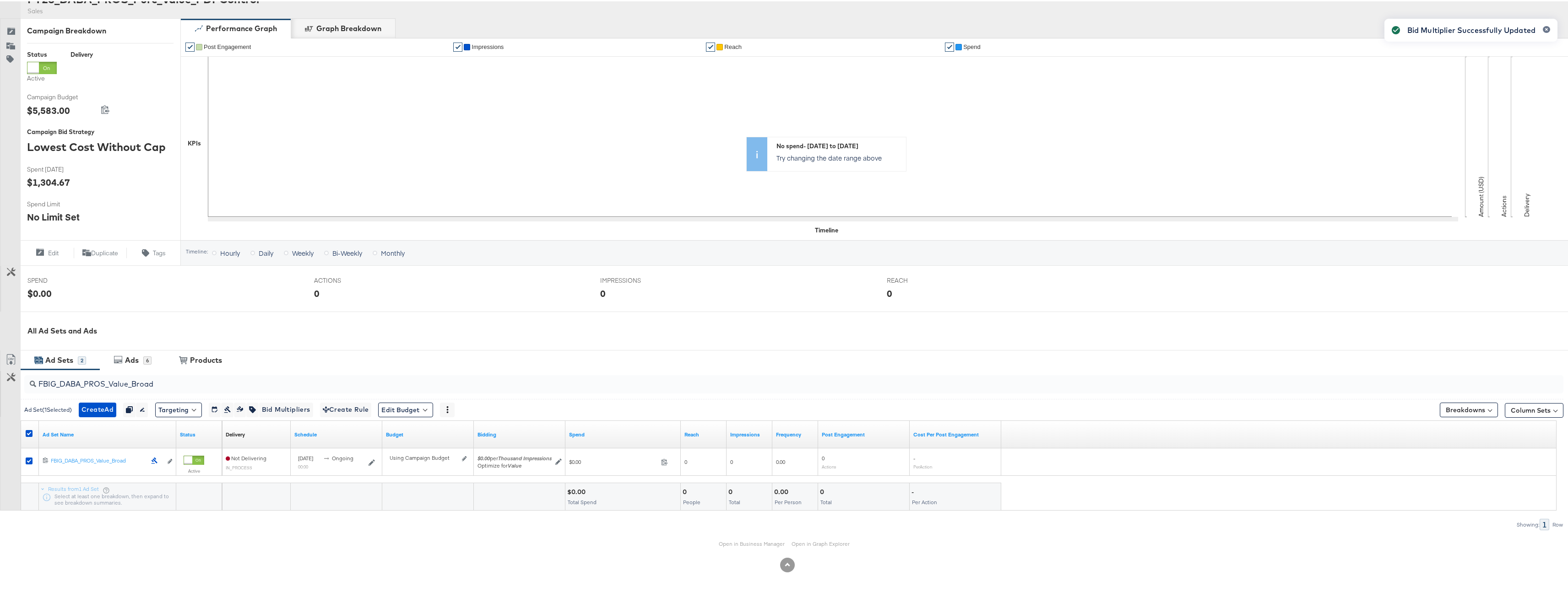
scroll to position [0, 0]
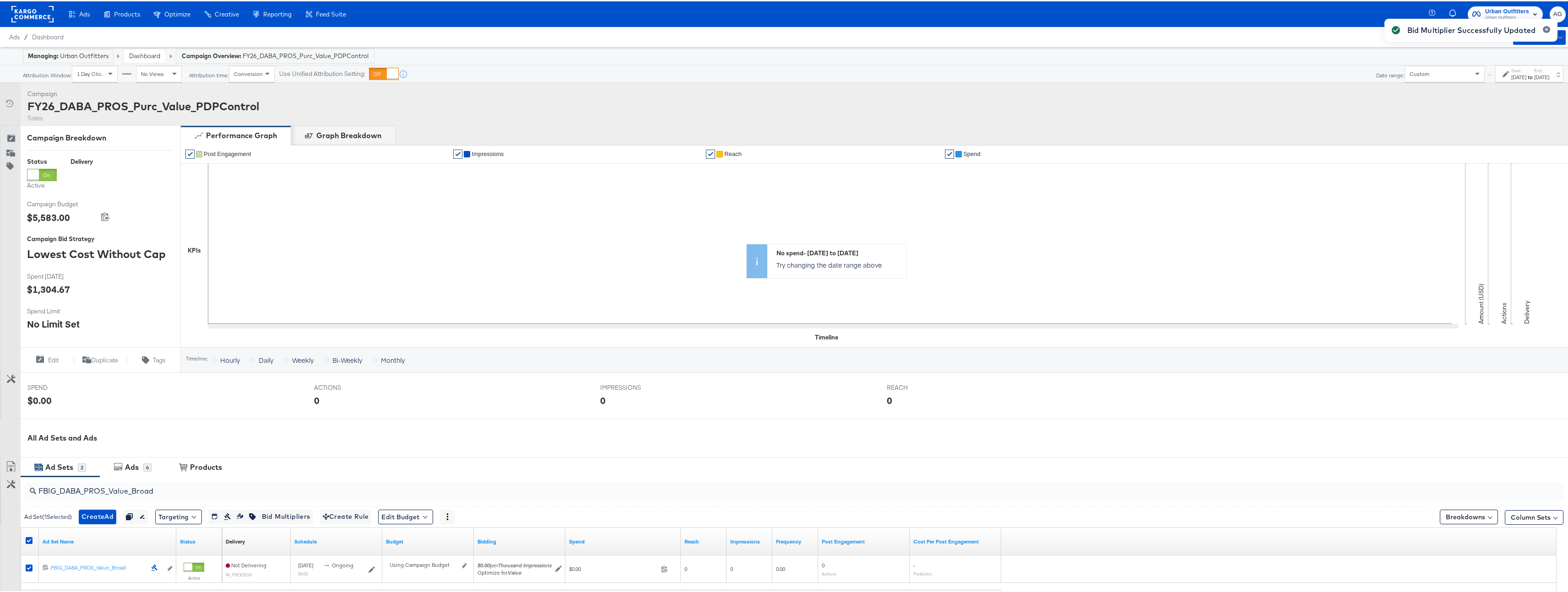
click at [148, 59] on div "Dashboard" at bounding box center [144, 54] width 42 height 14
click at [149, 57] on link "Dashboard" at bounding box center [144, 54] width 31 height 8
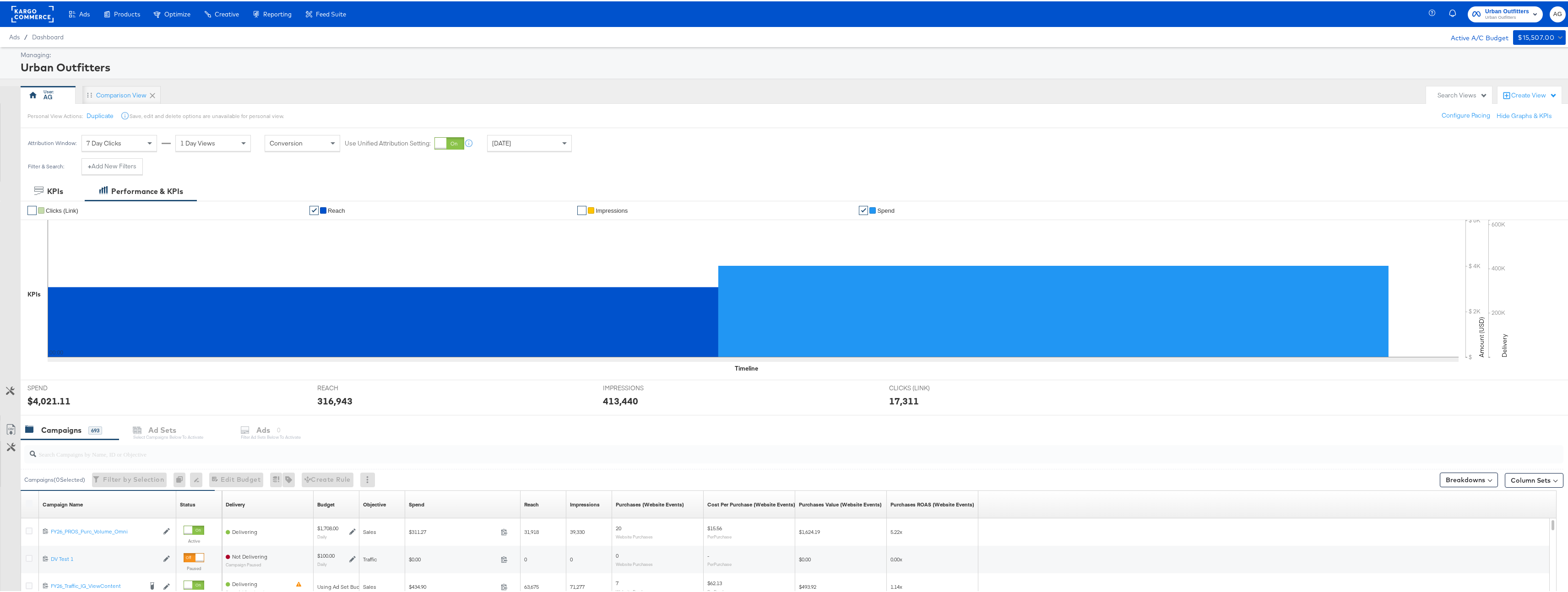
click at [185, 453] on input "search" at bounding box center [726, 448] width 1380 height 18
paste input "FY26_DABA_PROS_Purc_Volume_Omni"
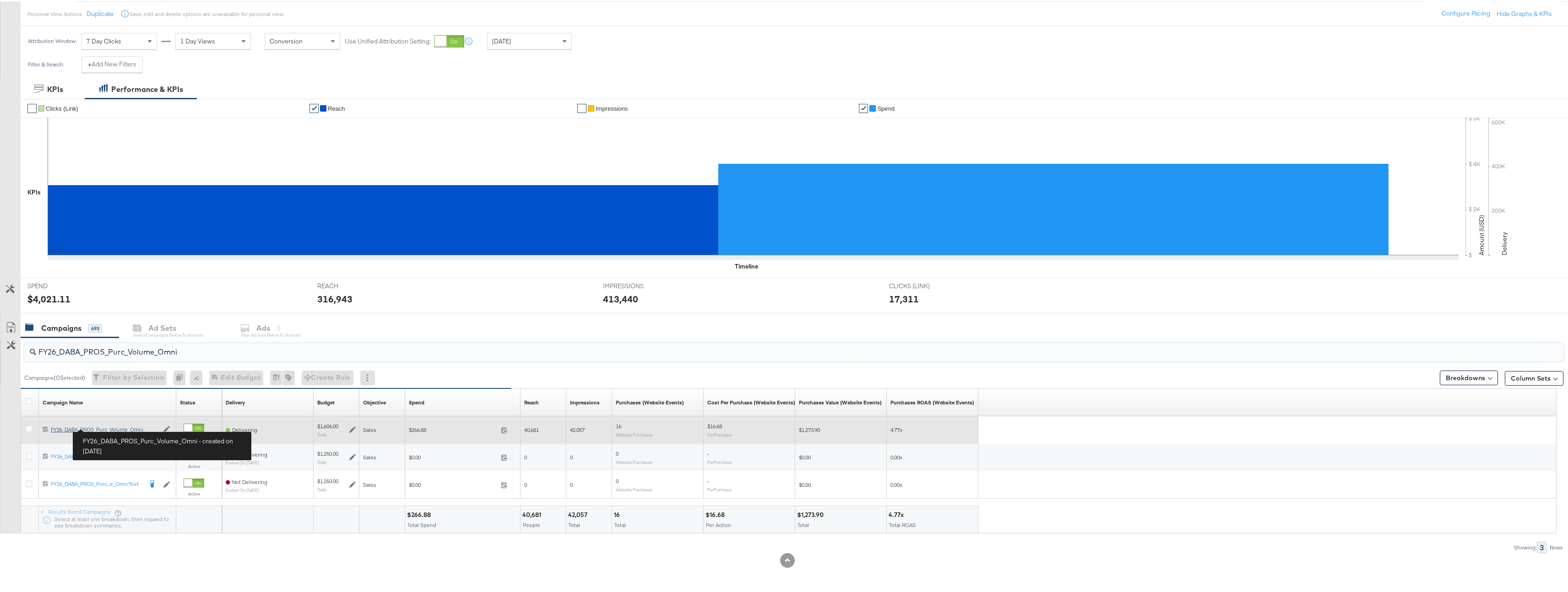
type input "FY26_DABA_PROS_Purc_Volume_Omni"
click at [107, 426] on div "FY26_DABA_PROS_Purc_Volume_Omni FY26_DABA_PROS_Purc_Volume_Omni" at bounding box center [105, 428] width 108 height 7
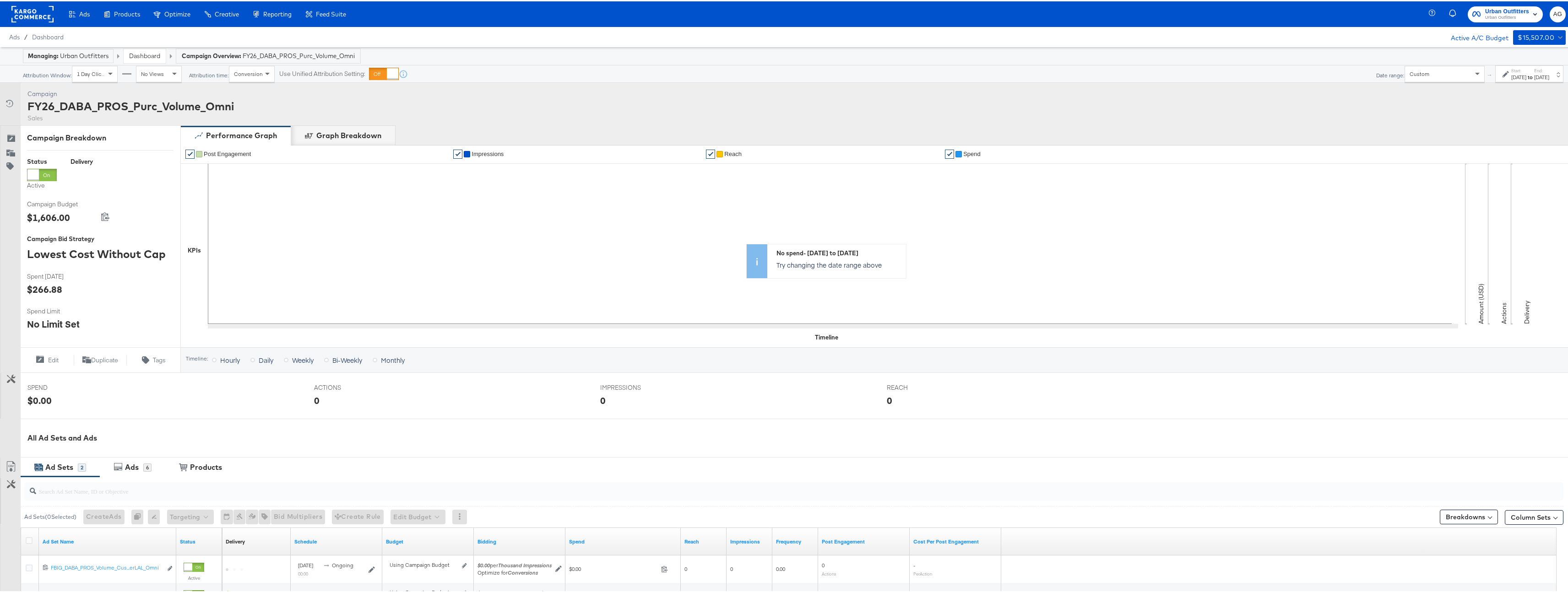
scroll to position [134, 0]
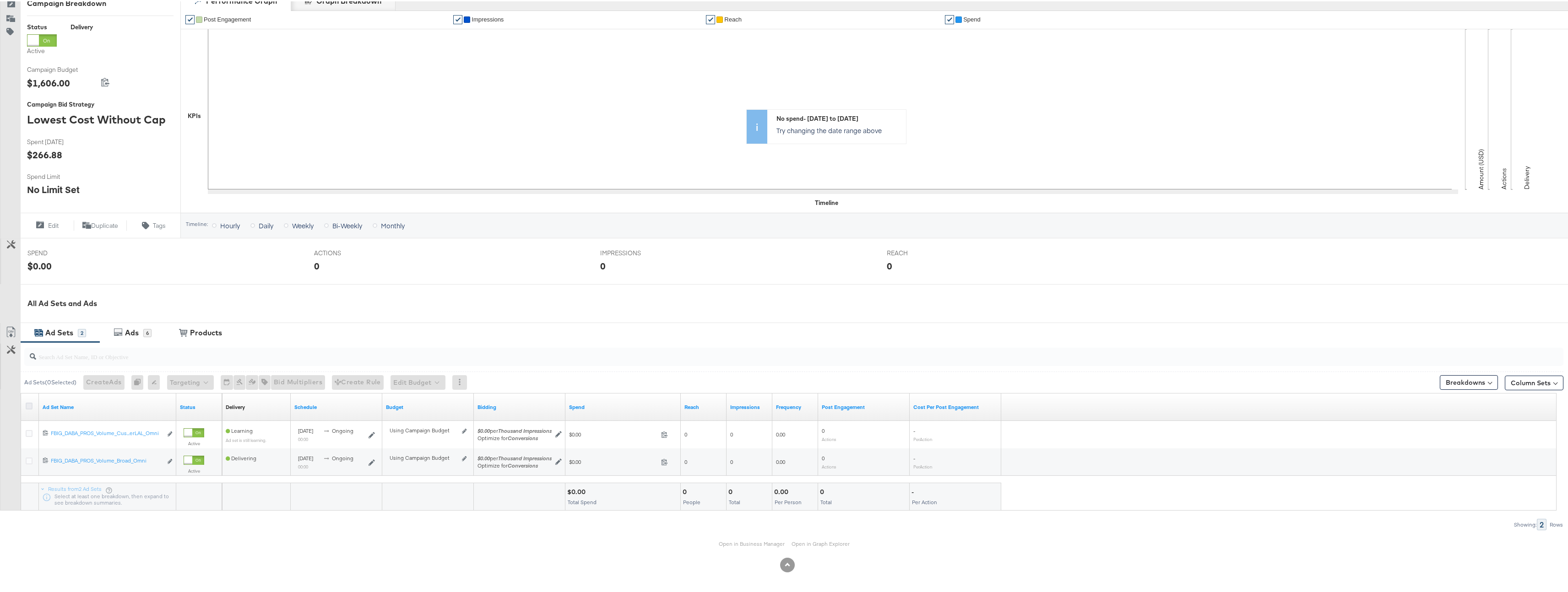
click at [29, 403] on icon at bounding box center [29, 404] width 7 height 7
click at [0, 0] on input "checkbox" at bounding box center [0, 0] width 0 height 0
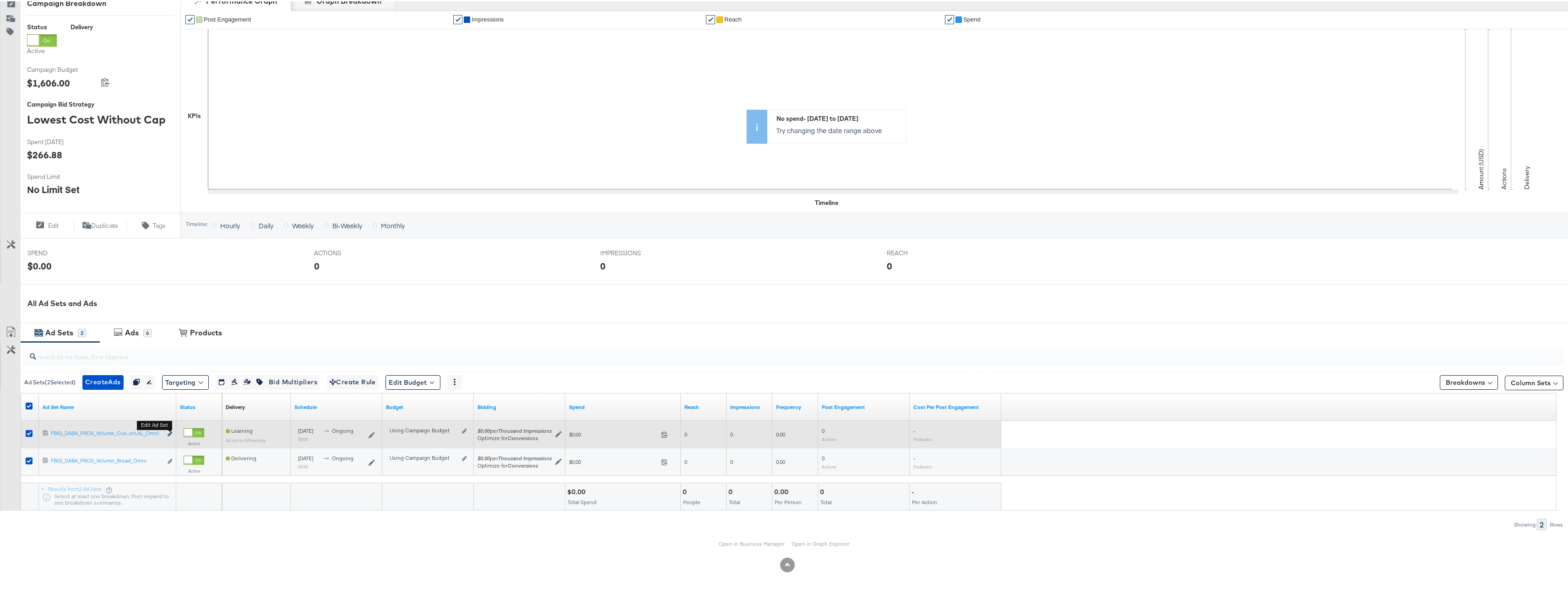
click at [171, 431] on icon "link" at bounding box center [169, 433] width 4 height 5
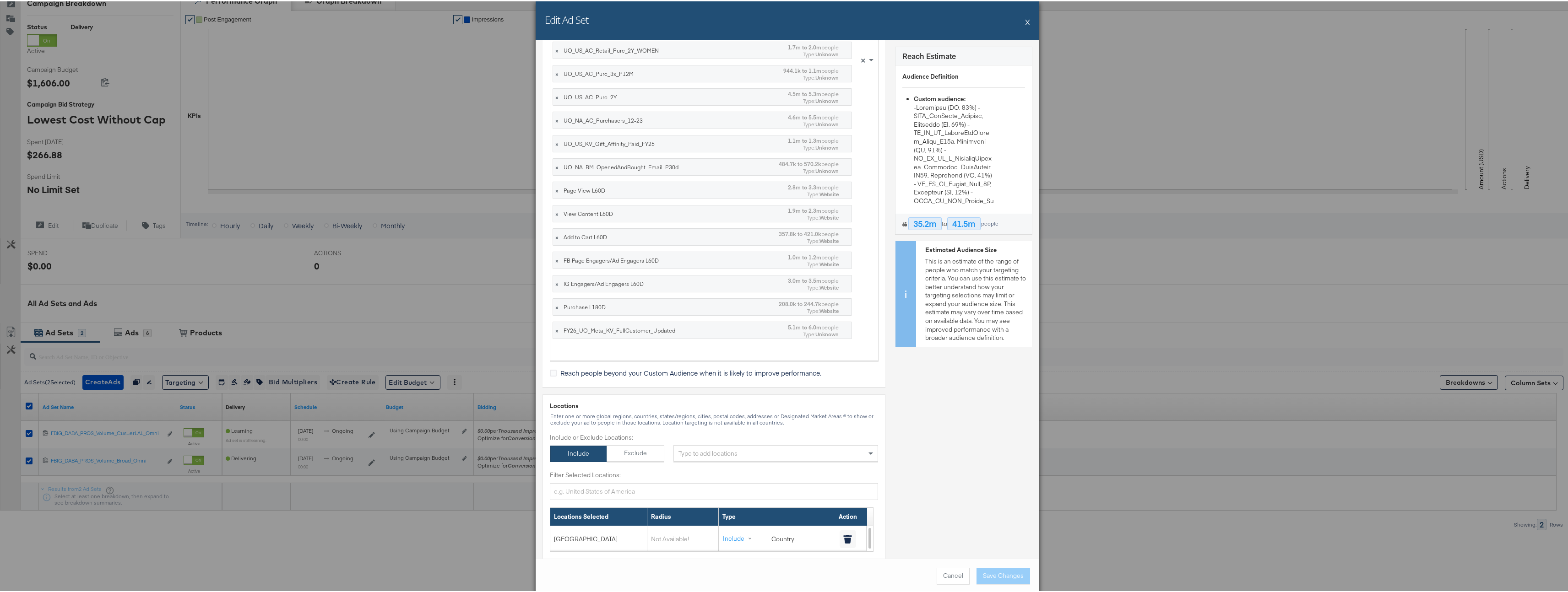
scroll to position [1456, 0]
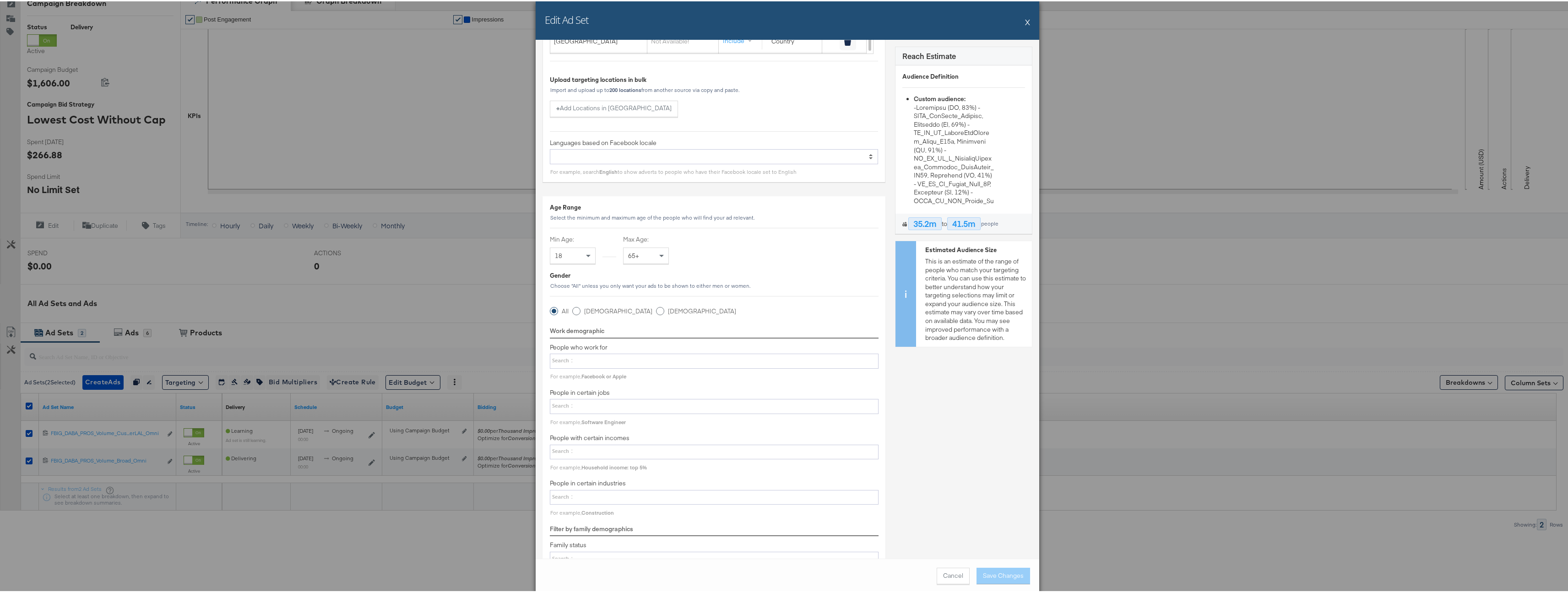
click at [1025, 24] on button "X" at bounding box center [1028, 21] width 5 height 18
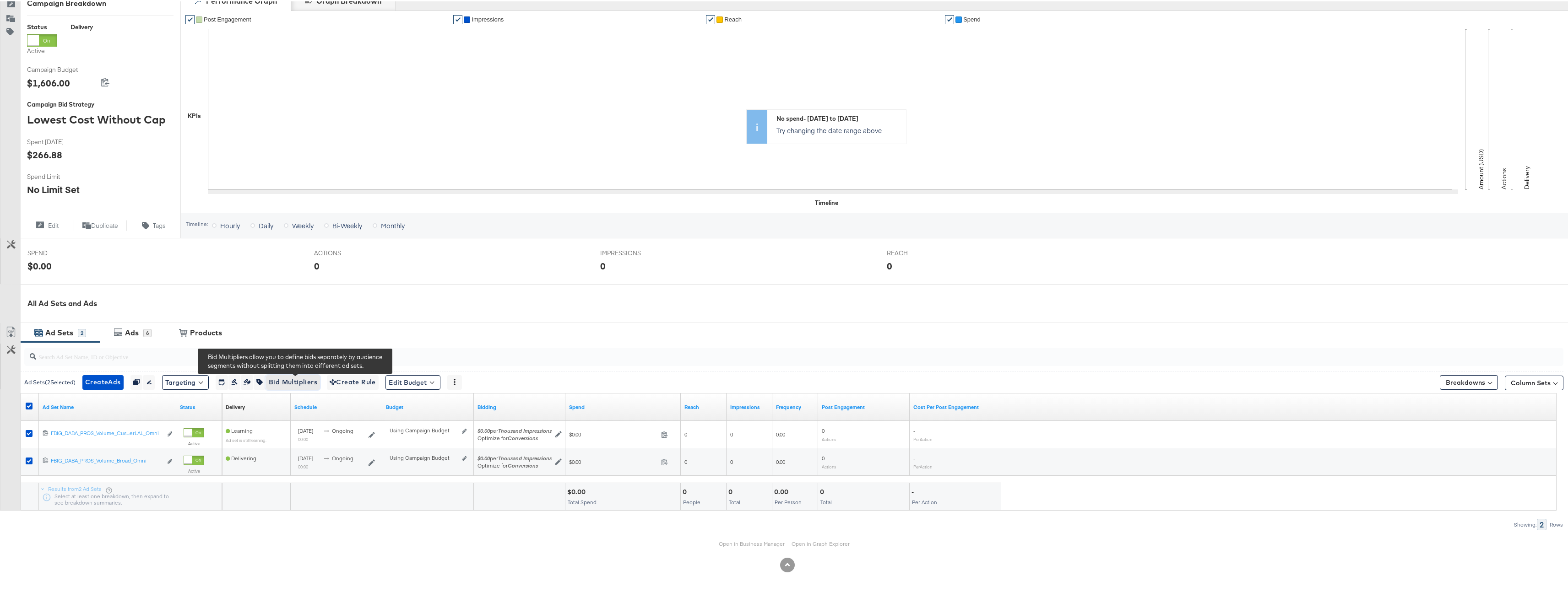
click at [282, 380] on span "Bid Multipliers" at bounding box center [293, 381] width 48 height 12
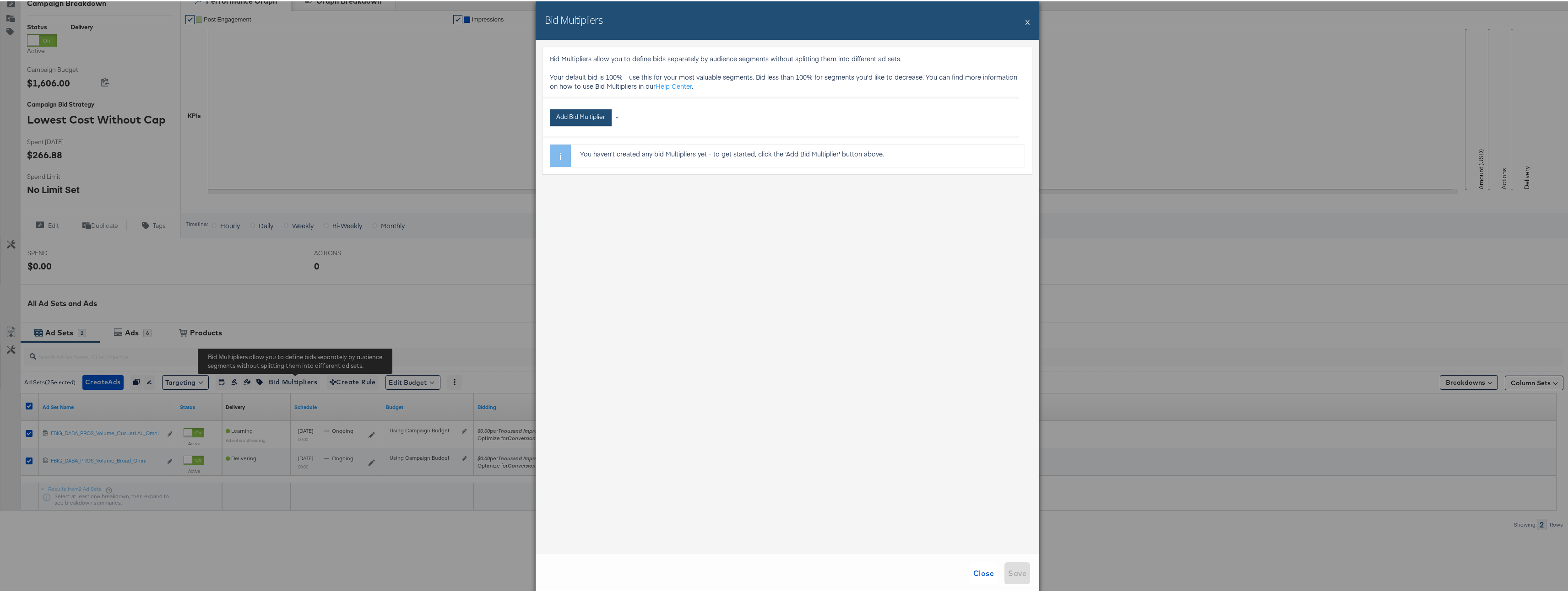
click at [595, 117] on button "Add Bid Multiplier" at bounding box center [580, 116] width 62 height 16
click at [565, 174] on li "Age" at bounding box center [589, 180] width 68 height 13
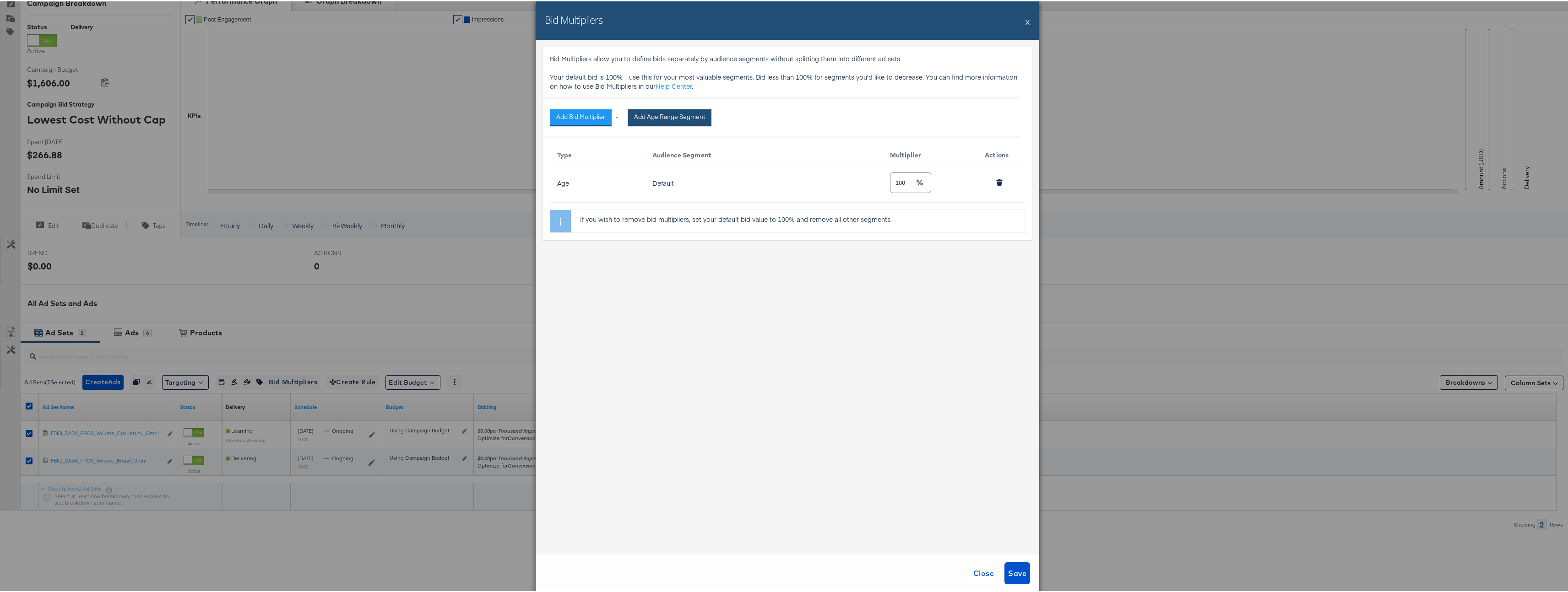
click at [684, 120] on button "Add Age Range Segment" at bounding box center [669, 116] width 84 height 16
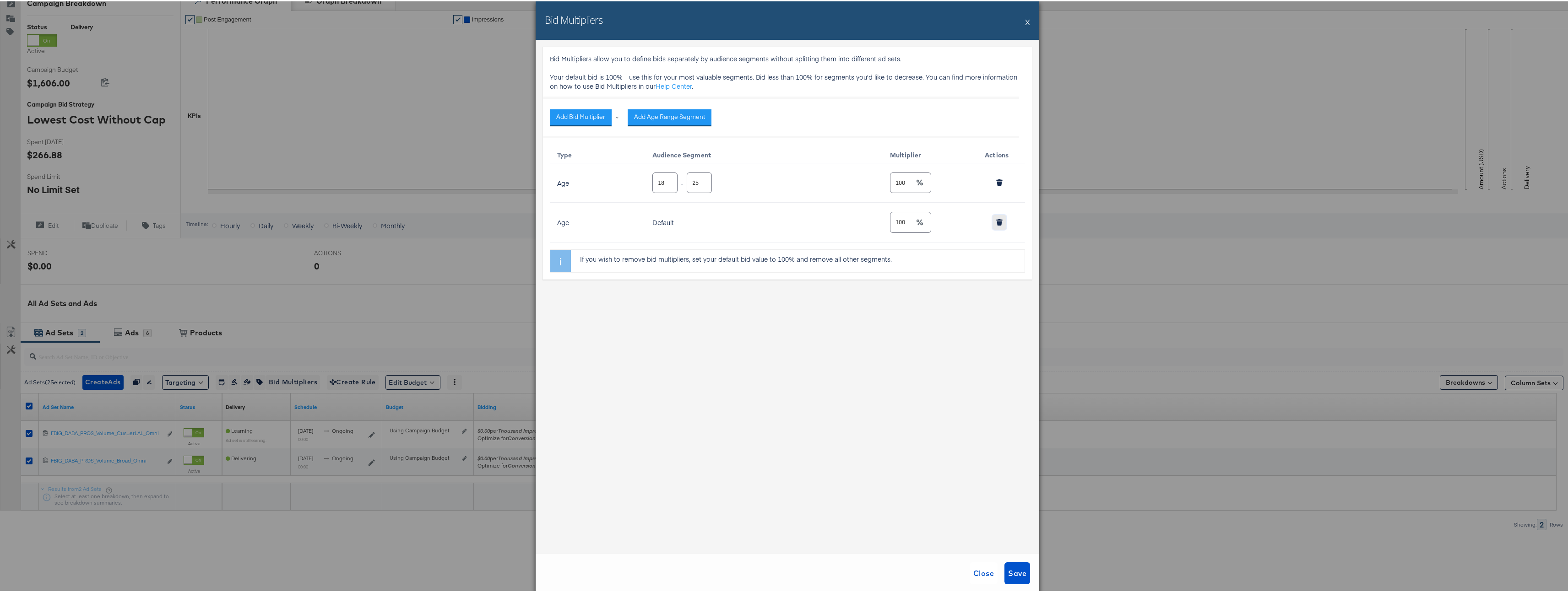
click at [996, 216] on button "button" at bounding box center [999, 221] width 13 height 15
click at [662, 185] on input "18" at bounding box center [665, 178] width 24 height 20
click at [662, 181] on input "17" at bounding box center [665, 178] width 24 height 20
click at [655, 181] on input "17" at bounding box center [665, 178] width 24 height 20
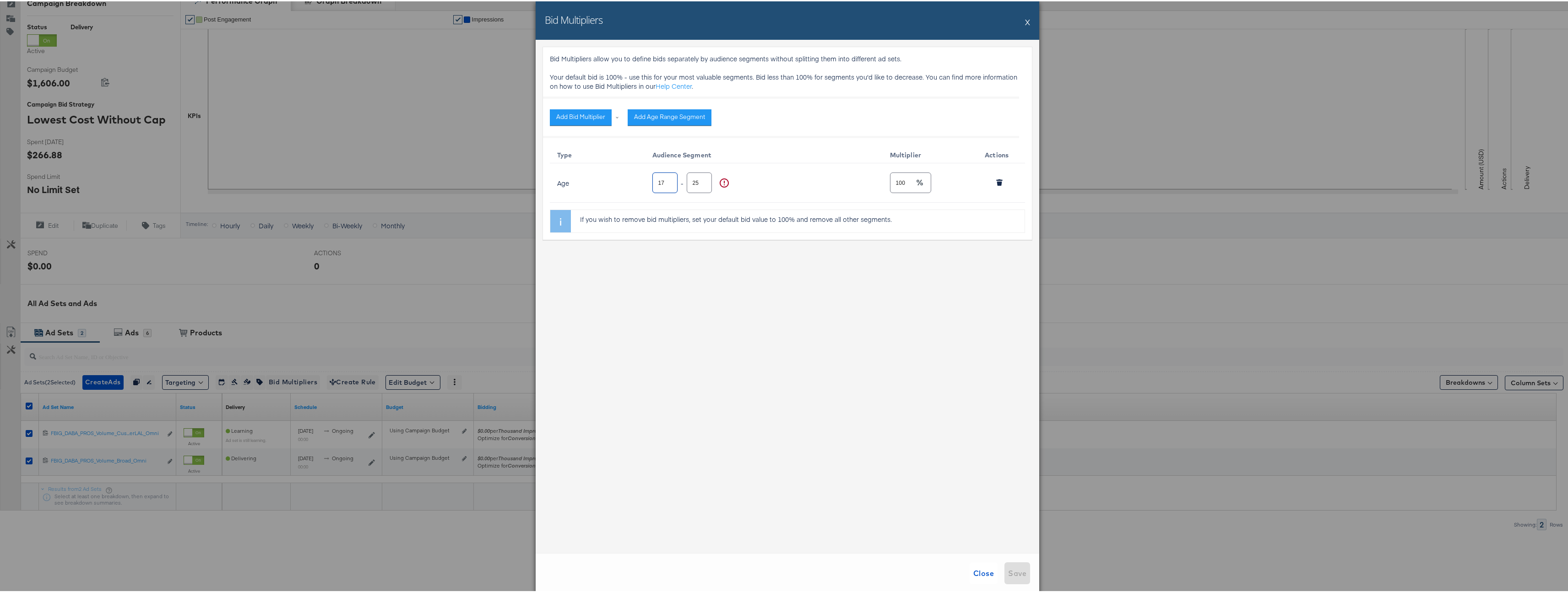
click at [655, 181] on input "17" at bounding box center [665, 178] width 24 height 20
type input "45"
type input "100"
click at [891, 378] on div "Bid Multipliers allow you to define bids separately by audience segments withou…" at bounding box center [787, 295] width 504 height 513
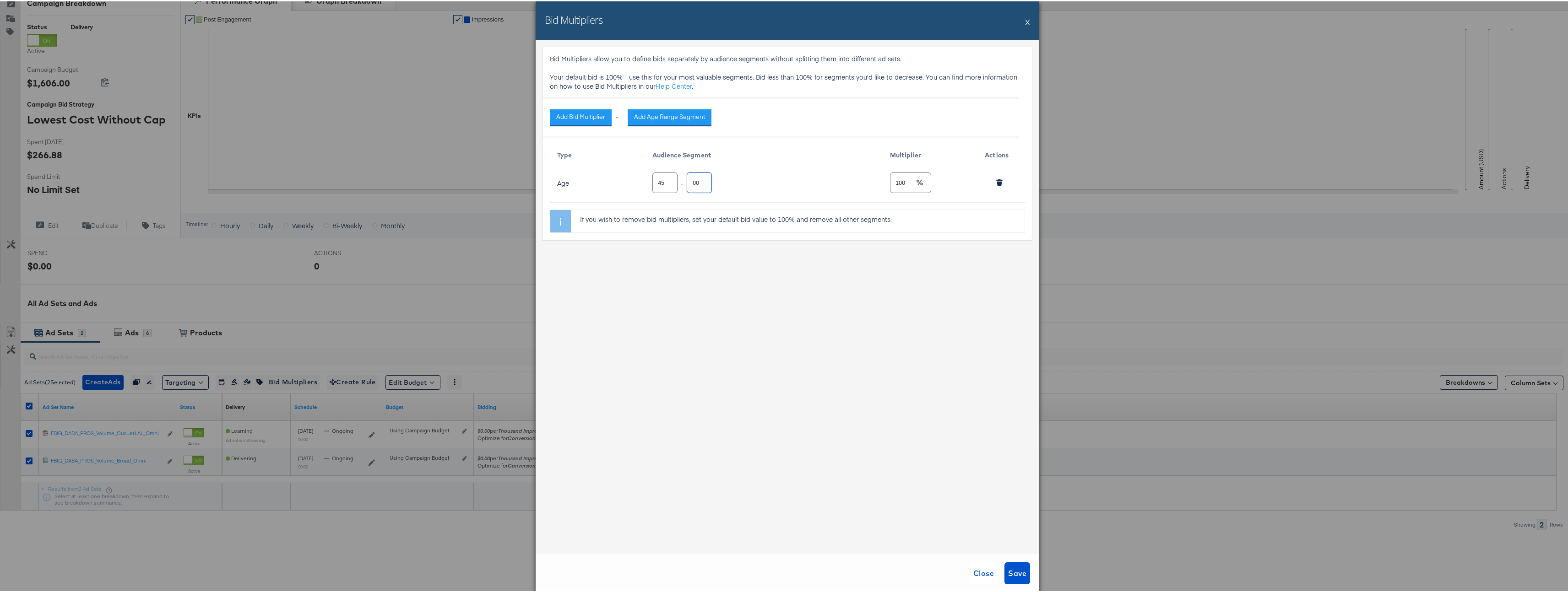
scroll to position [0, 0]
click at [893, 186] on input "100" at bounding box center [902, 178] width 24 height 20
click at [893, 187] on input "100" at bounding box center [902, 178] width 24 height 20
type input "80"
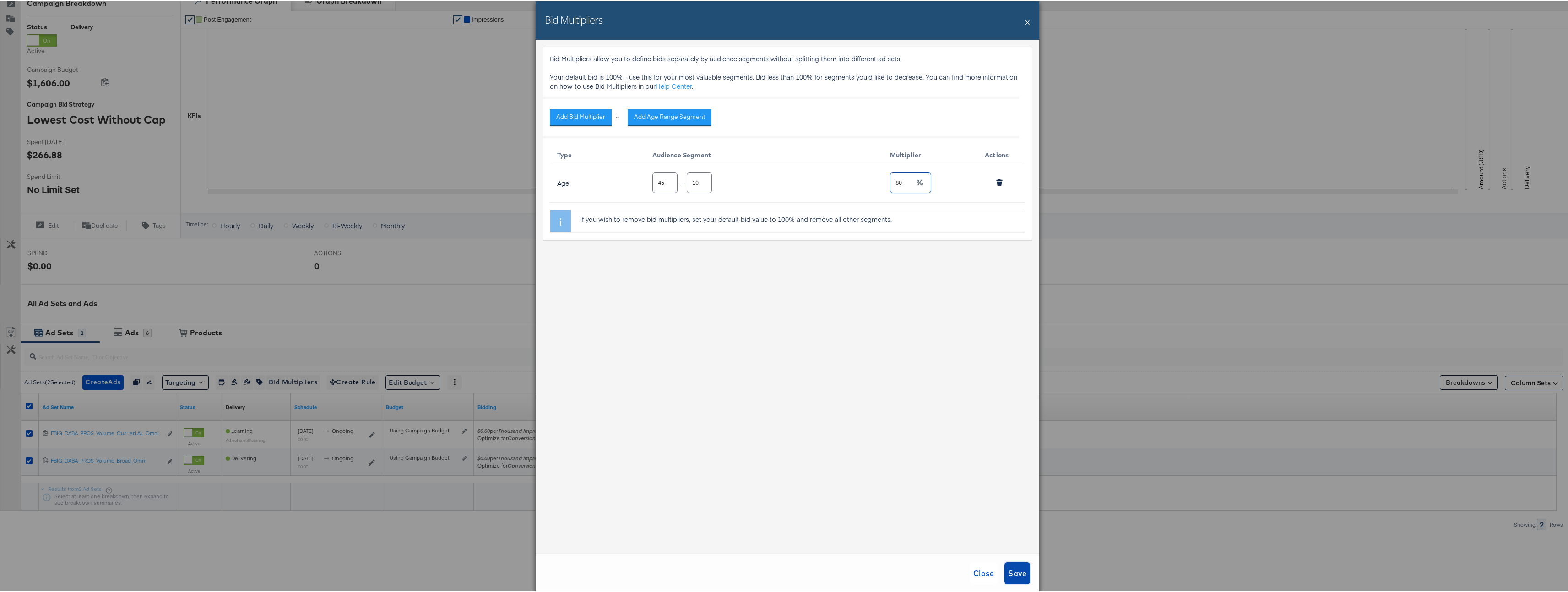
click at [1004, 576] on button "Save" at bounding box center [1017, 572] width 26 height 22
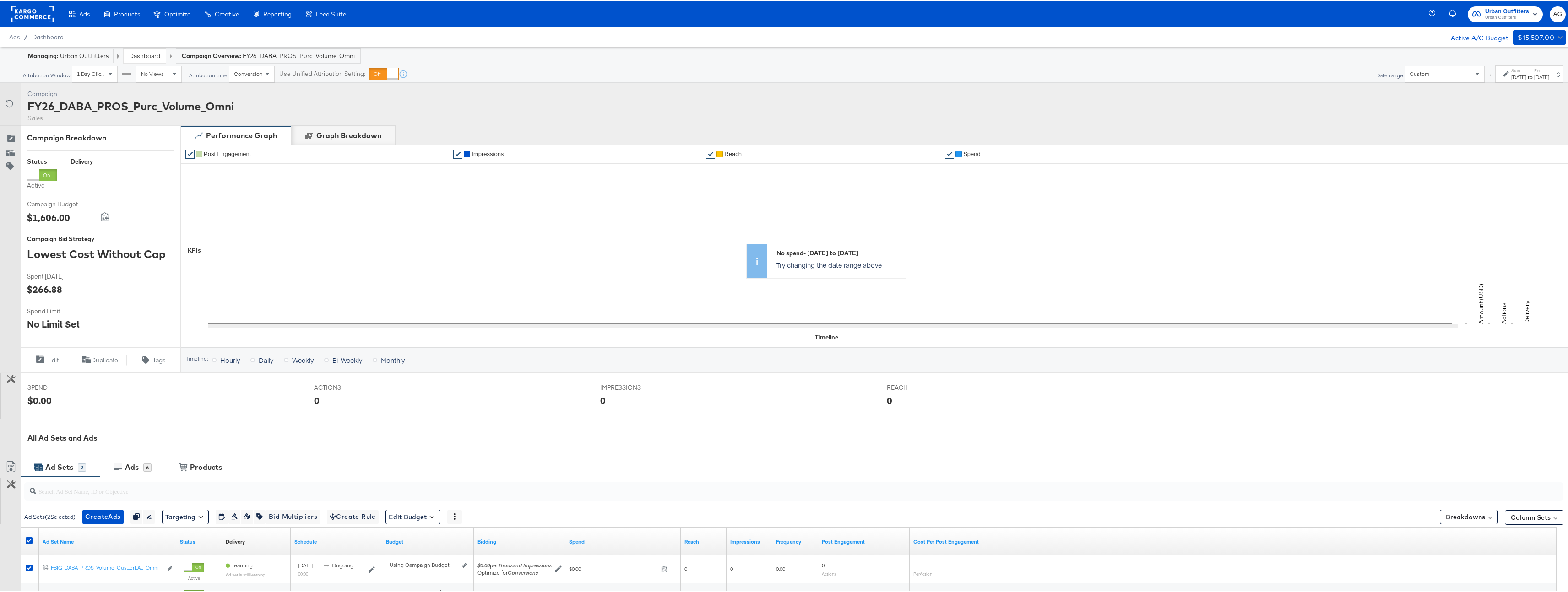
click at [1484, 68] on div "↑ Start: [DATE] to End: [DATE]" at bounding box center [1523, 73] width 79 height 17
click at [1432, 80] on div "Custom" at bounding box center [1444, 73] width 80 height 16
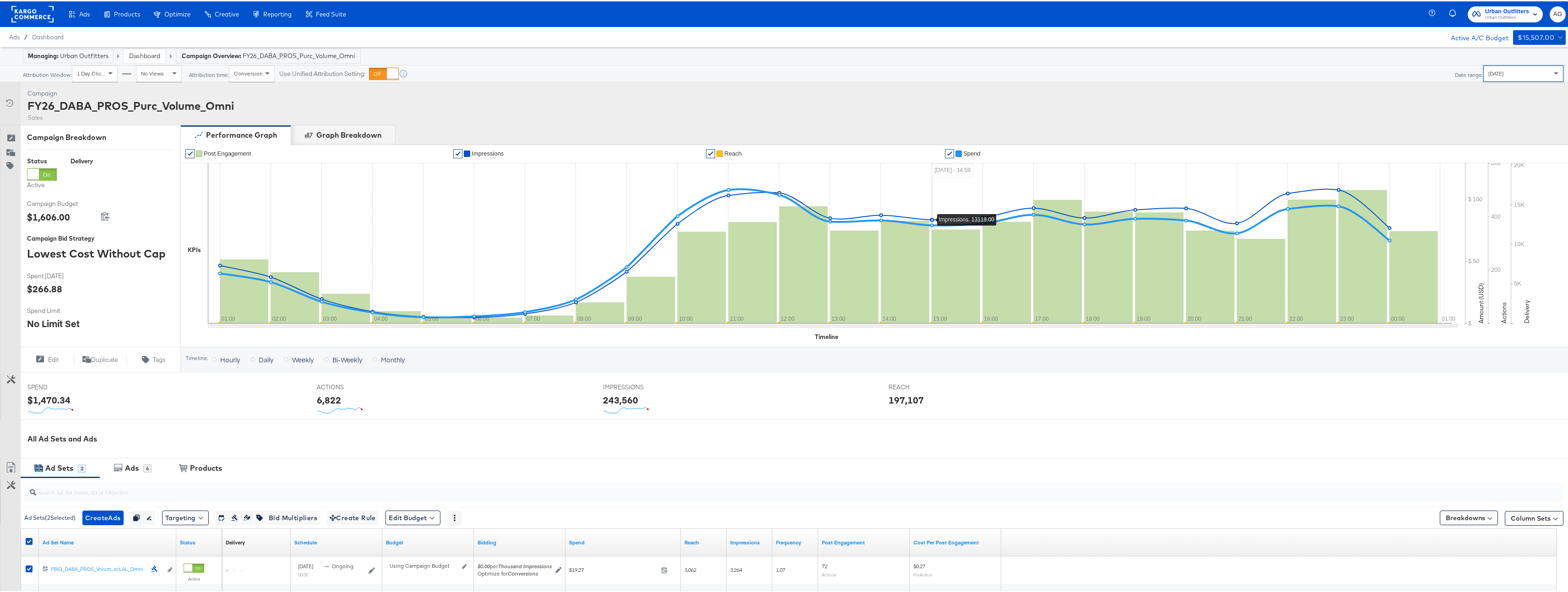
scroll to position [136, 0]
